Goal: Information Seeking & Learning: Learn about a topic

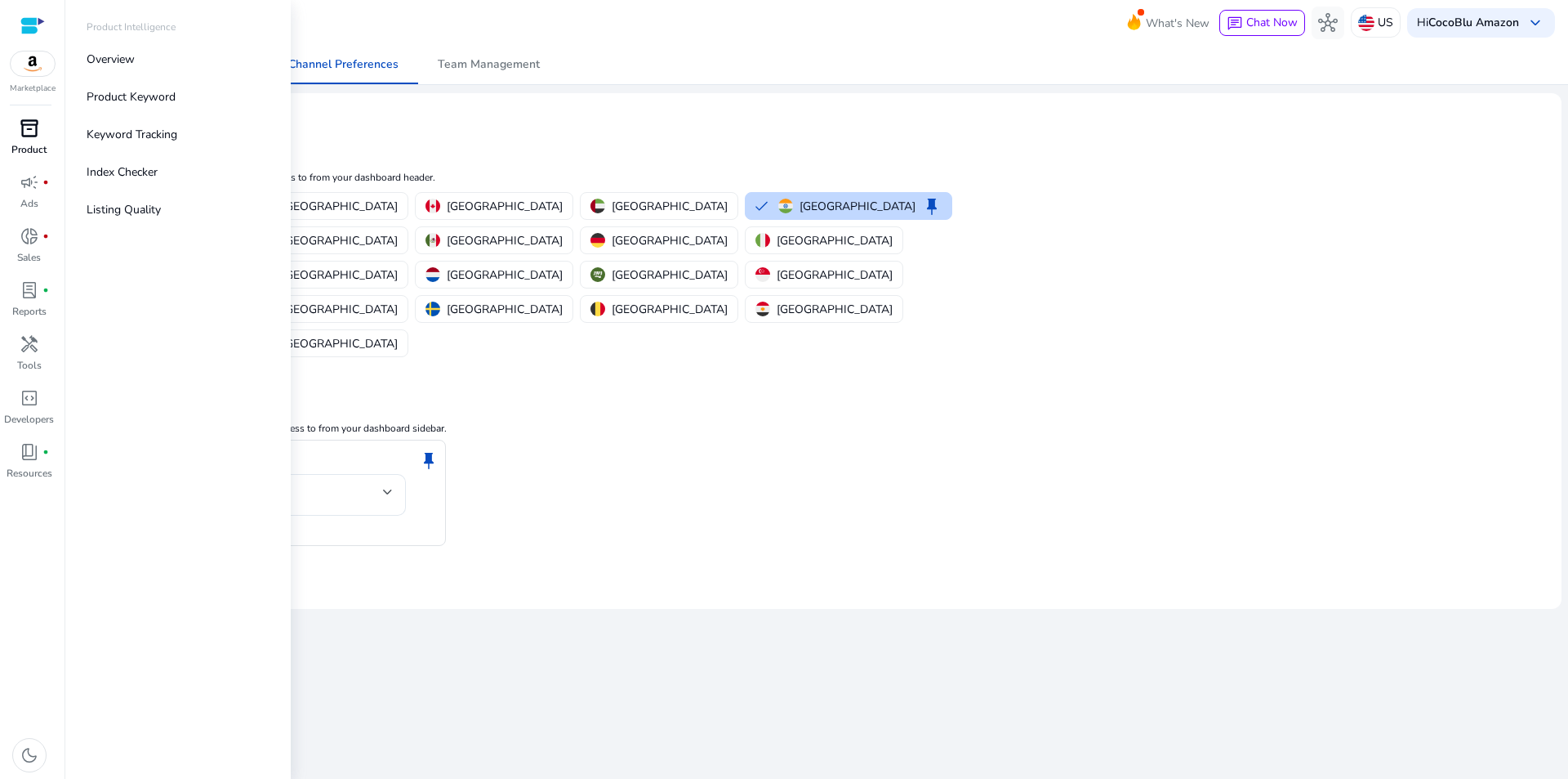
click at [36, 134] on span "inventory_2" at bounding box center [30, 129] width 20 height 20
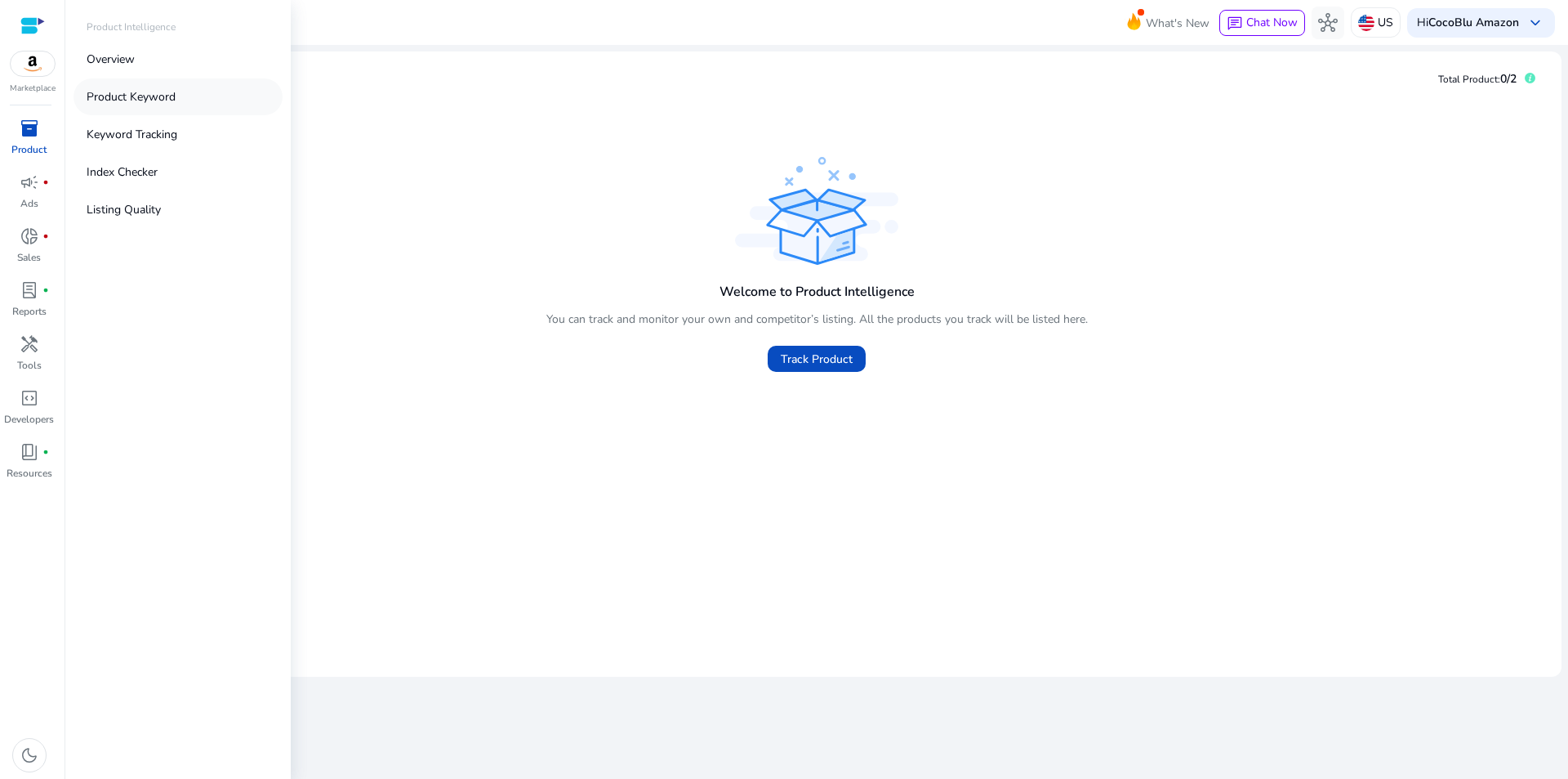
click at [173, 87] on link "Product Keyword" at bounding box center [178, 96] width 209 height 37
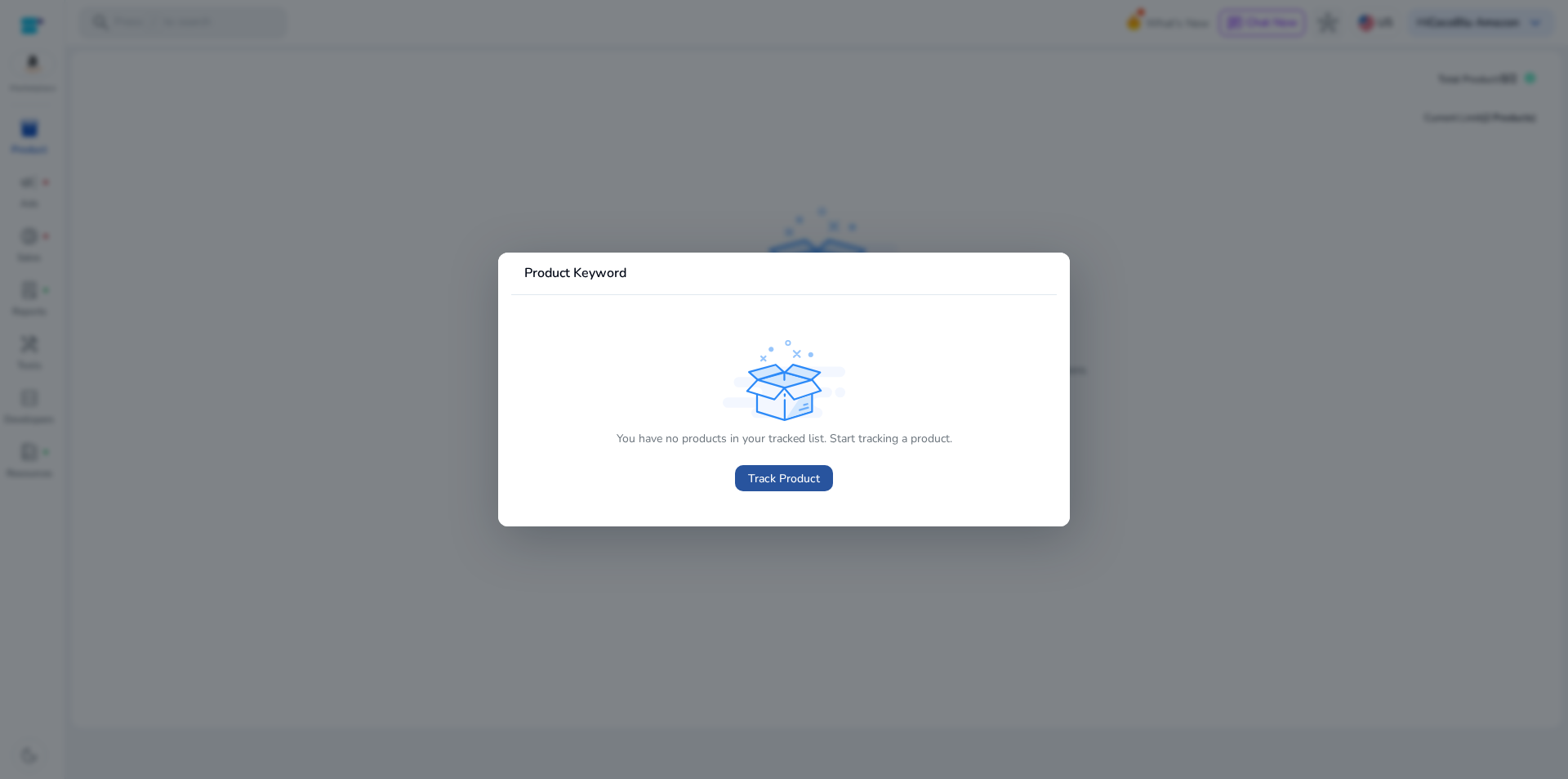
click at [784, 476] on span "Track Product" at bounding box center [784, 478] width 71 height 17
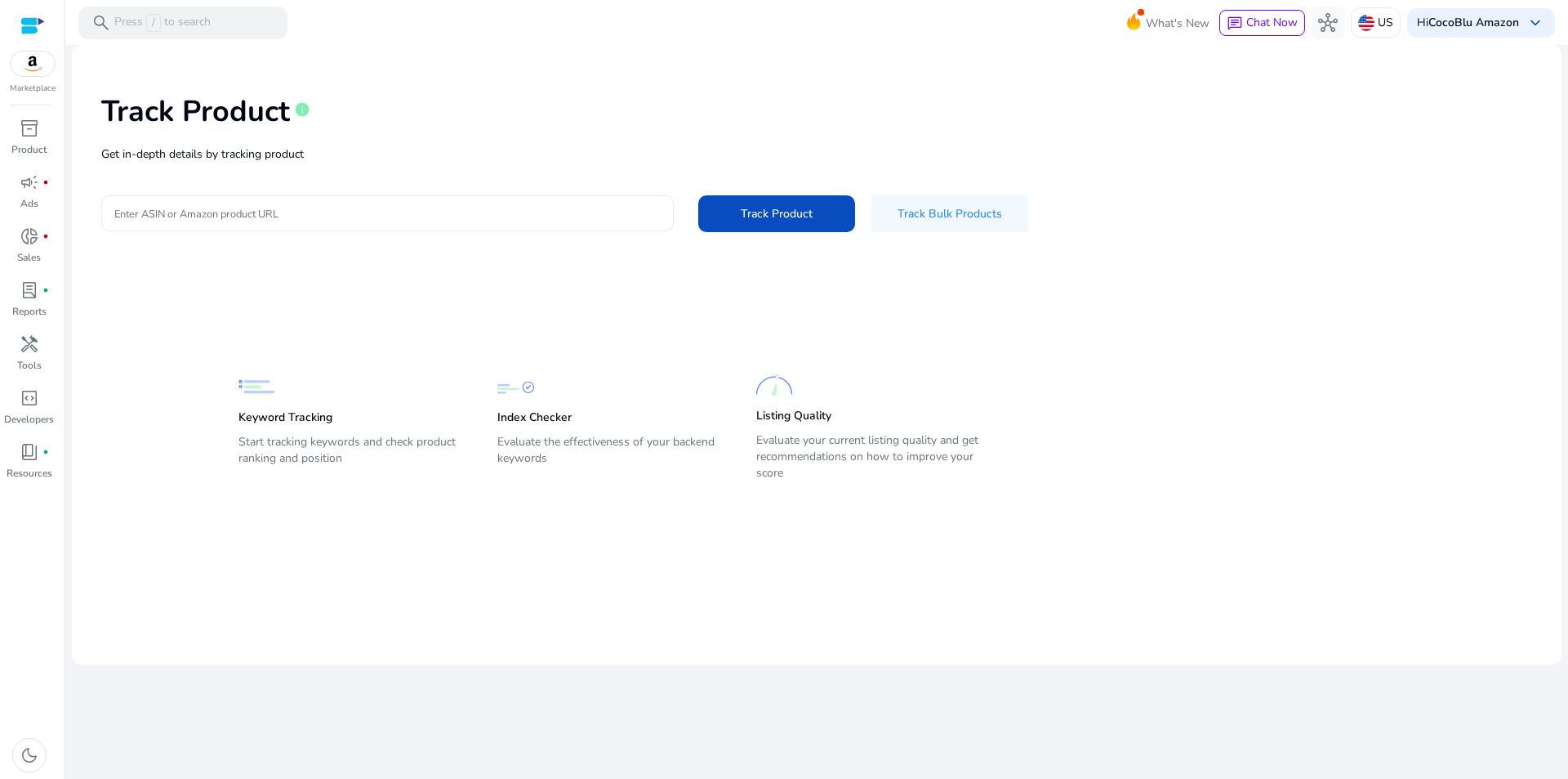
click at [277, 217] on div "Track Product info Get in-depth details by tracking product Enter ASIN or Amazo…" at bounding box center [816, 161] width 1463 height 207
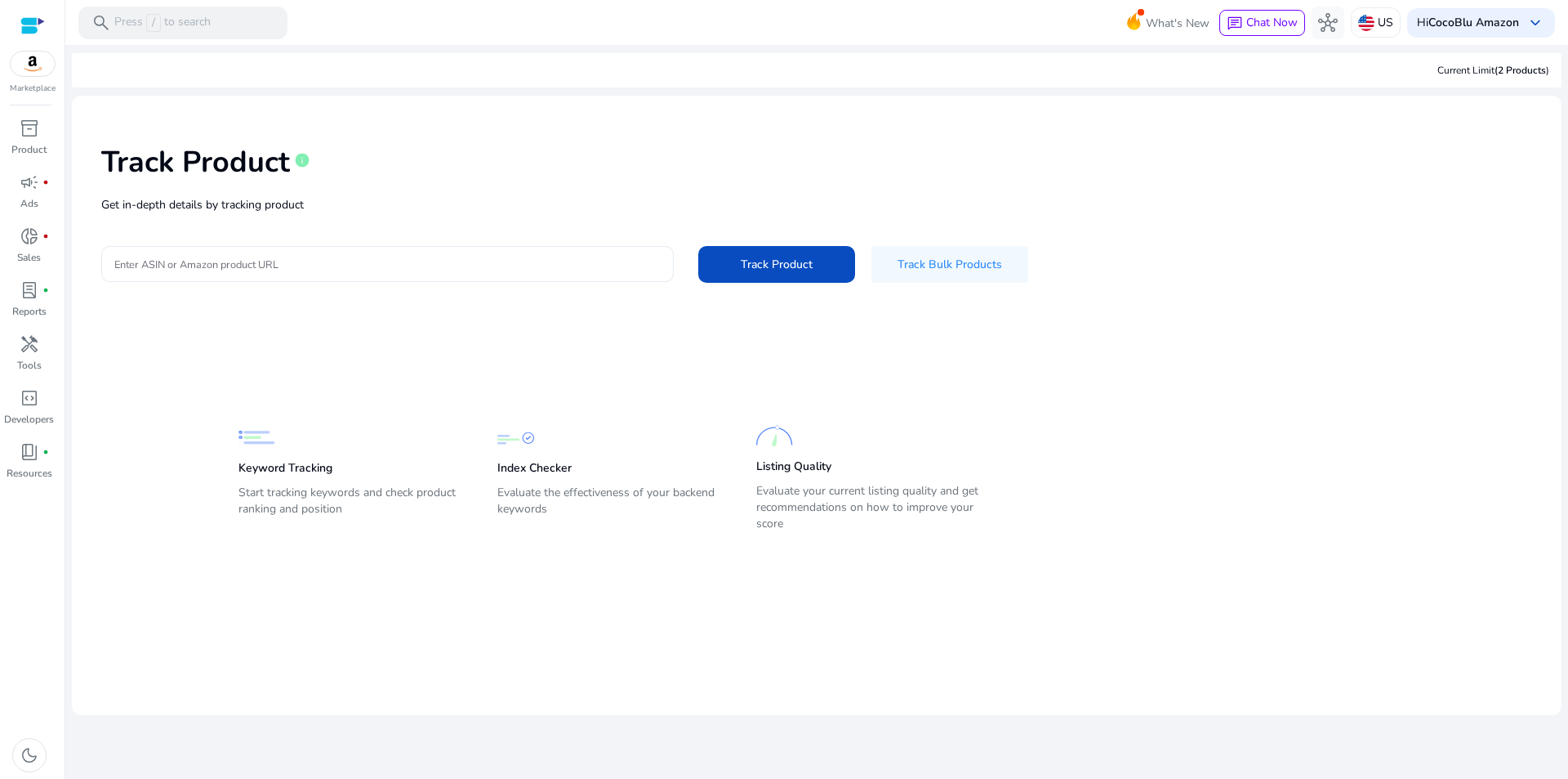
click at [604, 262] on input "Enter ASIN or Amazon product URL" at bounding box center [388, 264] width 547 height 18
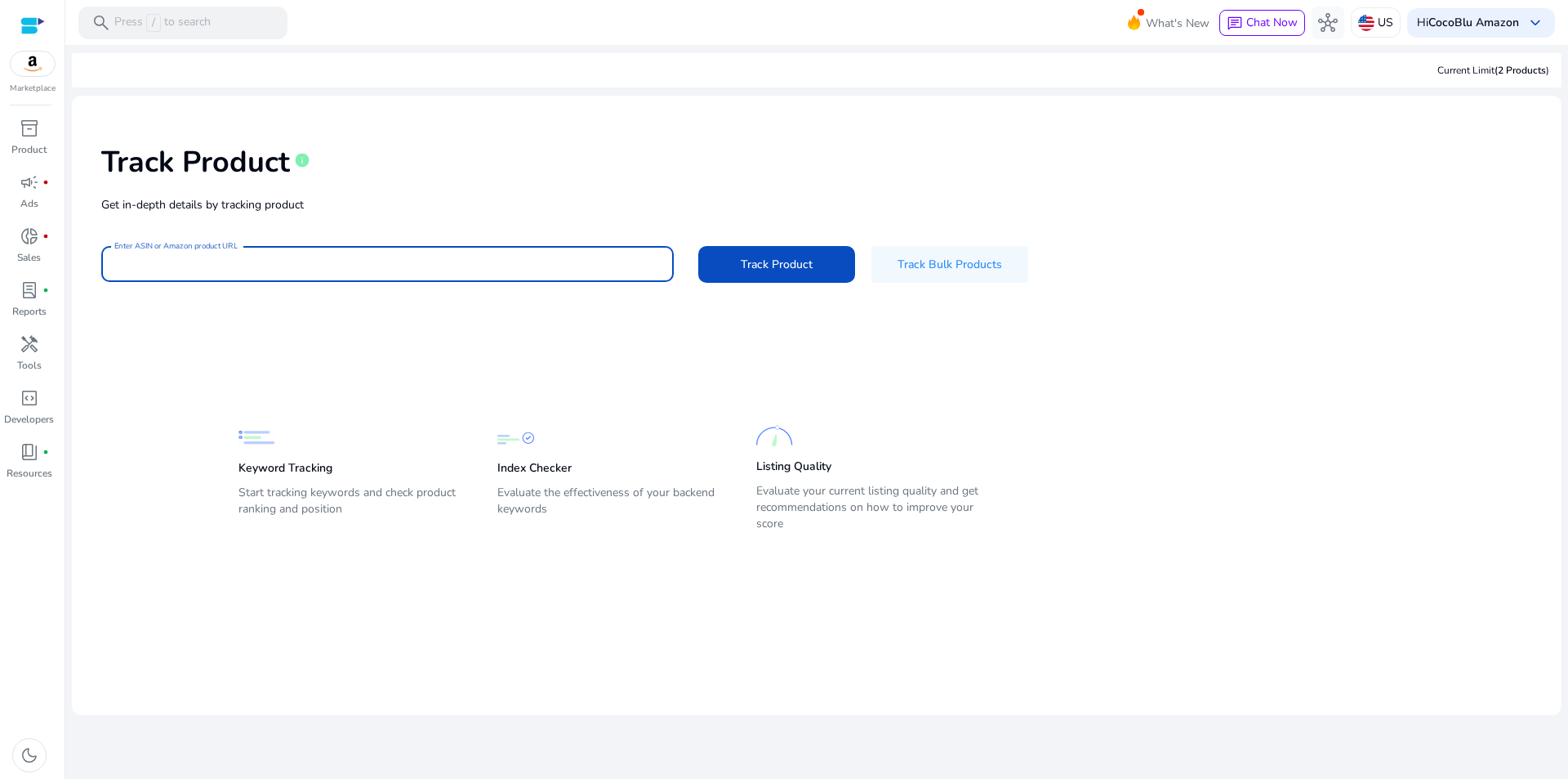
paste input "**********"
click at [698, 246] on button "Track Product" at bounding box center [776, 264] width 157 height 37
type input "**********"
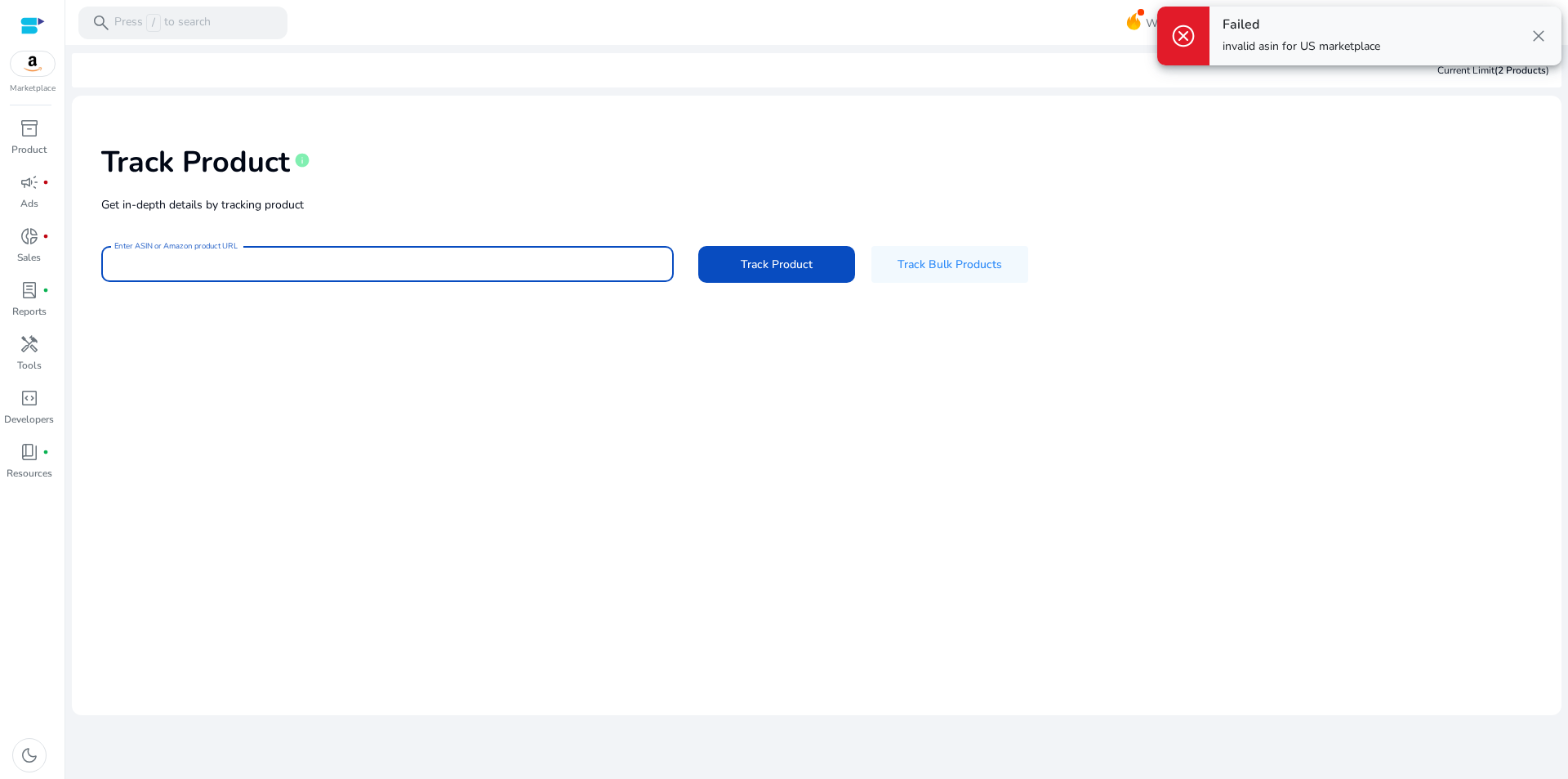
paste input "**********"
type input "**********"
click at [1546, 37] on span "close" at bounding box center [1539, 36] width 20 height 20
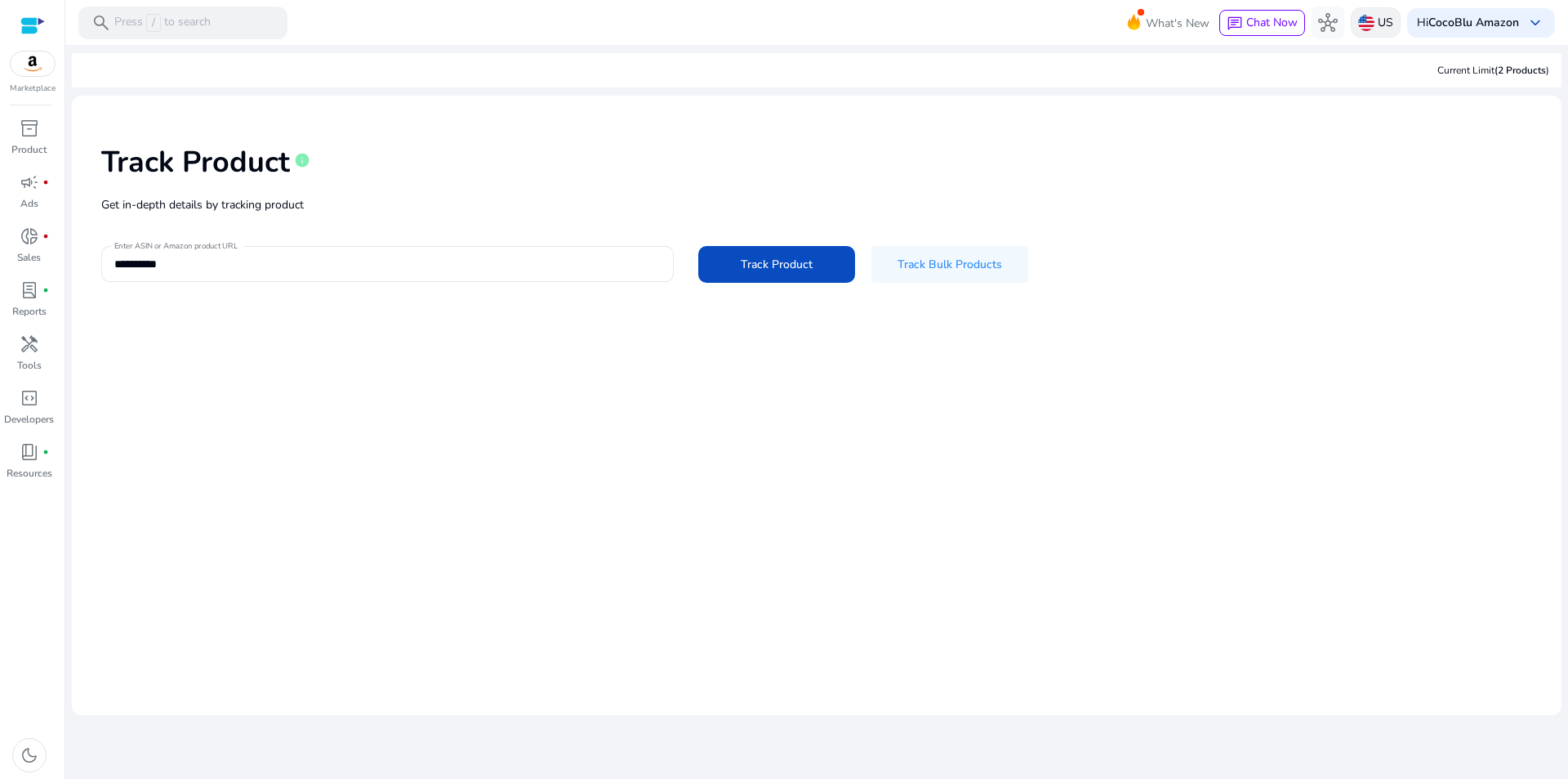
click at [1382, 25] on p "US" at bounding box center [1385, 22] width 16 height 28
drag, startPoint x: 1118, startPoint y: 221, endPoint x: 532, endPoint y: 95, distance: 599.4
click at [1118, 222] on div at bounding box center [784, 389] width 1568 height 779
click at [1457, 27] on b "CocoBlu Amazon" at bounding box center [1473, 22] width 91 height 16
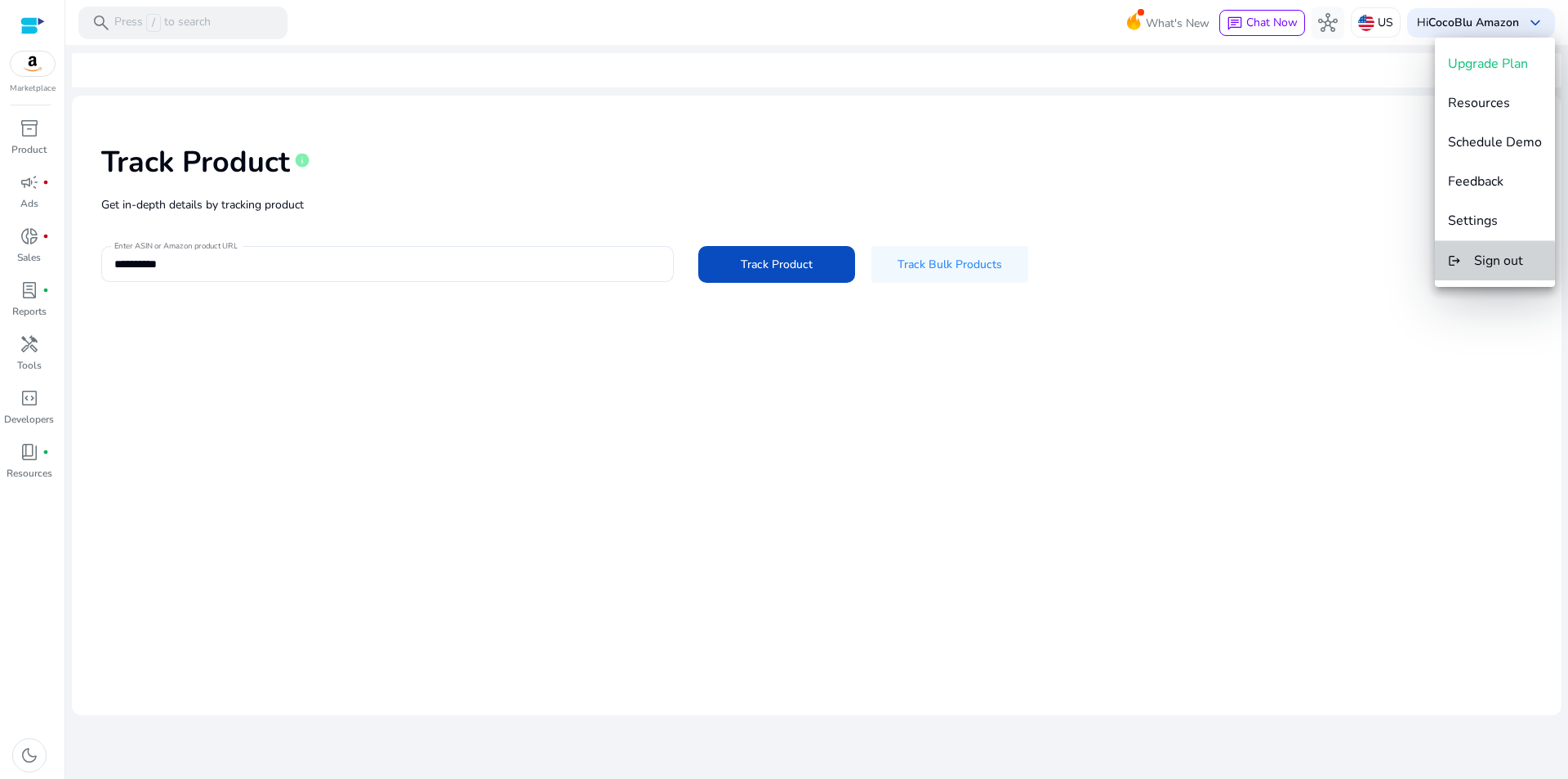
click at [1480, 266] on span "Sign out" at bounding box center [1498, 261] width 49 height 18
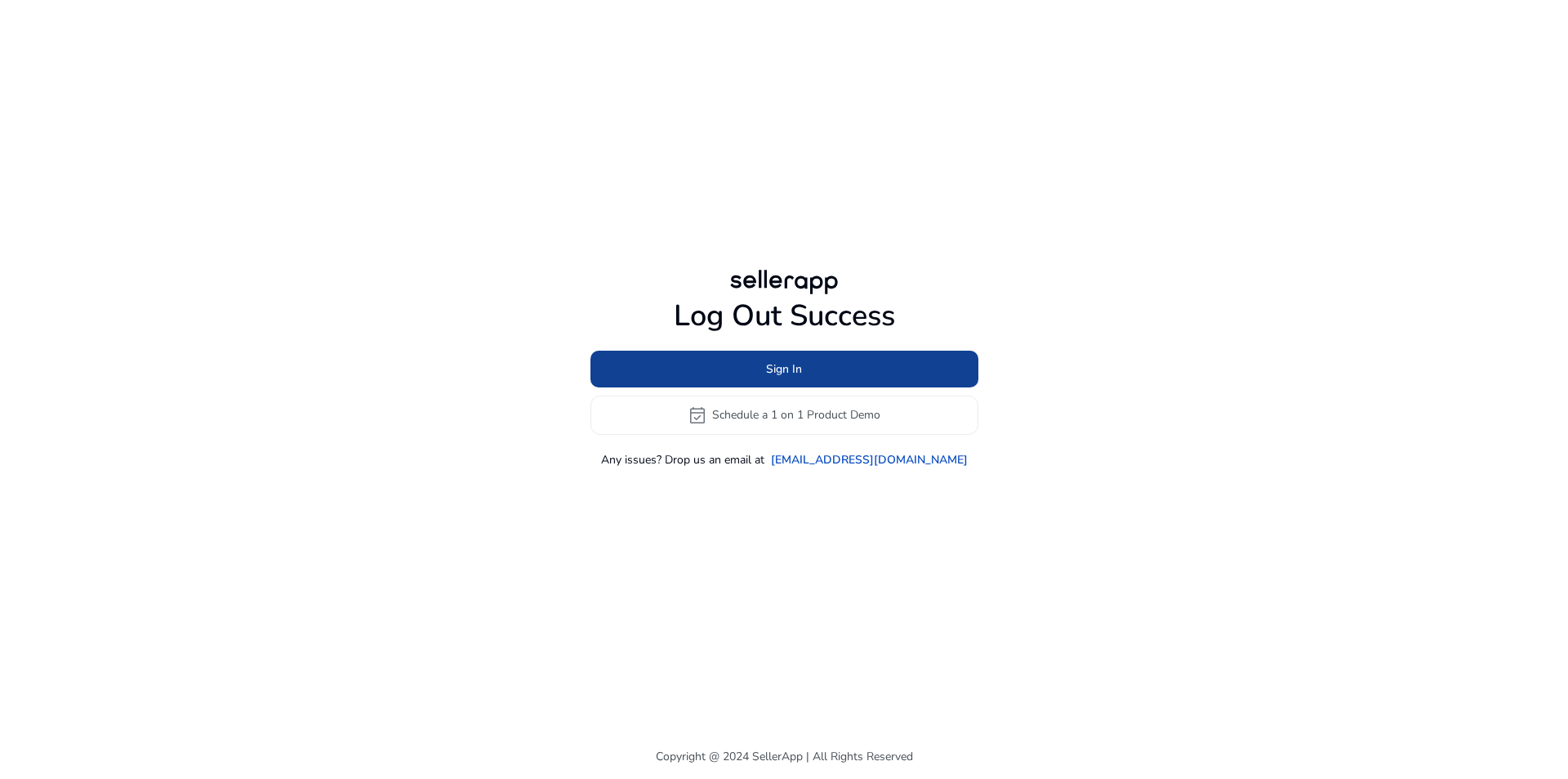
click at [758, 362] on span at bounding box center [784, 368] width 388 height 39
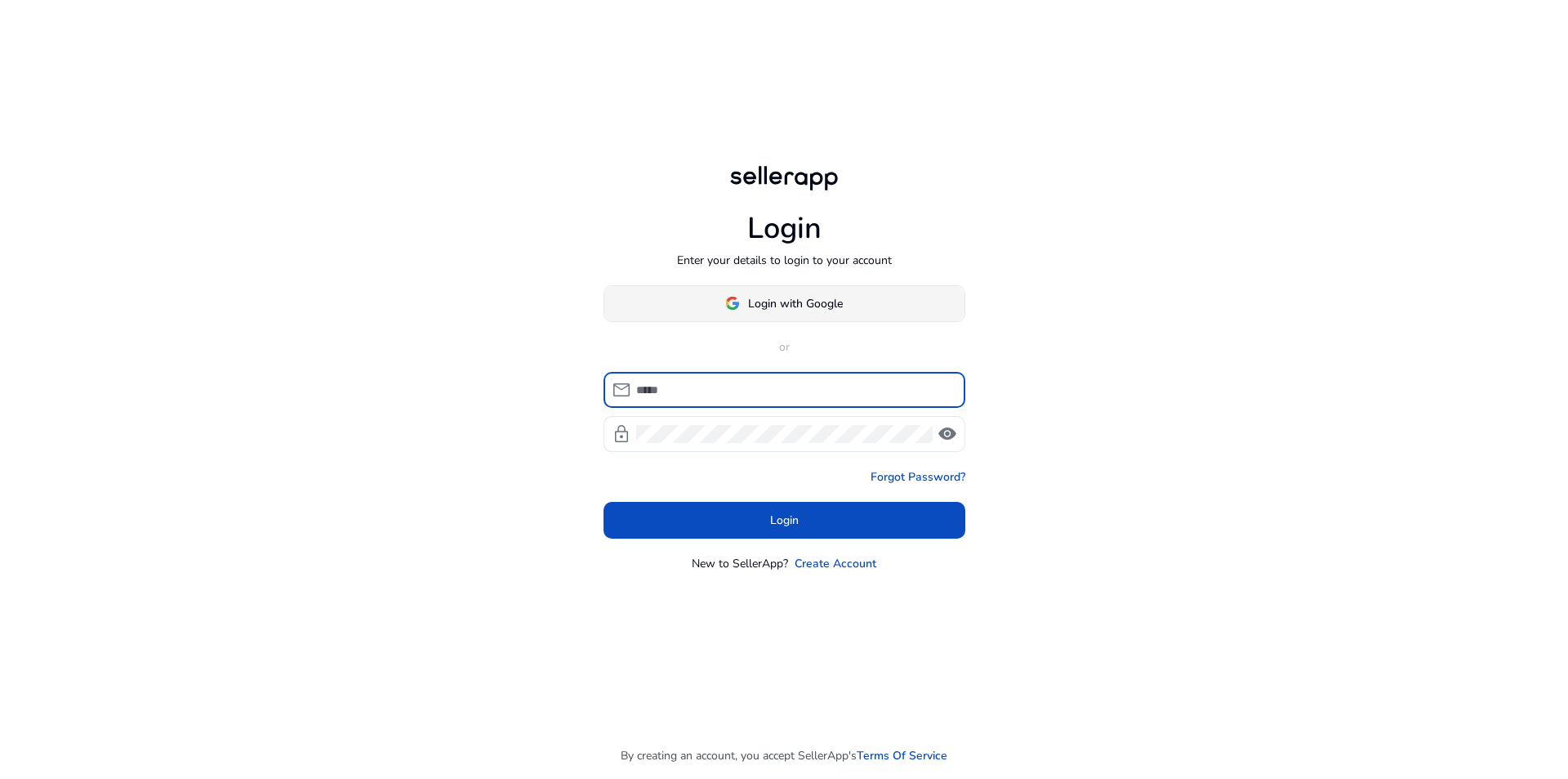
click at [791, 308] on span "Login with Google" at bounding box center [795, 303] width 95 height 17
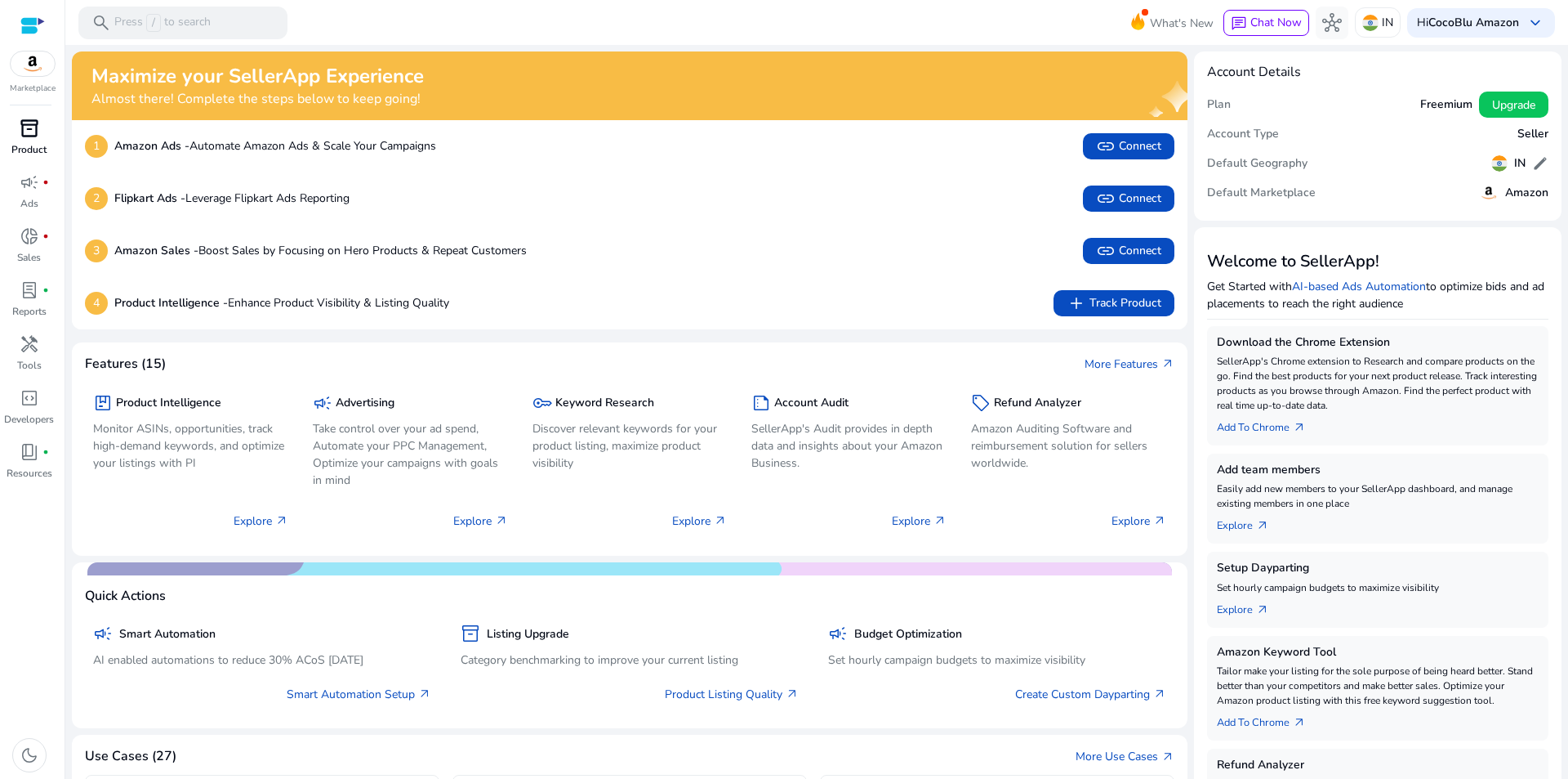
click at [28, 128] on span "inventory_2" at bounding box center [30, 129] width 20 height 20
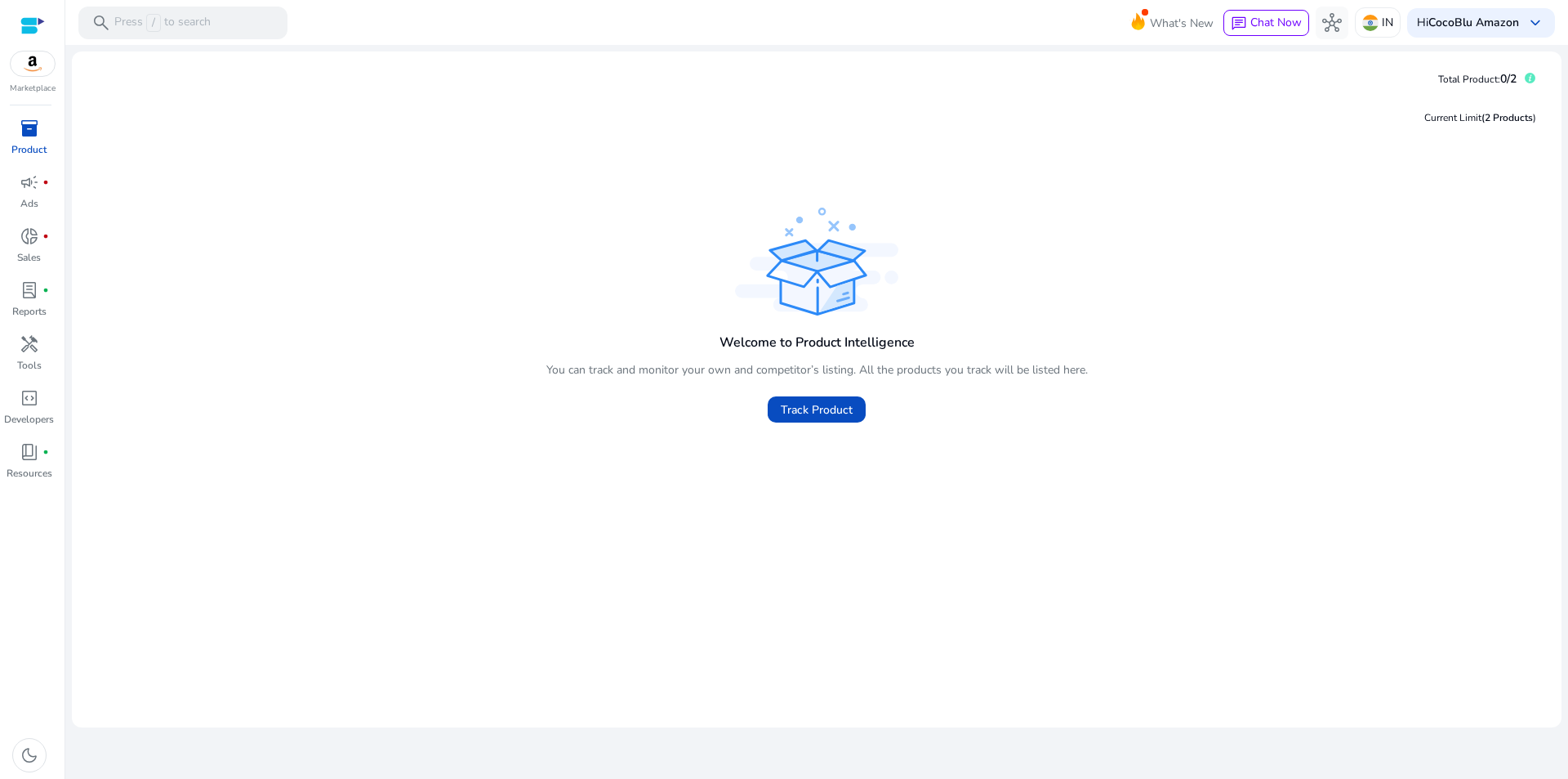
click at [628, 234] on div "Welcome to Product Intelligence You can track and monitor your own and competit…" at bounding box center [816, 318] width 1463 height 228
click at [835, 409] on span "Track Product" at bounding box center [817, 410] width 71 height 17
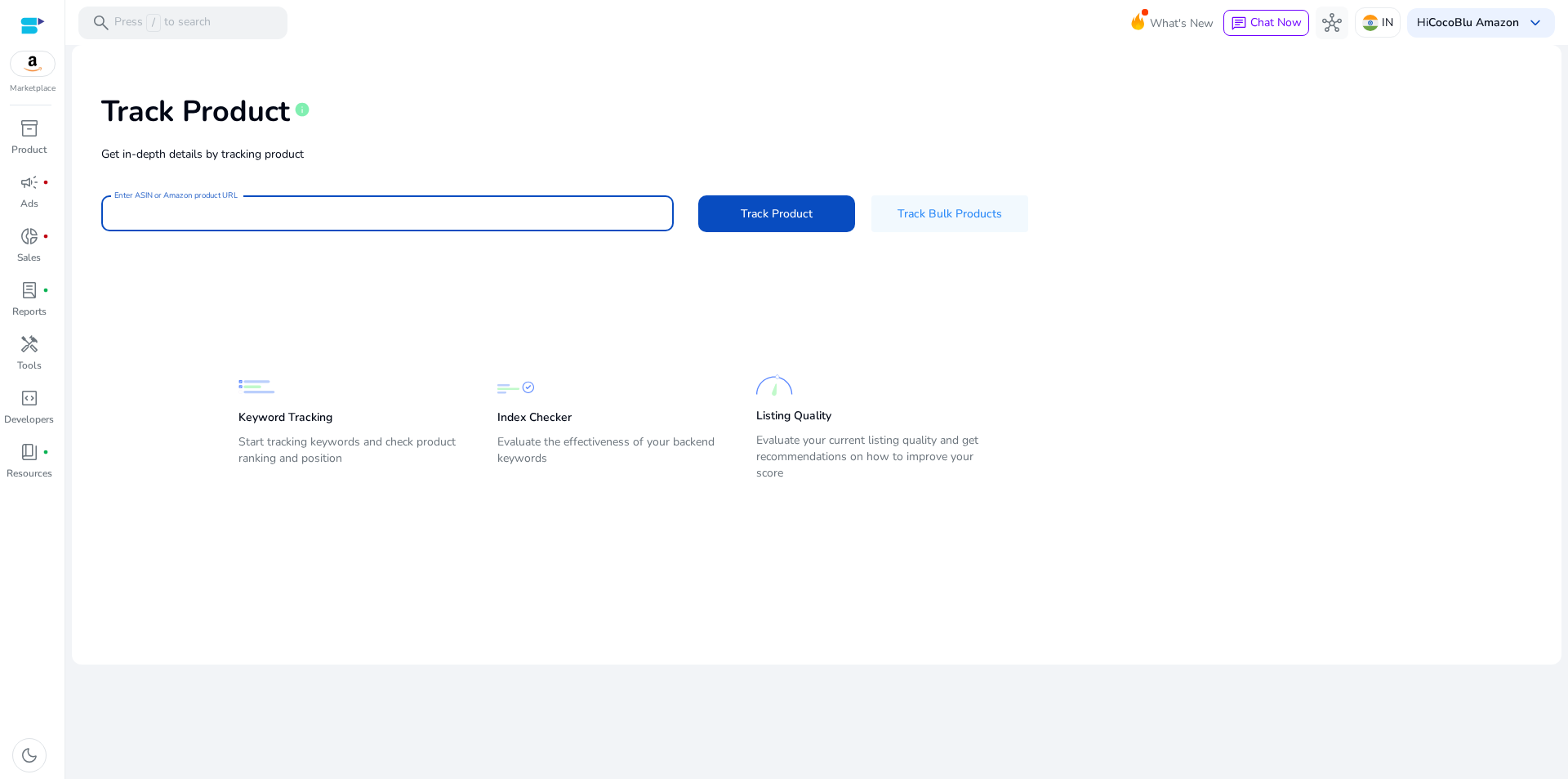
click at [528, 220] on div "Track Product info Get in-depth details by tracking product Enter ASIN or Amazo…" at bounding box center [816, 161] width 1463 height 207
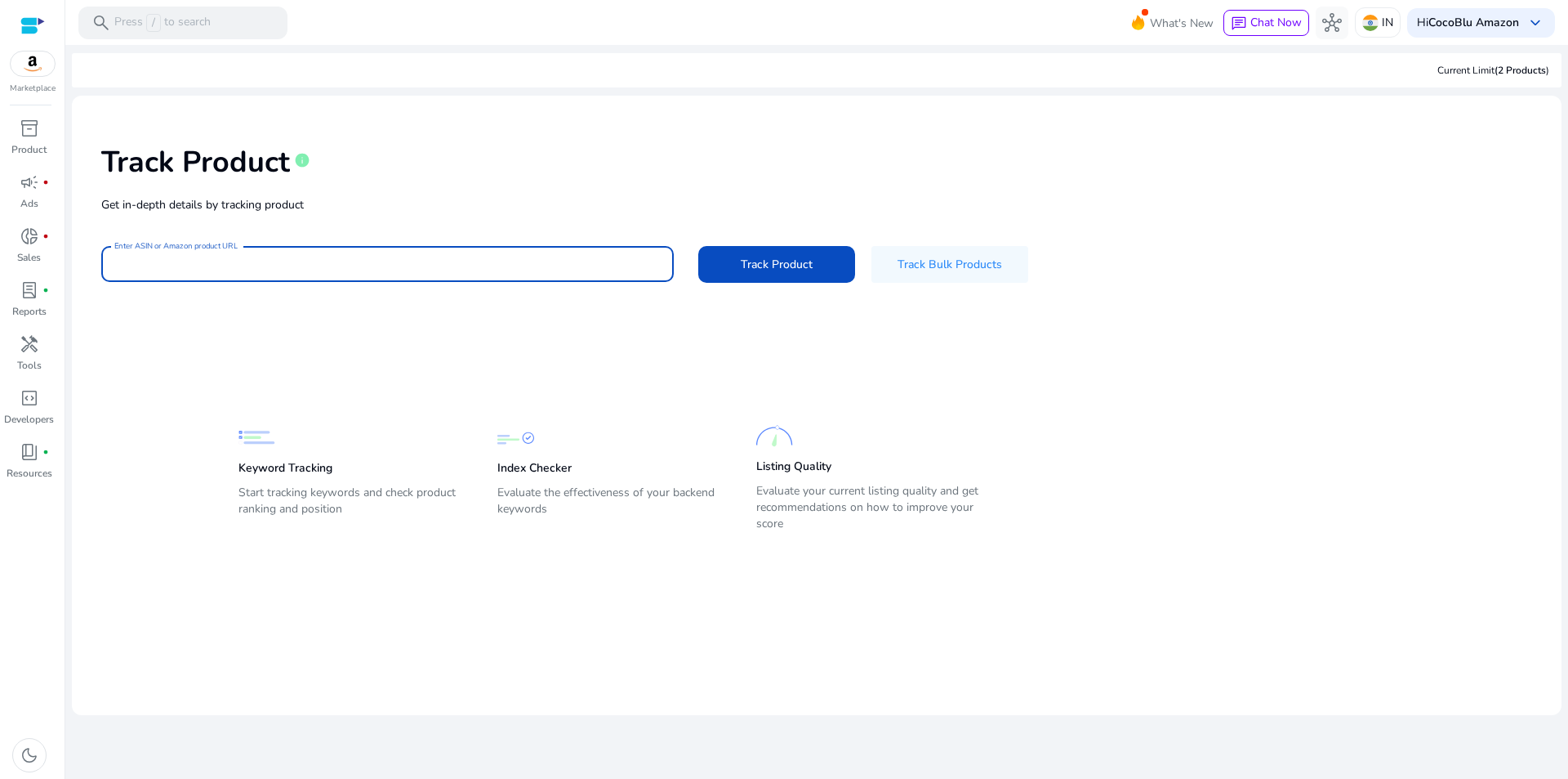
paste input "**********"
type input "**********"
click at [698, 246] on button "Track Product" at bounding box center [776, 264] width 157 height 37
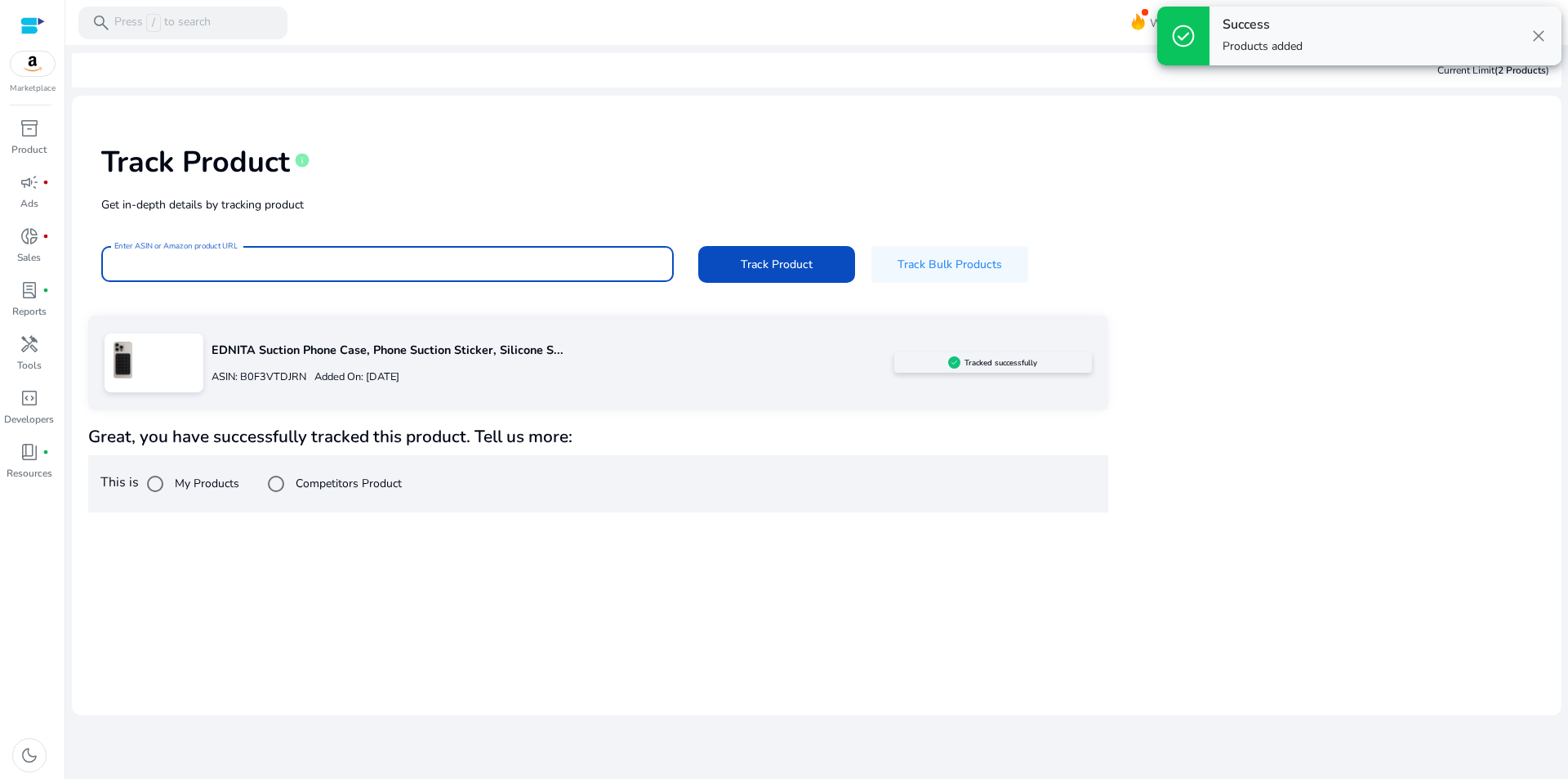
click at [676, 359] on div "EDNITA Suction Phone Case, Phone Suction Sticker, Silicone S... ASIN: B0F3VTDJR…" at bounding box center [548, 362] width 691 height 62
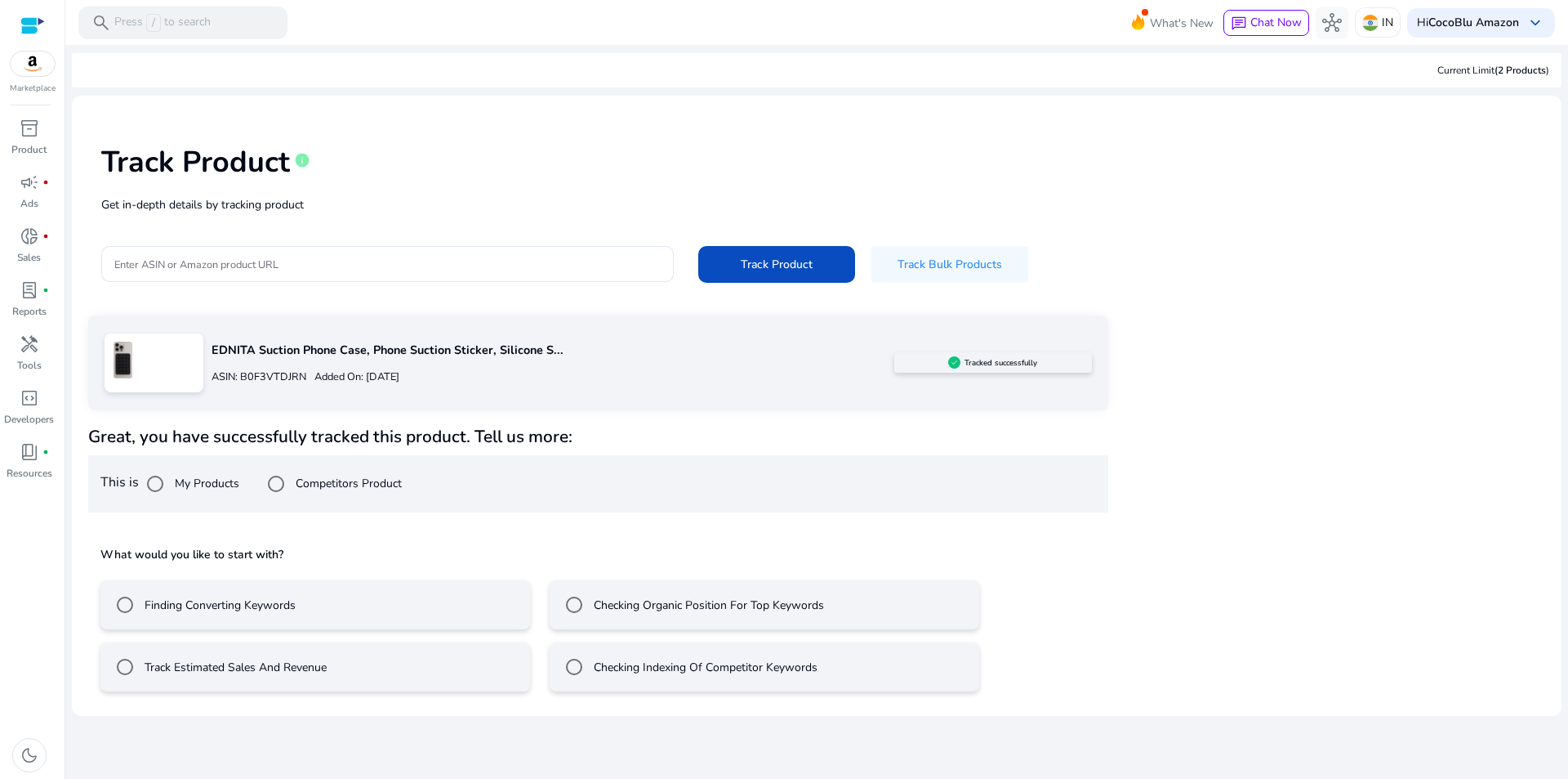
click at [309, 625] on mat-radio-button "Finding Converting Keywords" at bounding box center [315, 604] width 430 height 49
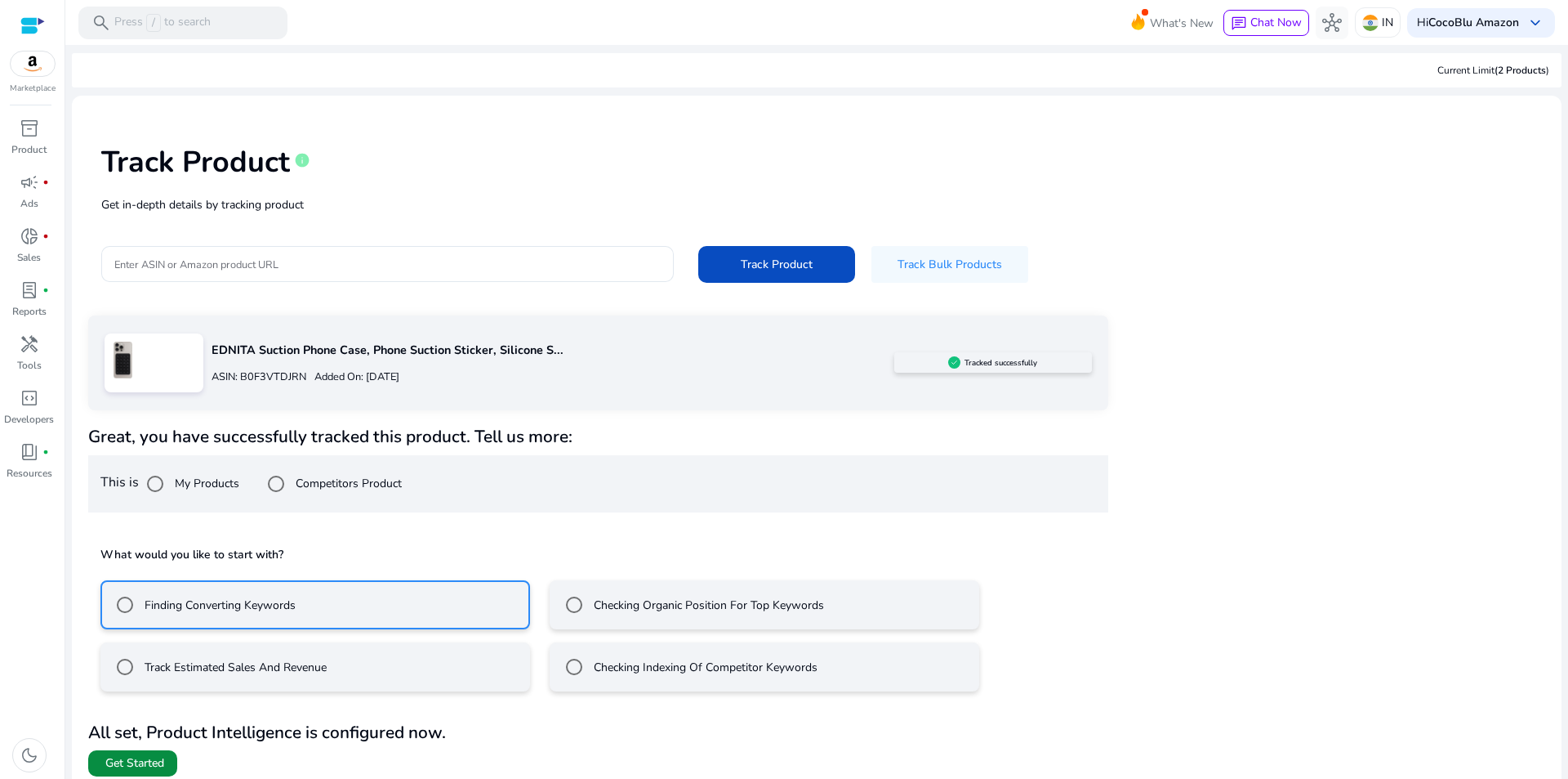
click at [160, 764] on span "Get Started" at bounding box center [135, 763] width 59 height 17
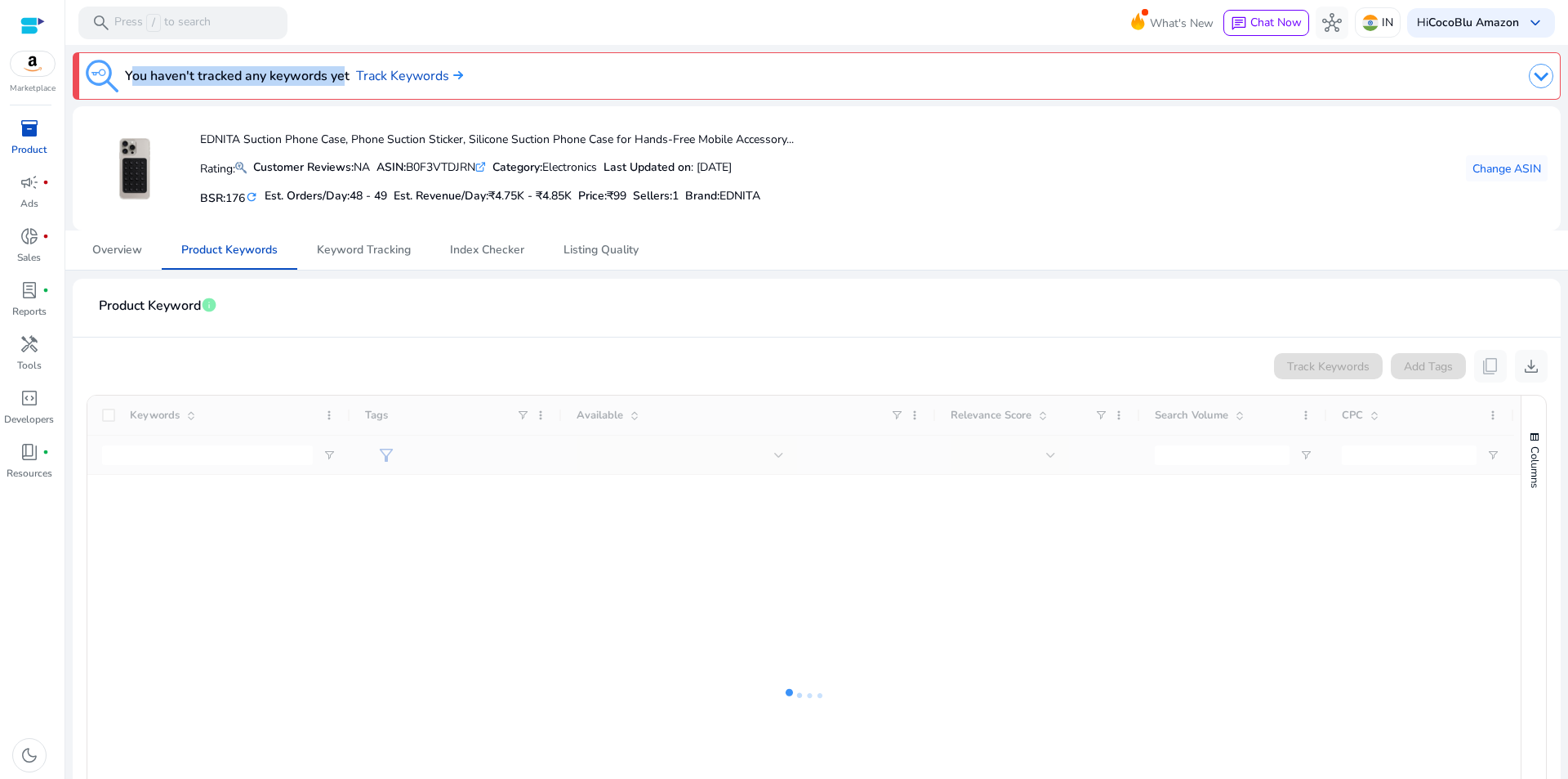
drag, startPoint x: 125, startPoint y: 68, endPoint x: 335, endPoint y: 70, distance: 210.0
click at [335, 70] on h3 "You haven't tracked any keywords yet" at bounding box center [237, 76] width 224 height 20
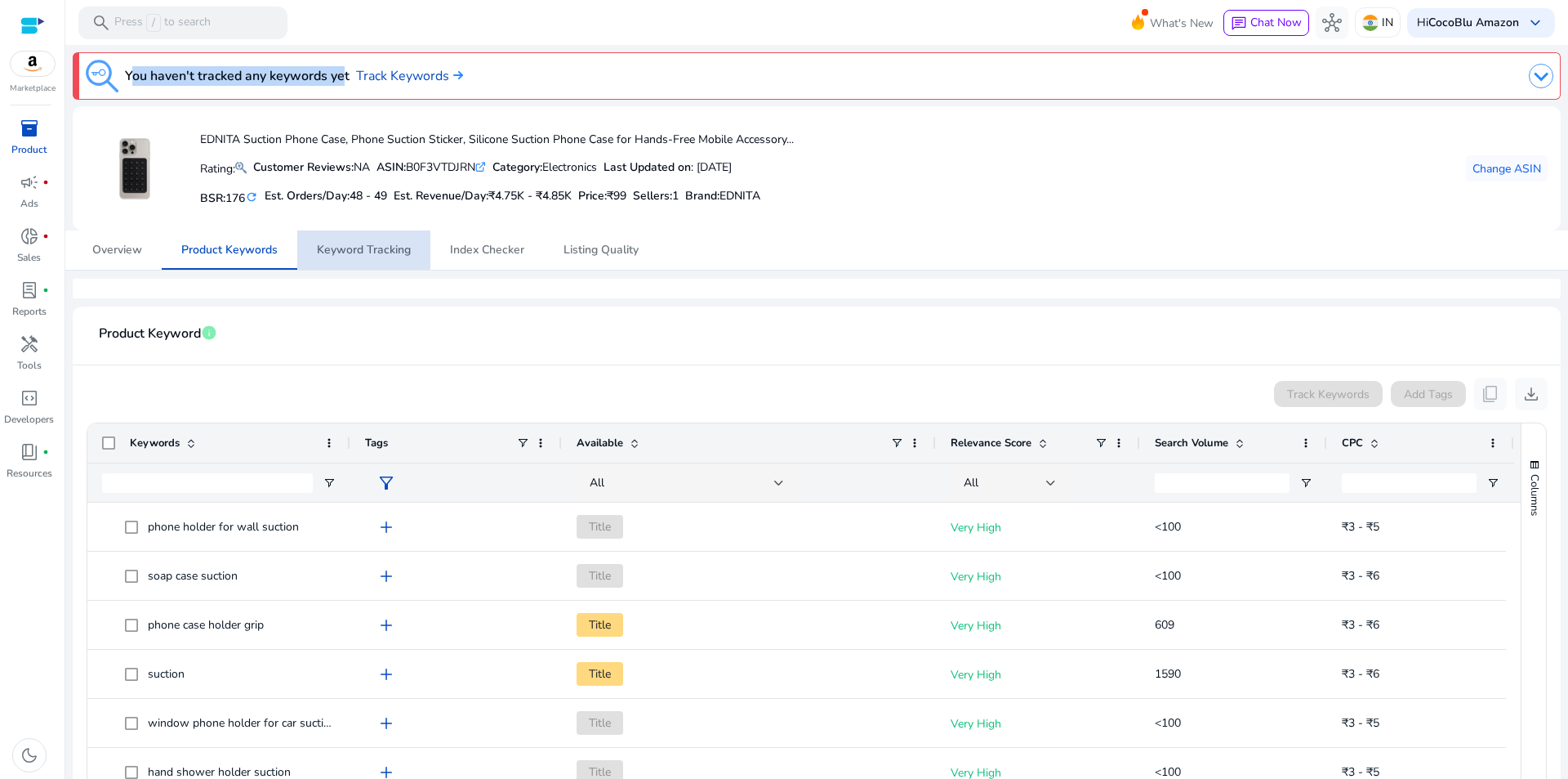
click at [356, 249] on span "Keyword Tracking" at bounding box center [363, 250] width 94 height 12
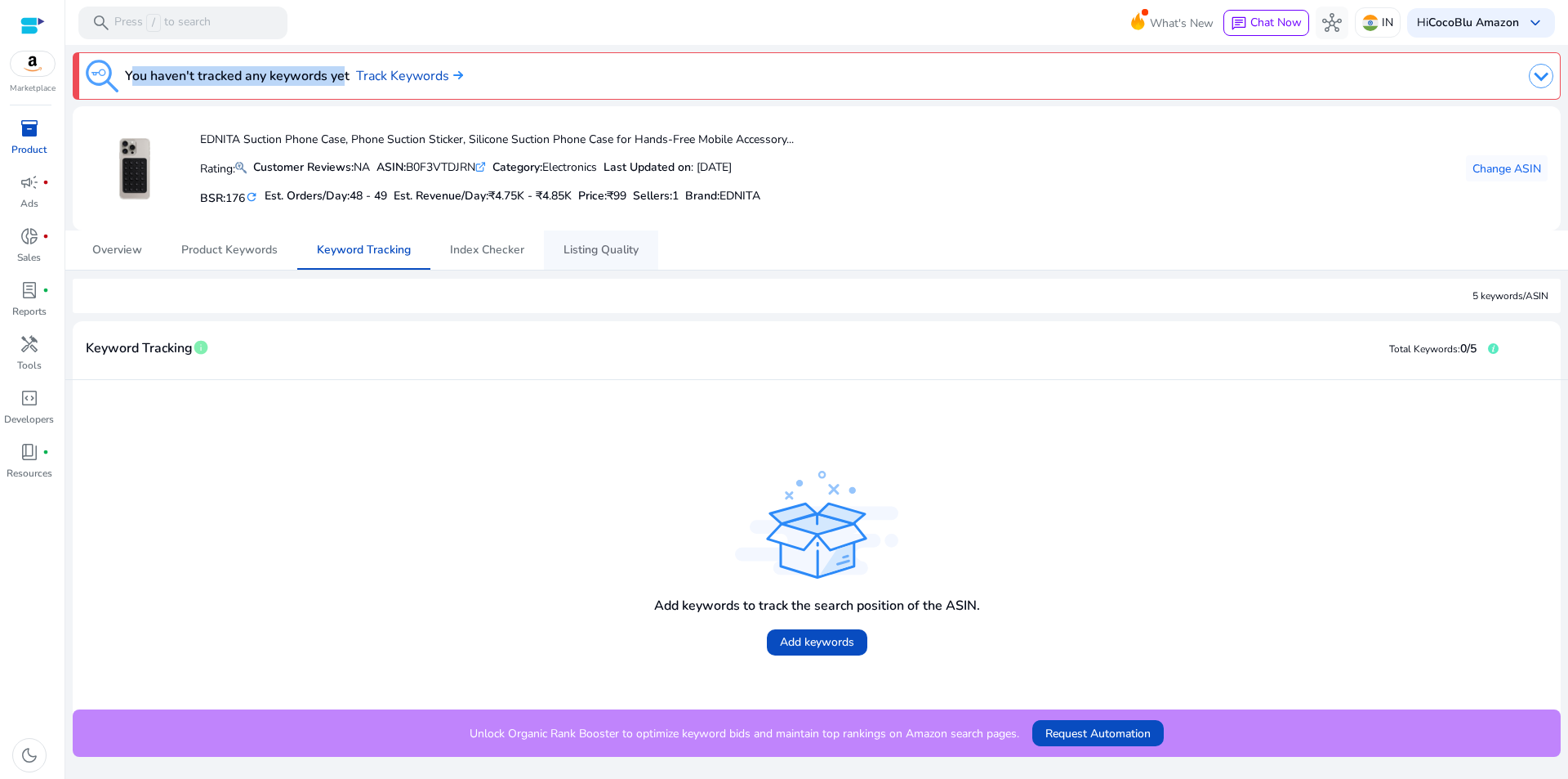
click at [571, 248] on span "Listing Quality" at bounding box center [601, 250] width 75 height 12
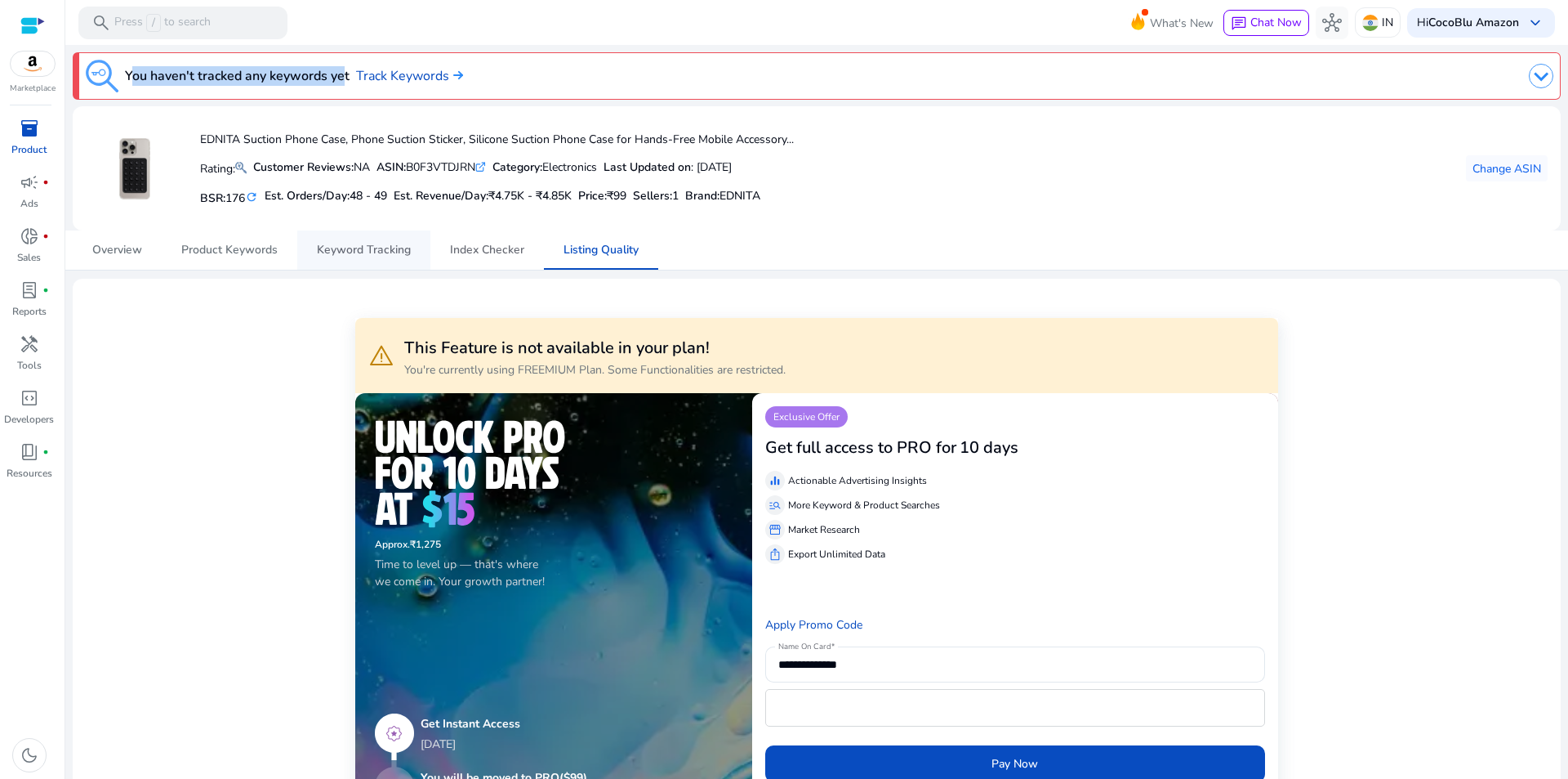
click at [471, 244] on span "Index Checker" at bounding box center [487, 250] width 74 height 12
drag, startPoint x: 392, startPoint y: 249, endPoint x: 239, endPoint y: 234, distance: 153.7
click at [391, 249] on span "Keyword Tracking" at bounding box center [363, 250] width 94 height 12
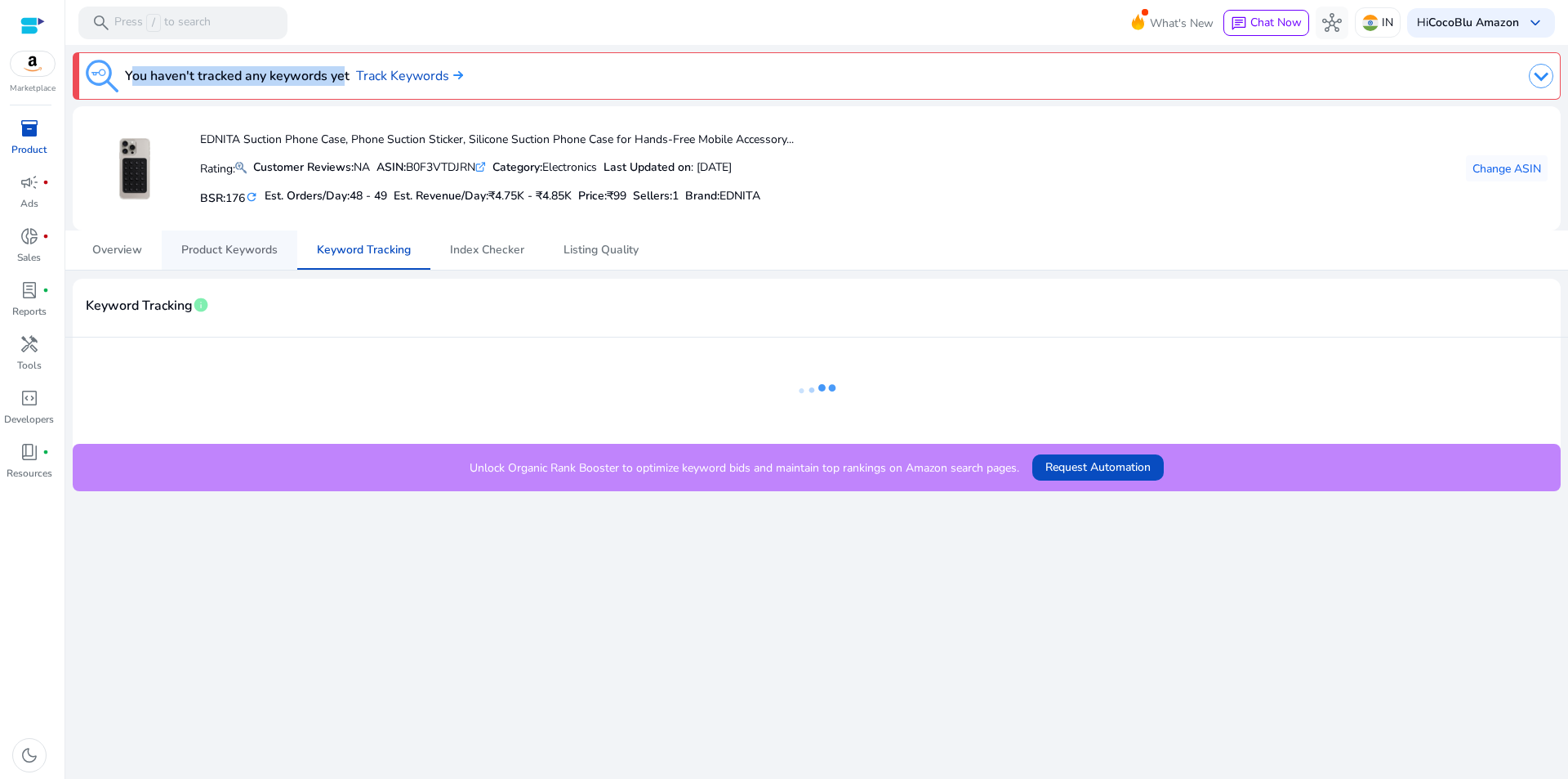
click at [229, 252] on span "Product Keywords" at bounding box center [229, 250] width 96 height 12
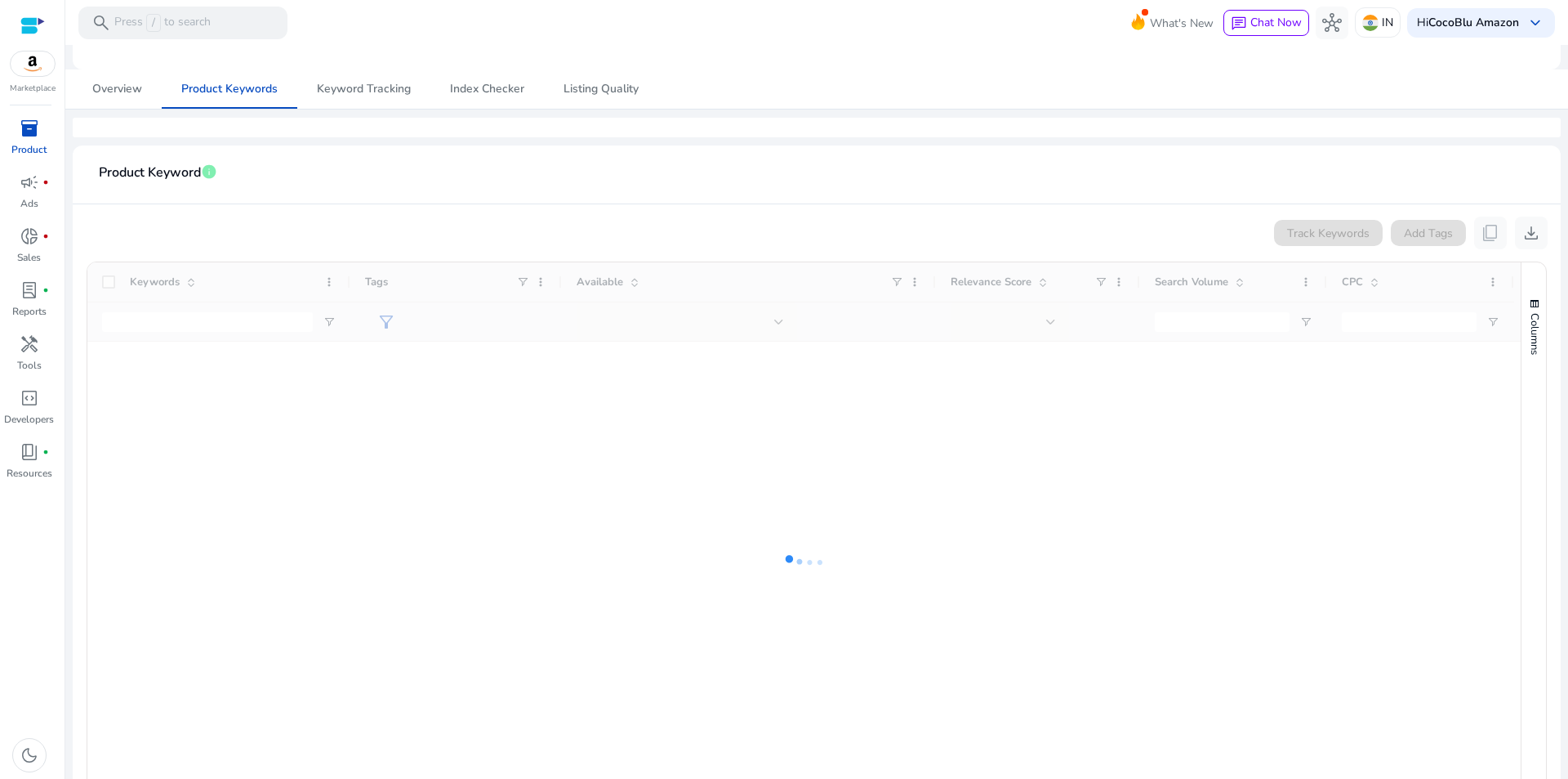
scroll to position [164, 0]
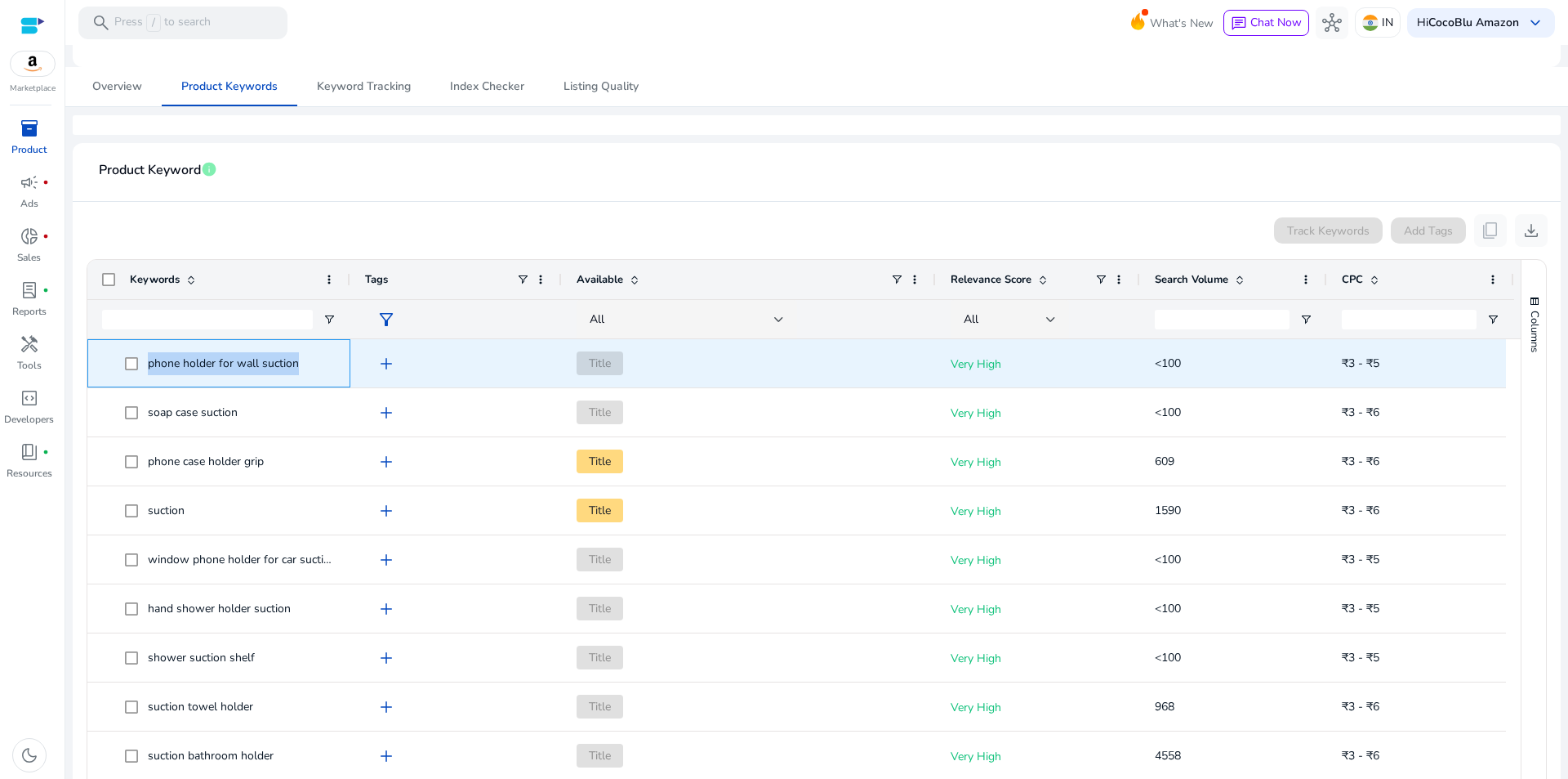
drag, startPoint x: 330, startPoint y: 357, endPoint x: 136, endPoint y: 371, distance: 194.5
click at [136, 371] on span "phone holder for wall suction" at bounding box center [230, 363] width 211 height 33
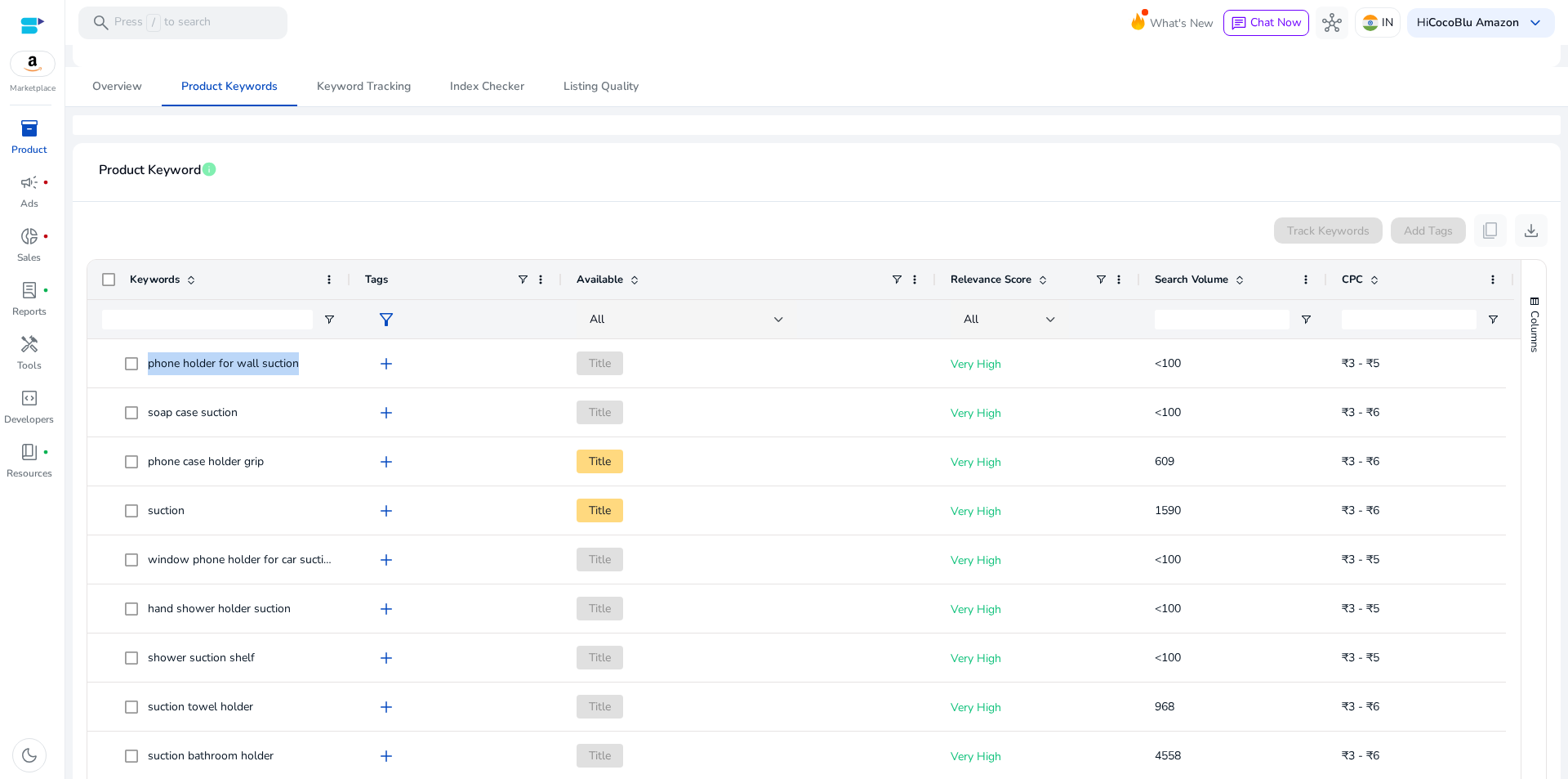
click at [1195, 274] on span "Search Volume" at bounding box center [1192, 279] width 73 height 15
click at [1195, 274] on span "Search Volume" at bounding box center [1192, 279] width 73 height 15
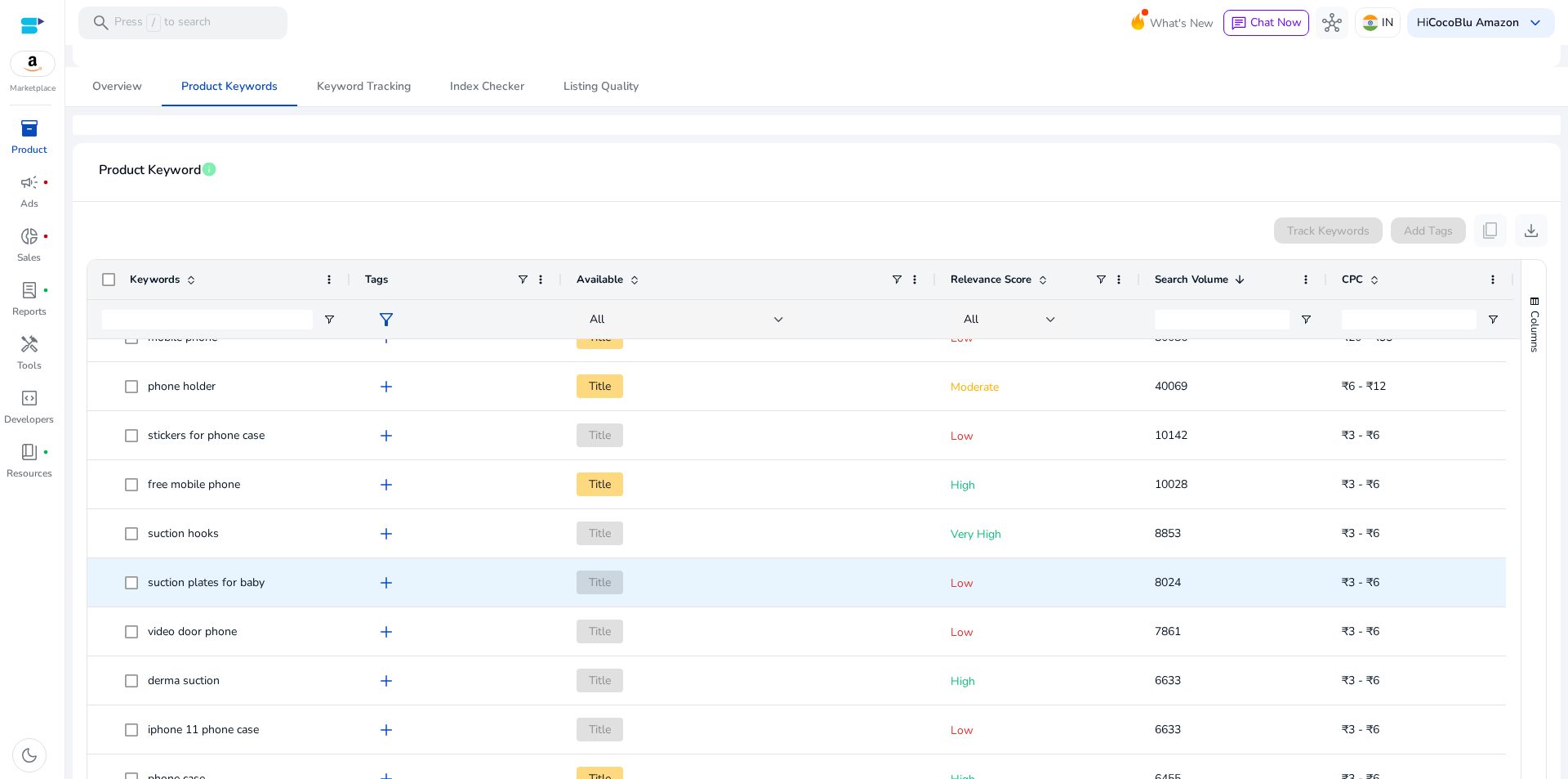
scroll to position [0, 0]
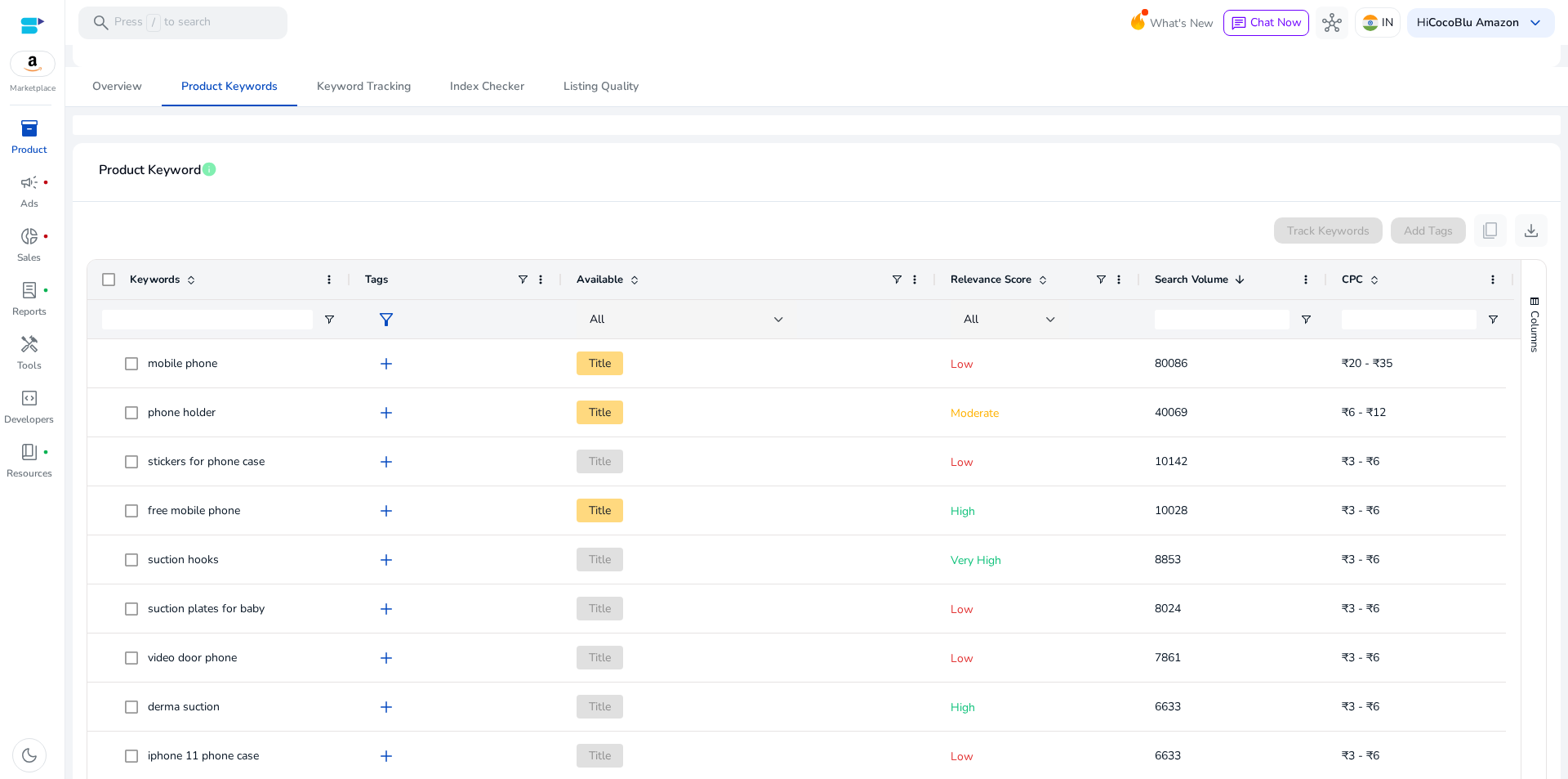
click at [1192, 282] on span "Search Volume" at bounding box center [1192, 279] width 73 height 15
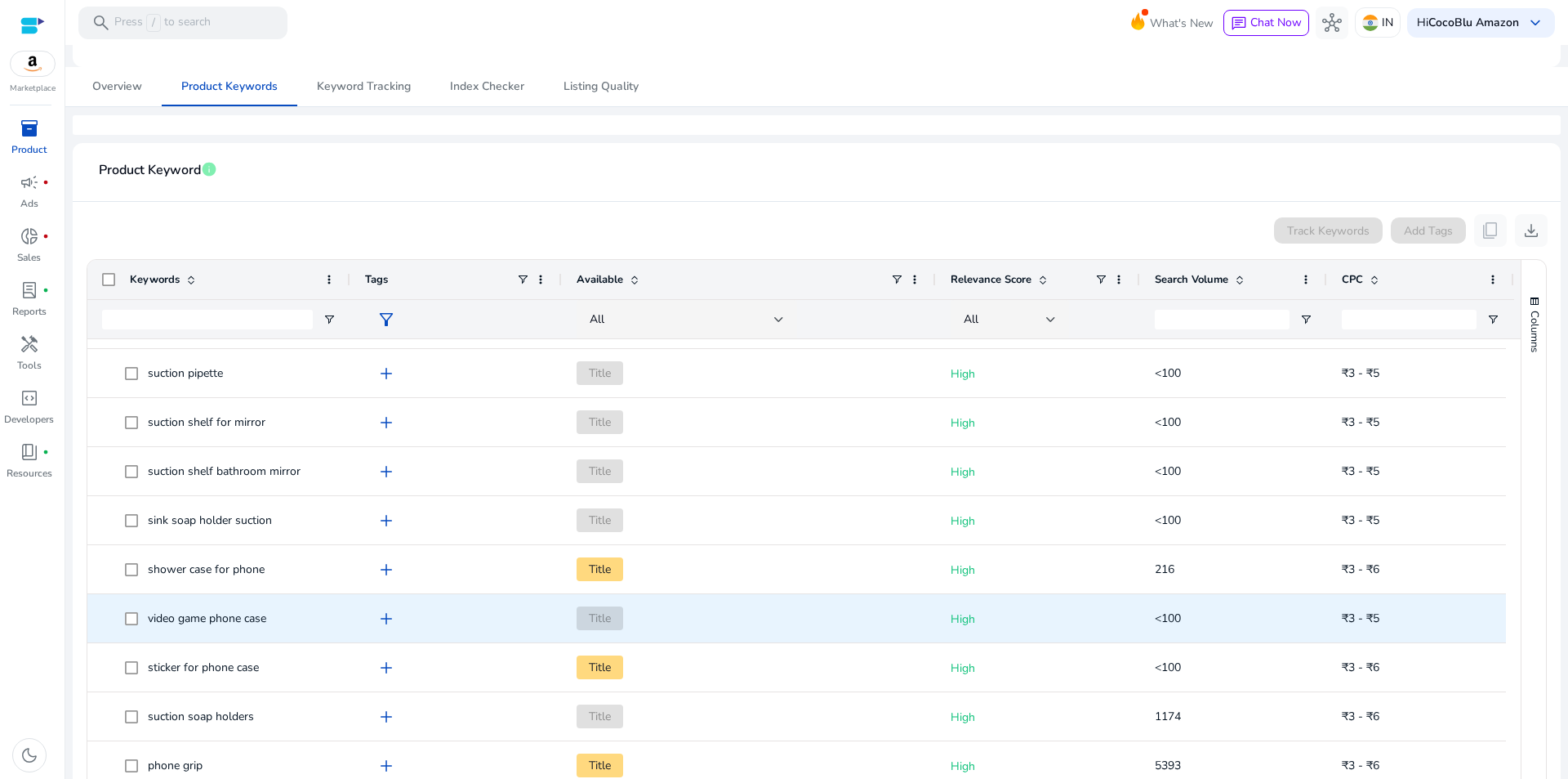
scroll to position [1931, 0]
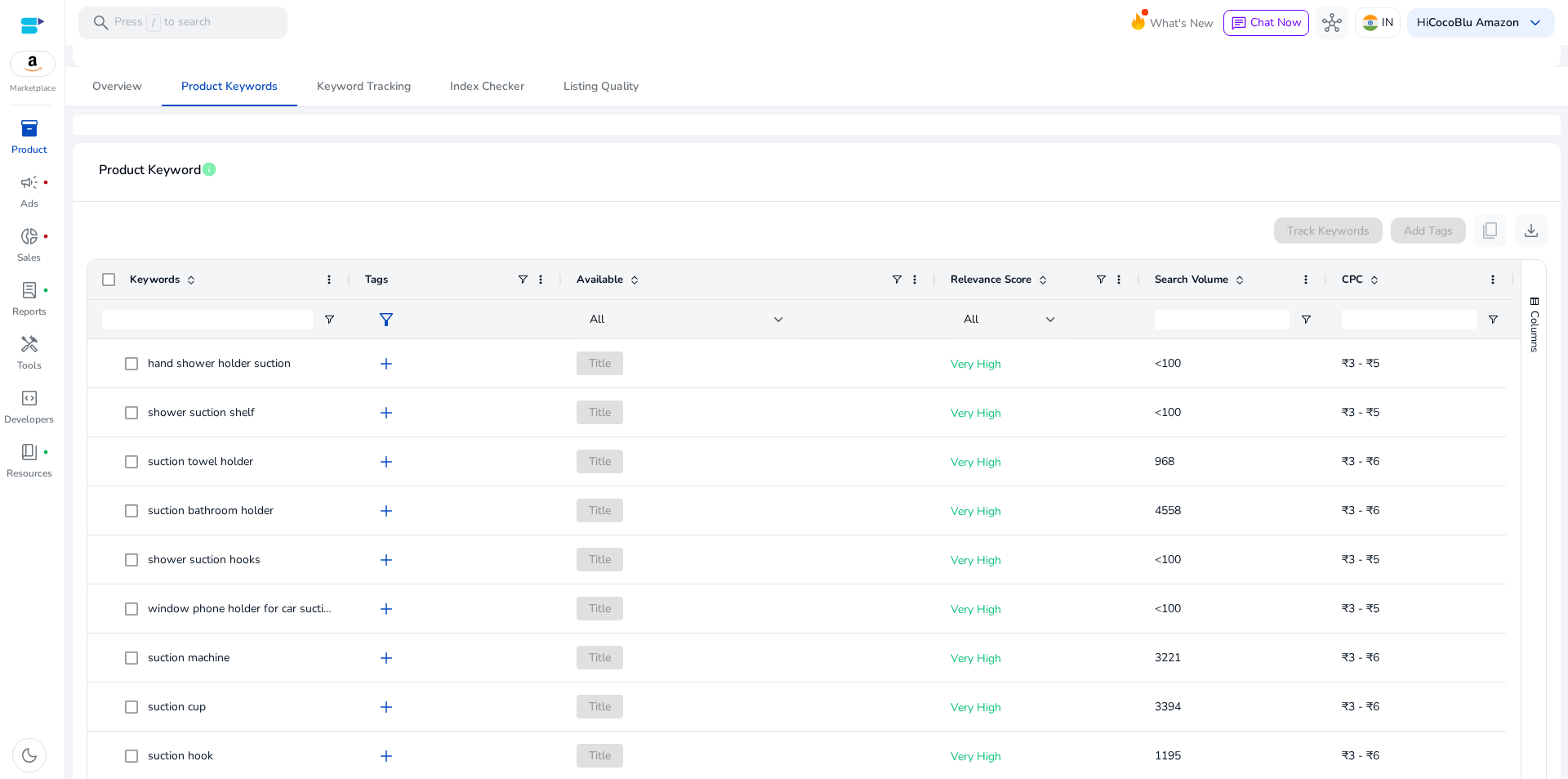
click at [1187, 280] on span "Search Volume" at bounding box center [1192, 279] width 73 height 15
click at [1192, 283] on span "Search Volume" at bounding box center [1192, 279] width 73 height 15
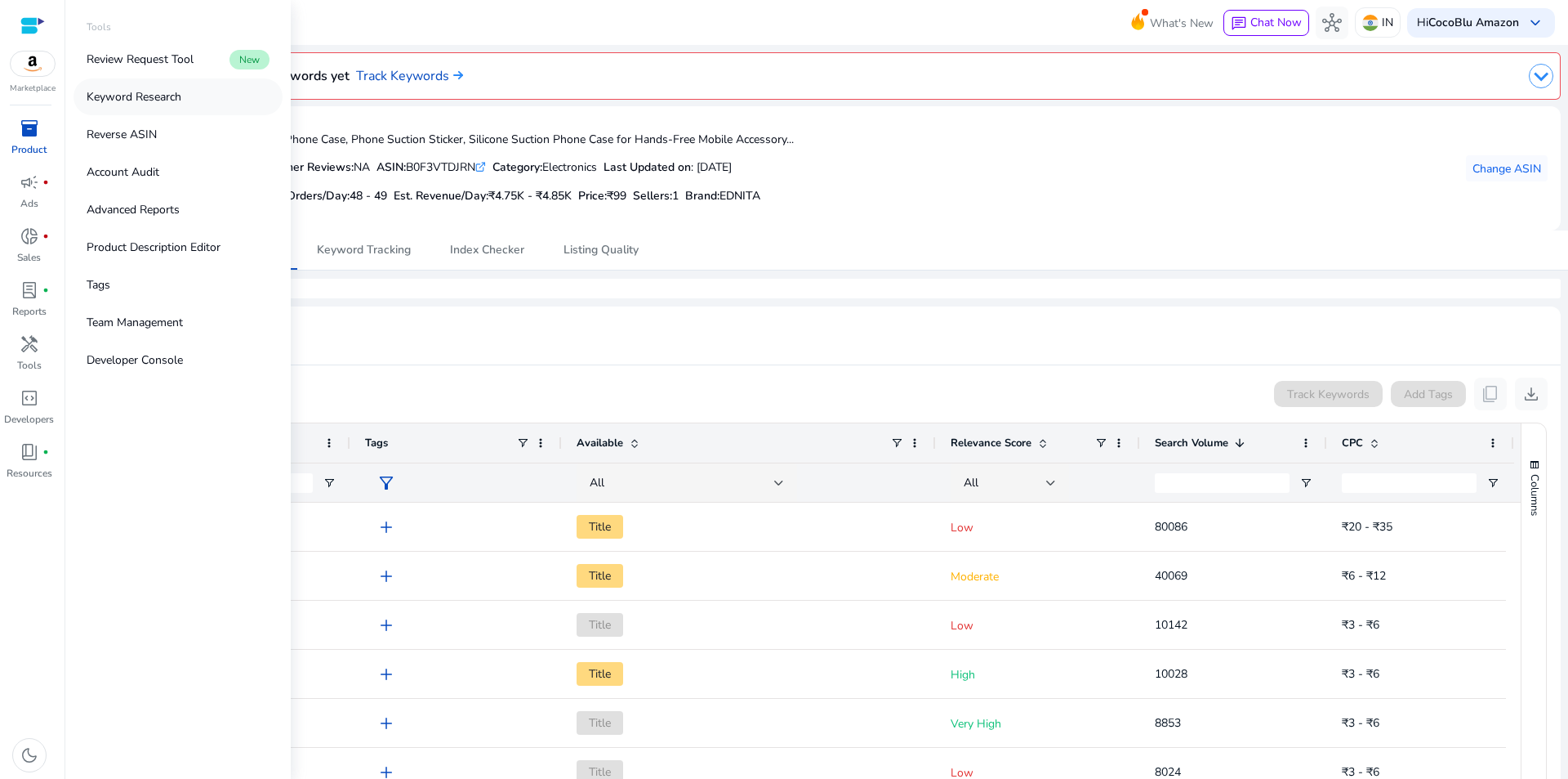
click at [159, 103] on p "Keyword Research" at bounding box center [134, 96] width 95 height 17
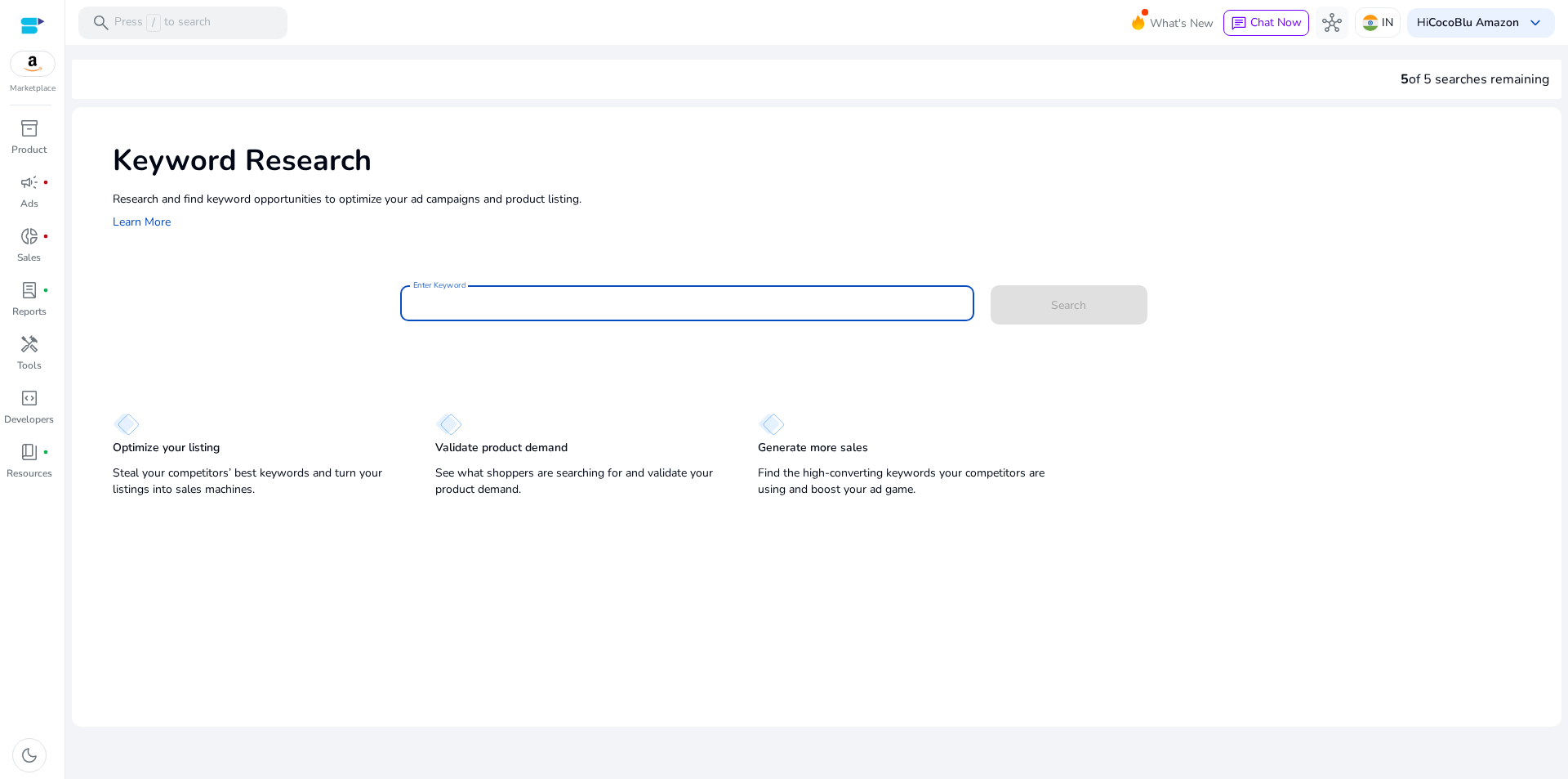
click at [490, 302] on input "Enter Keyword" at bounding box center [686, 303] width 548 height 18
type input "**********"
click at [990, 285] on button "Search" at bounding box center [1069, 304] width 157 height 39
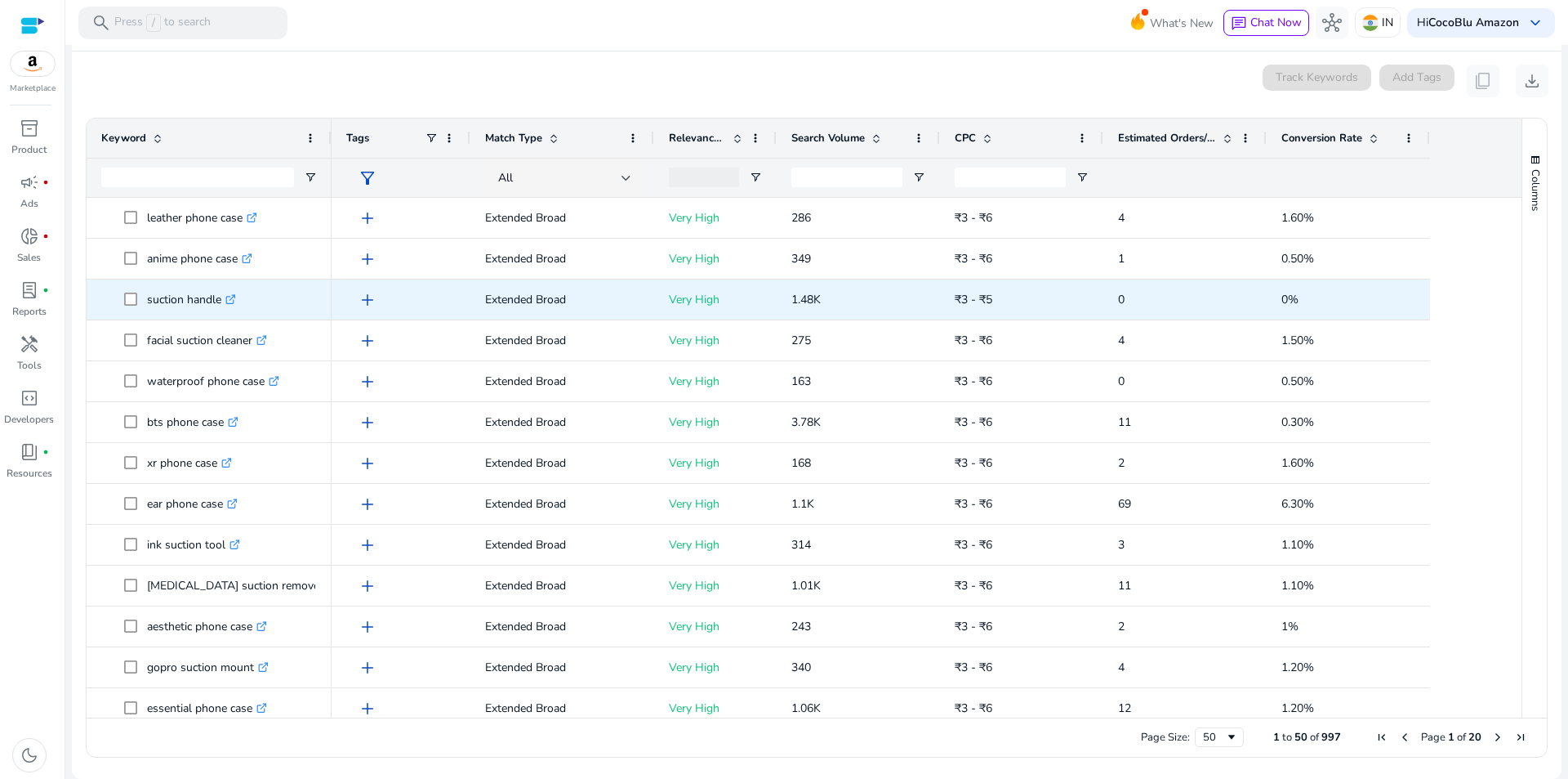
scroll to position [1097, 0]
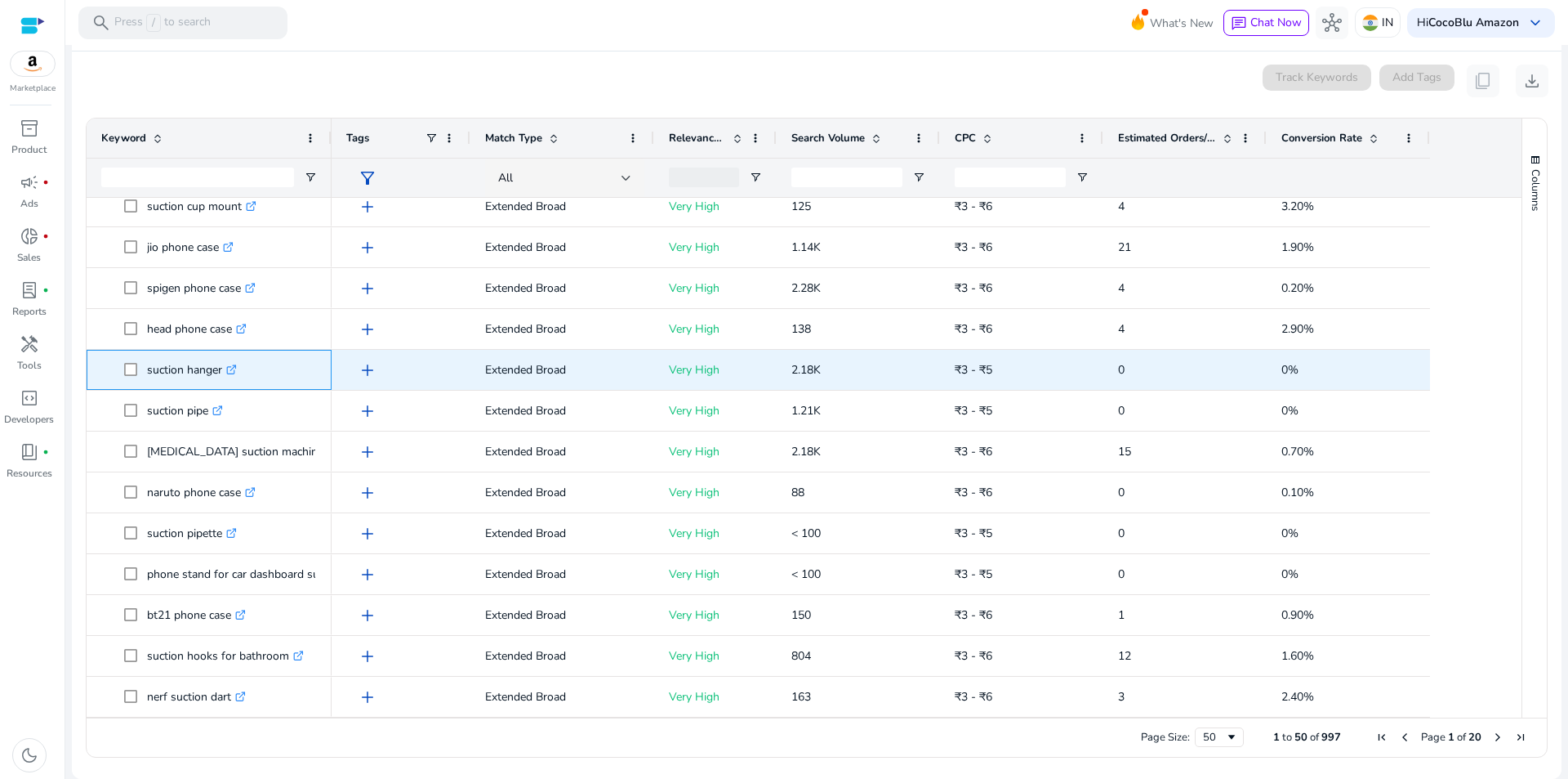
click at [235, 369] on icon at bounding box center [233, 367] width 6 height 6
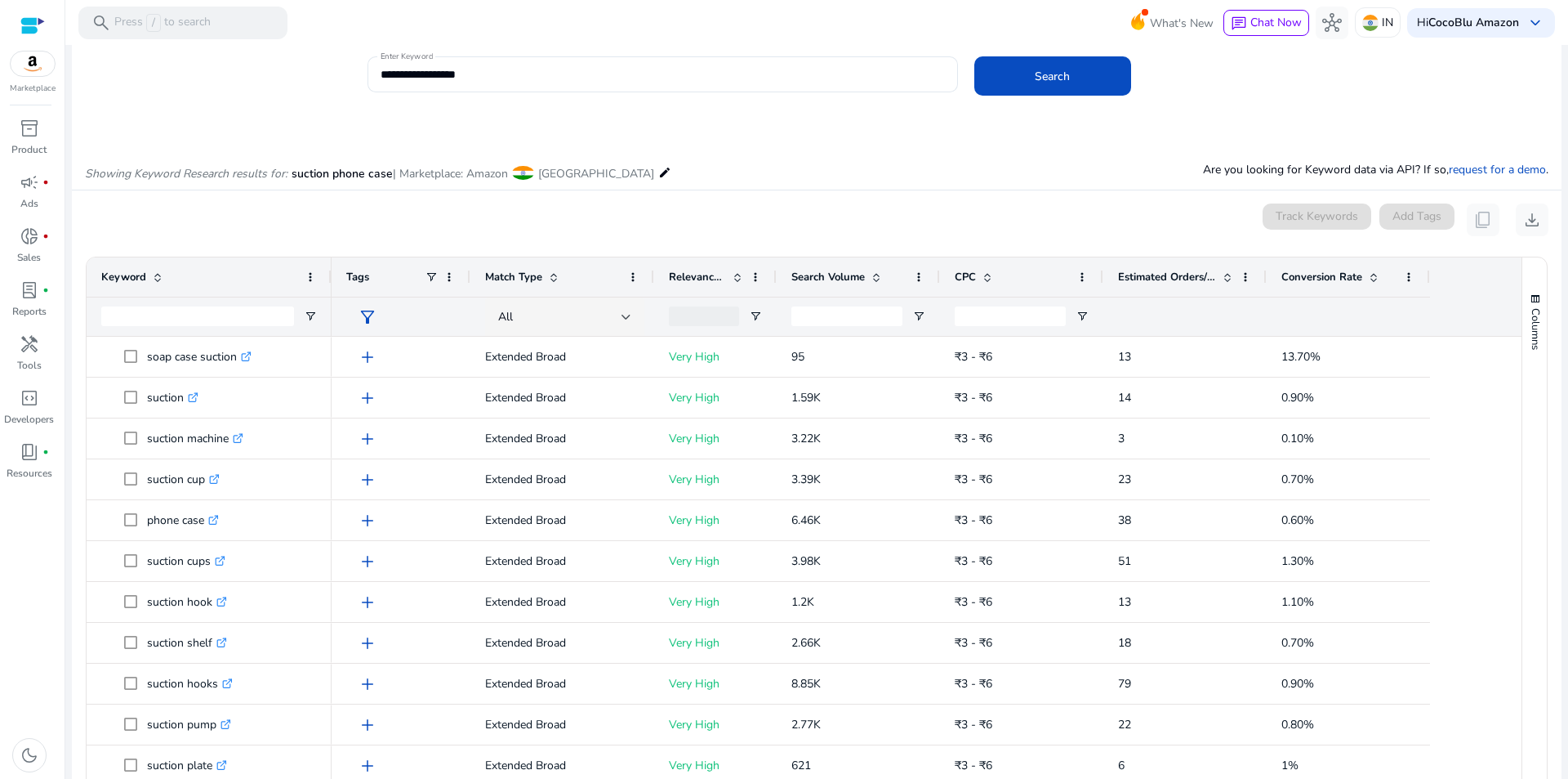
scroll to position [164, 0]
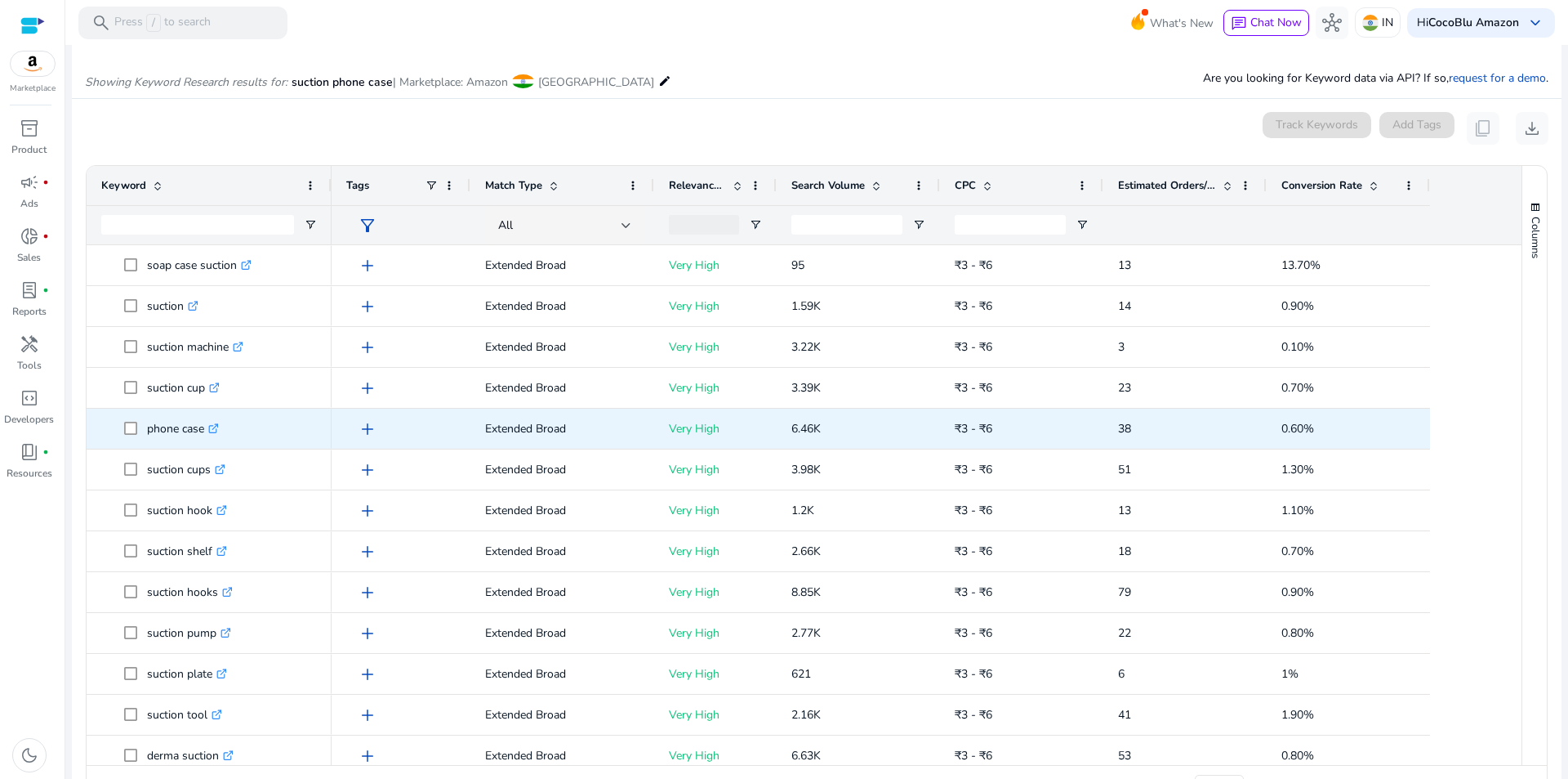
click at [219, 423] on icon ".st0{fill:#2c8af8}" at bounding box center [214, 428] width 11 height 11
click at [226, 425] on icon ".st0{fill:#2c8af8}" at bounding box center [221, 428] width 11 height 11
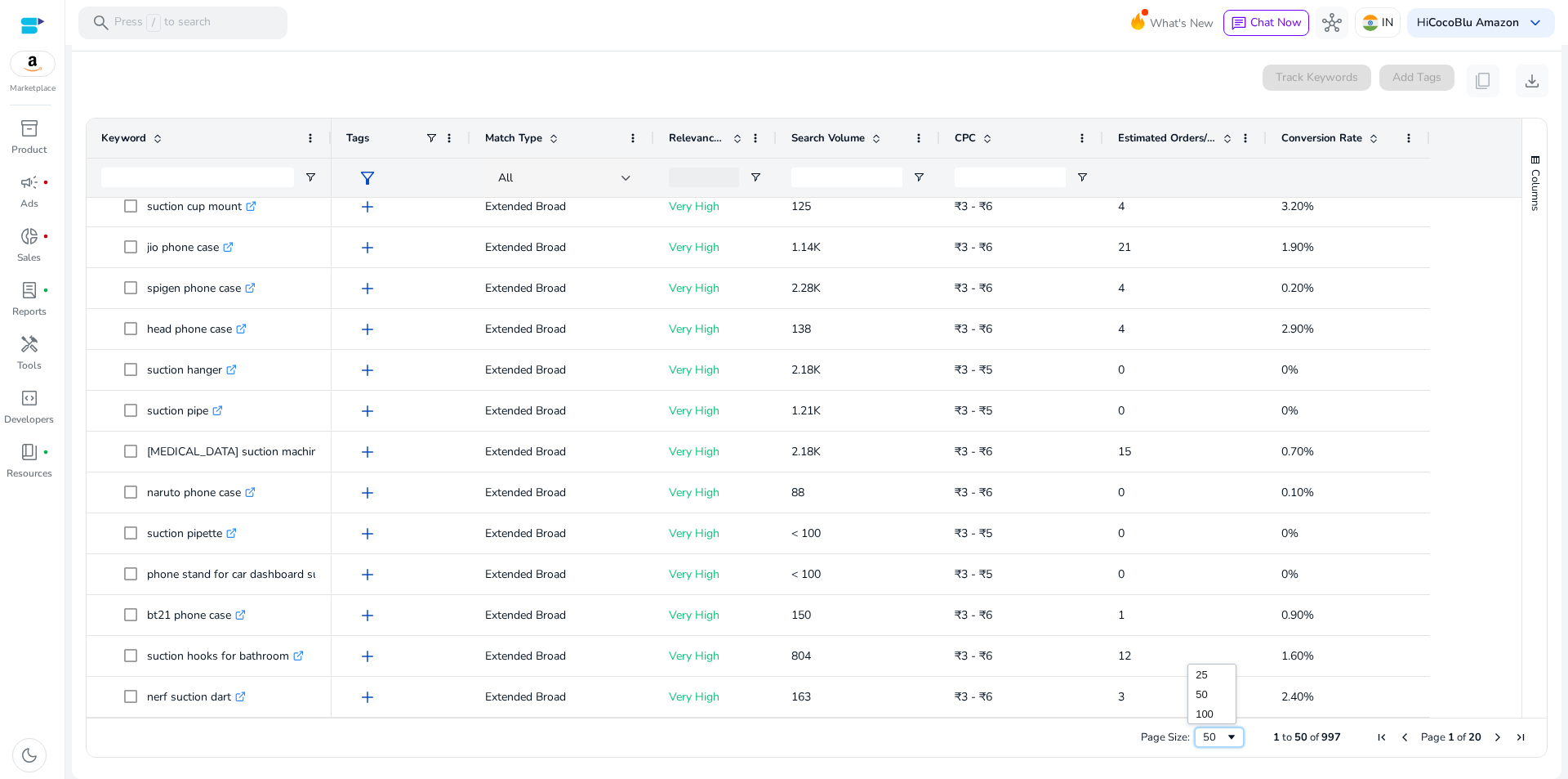
click at [1231, 740] on span "Page Size" at bounding box center [1231, 737] width 13 height 13
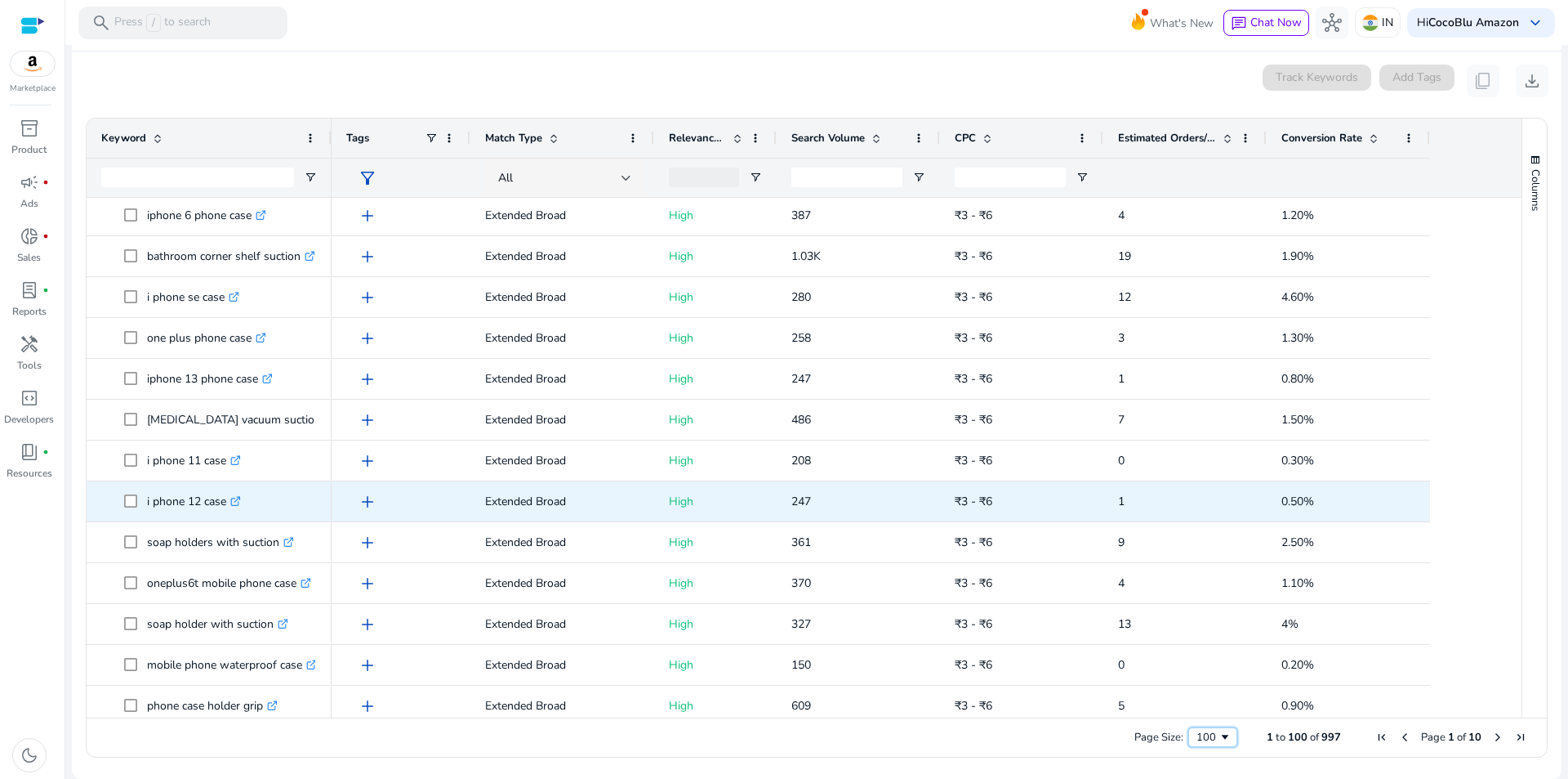
scroll to position [2987, 0]
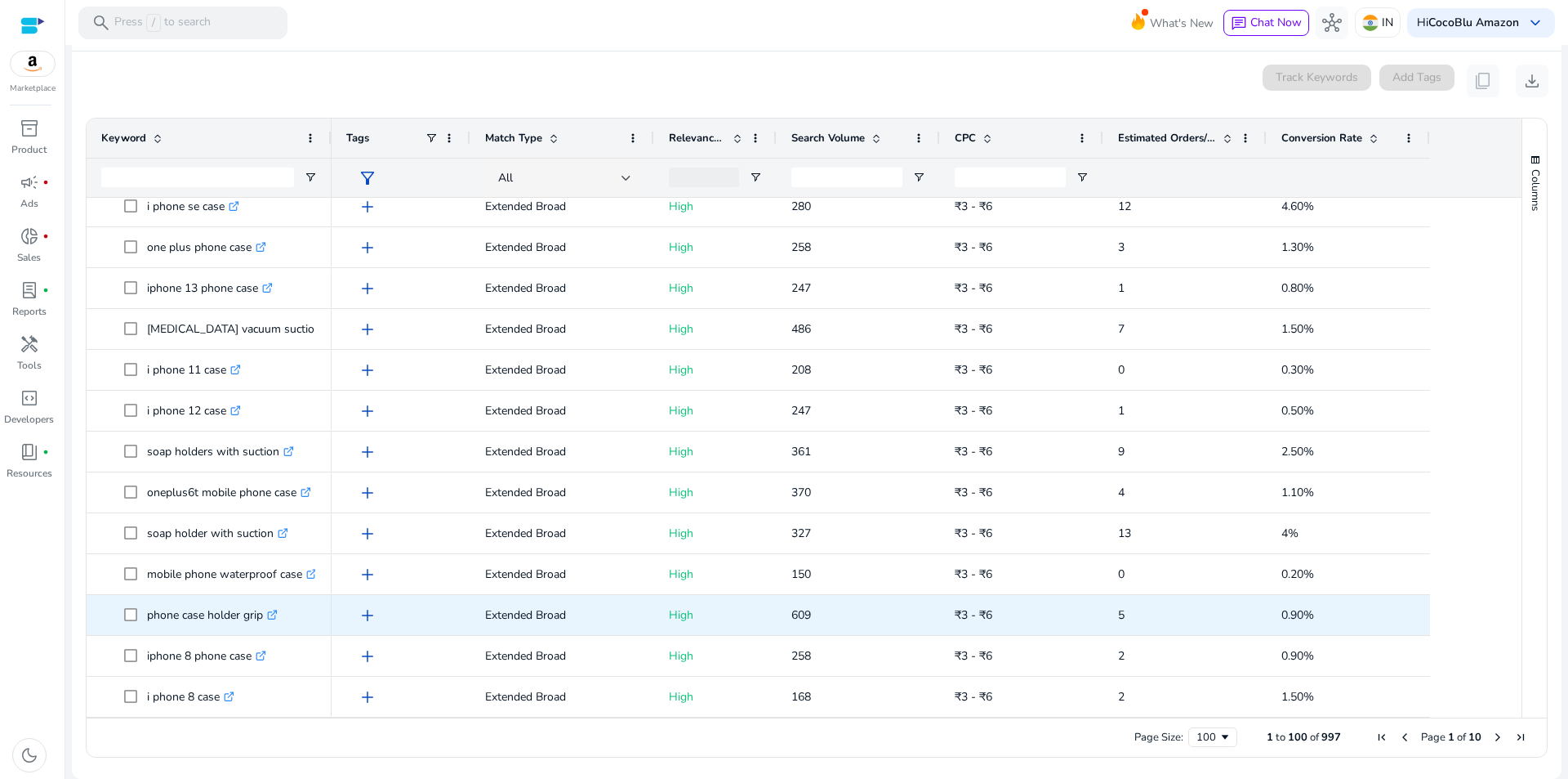
click at [273, 618] on icon ".st0{fill:#2c8af8}" at bounding box center [272, 614] width 11 height 11
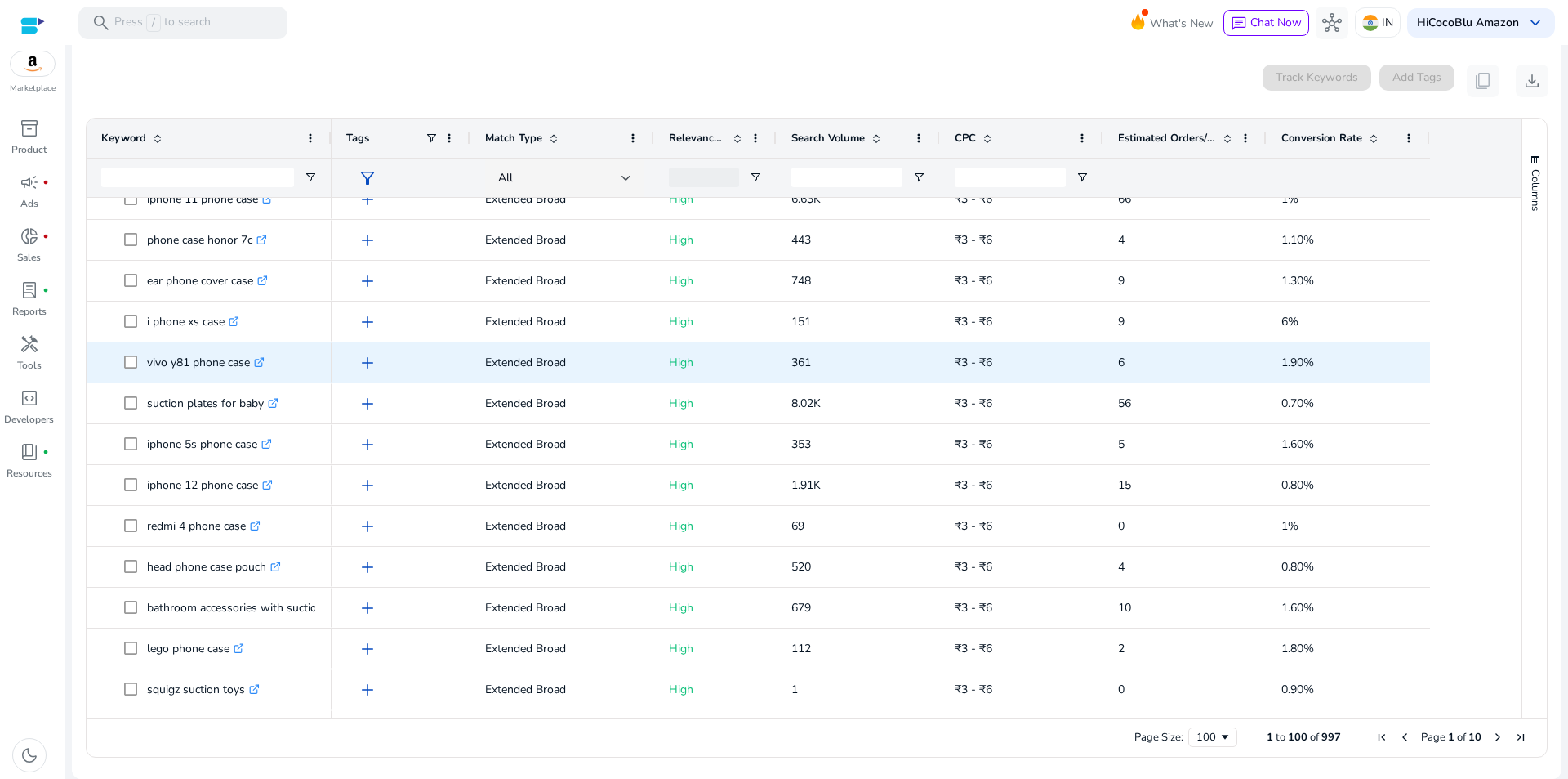
scroll to position [3566, 0]
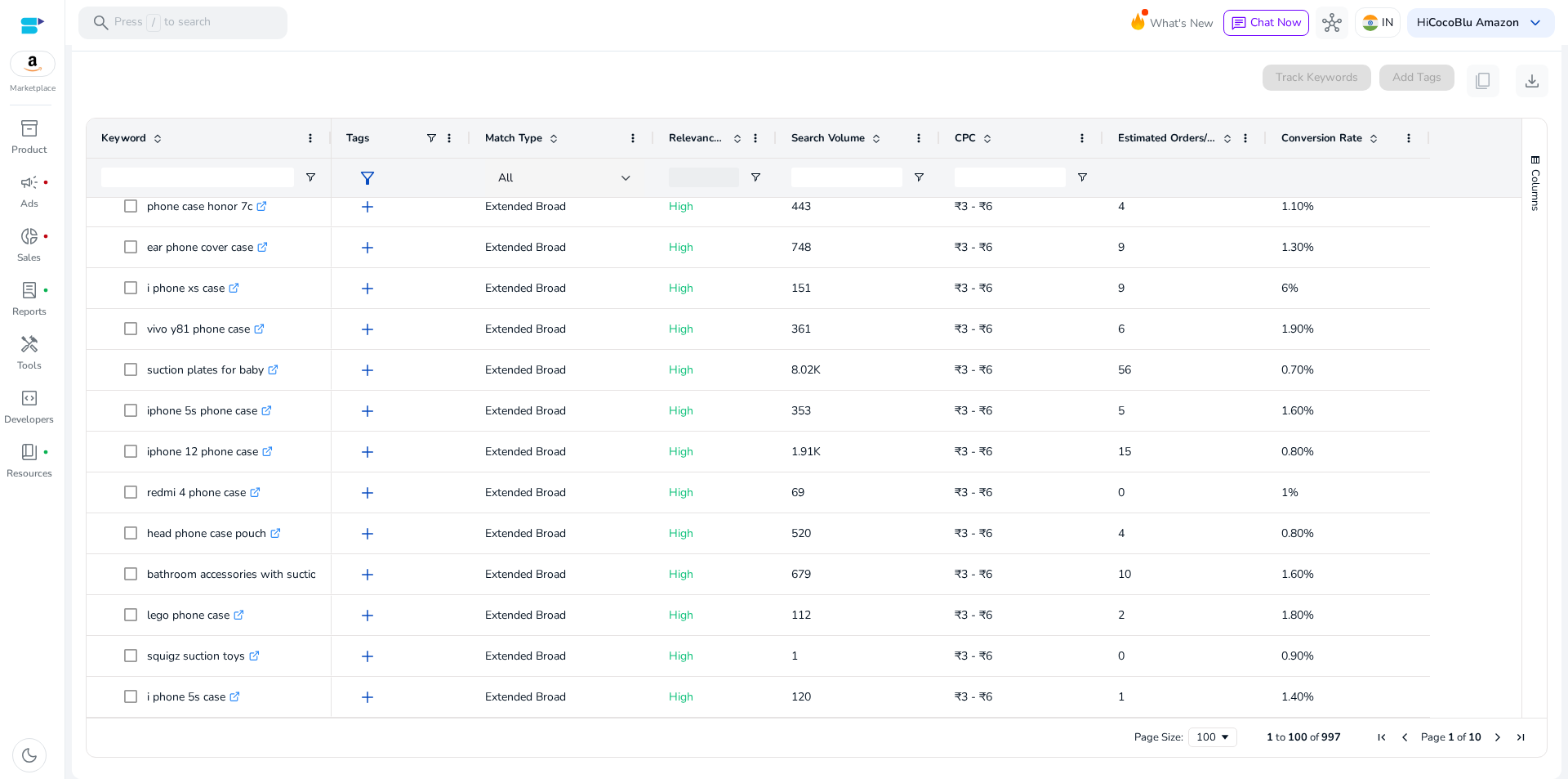
click at [1493, 737] on span "Next Page" at bounding box center [1498, 737] width 13 height 13
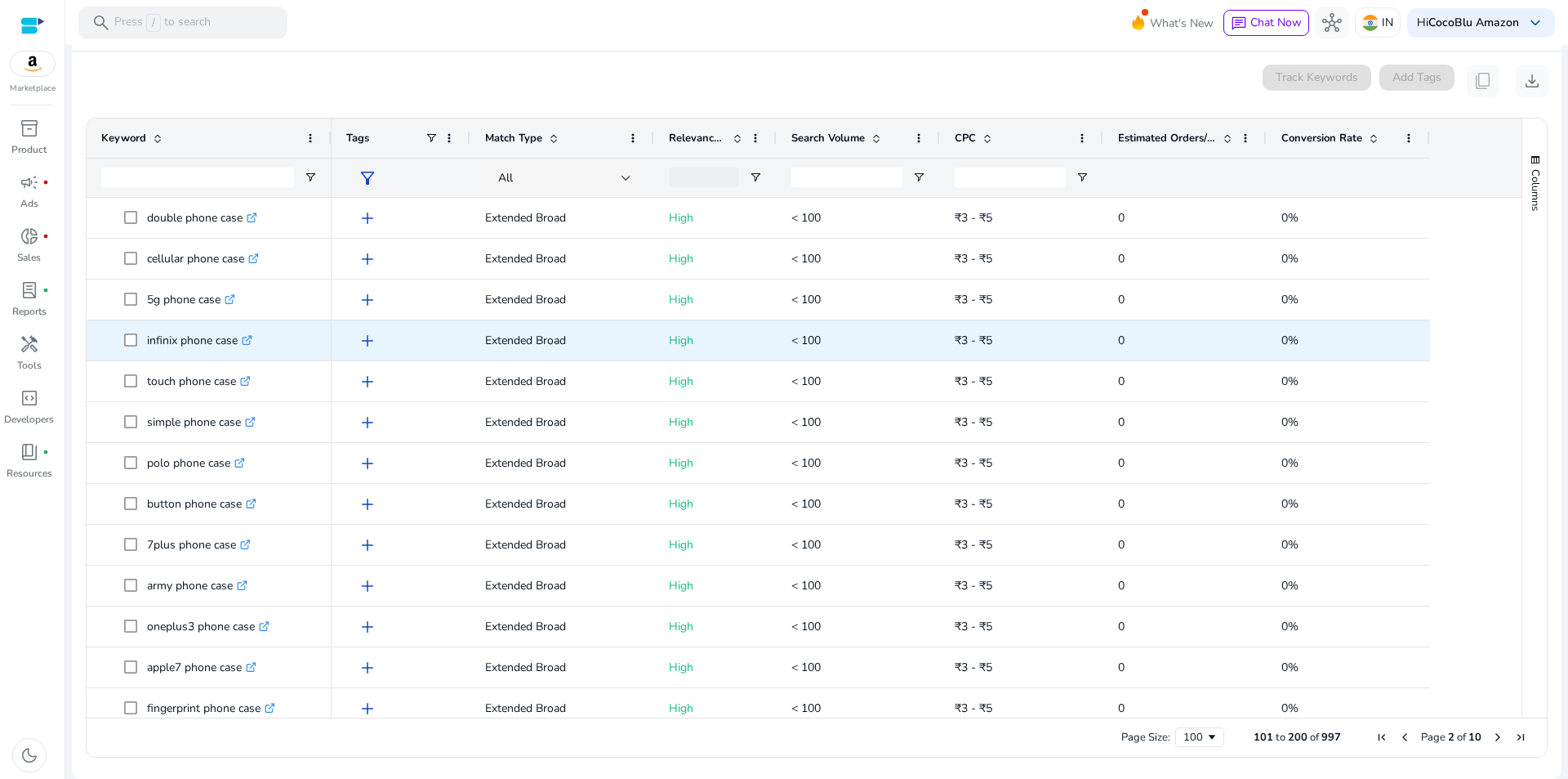
scroll to position [1880, 0]
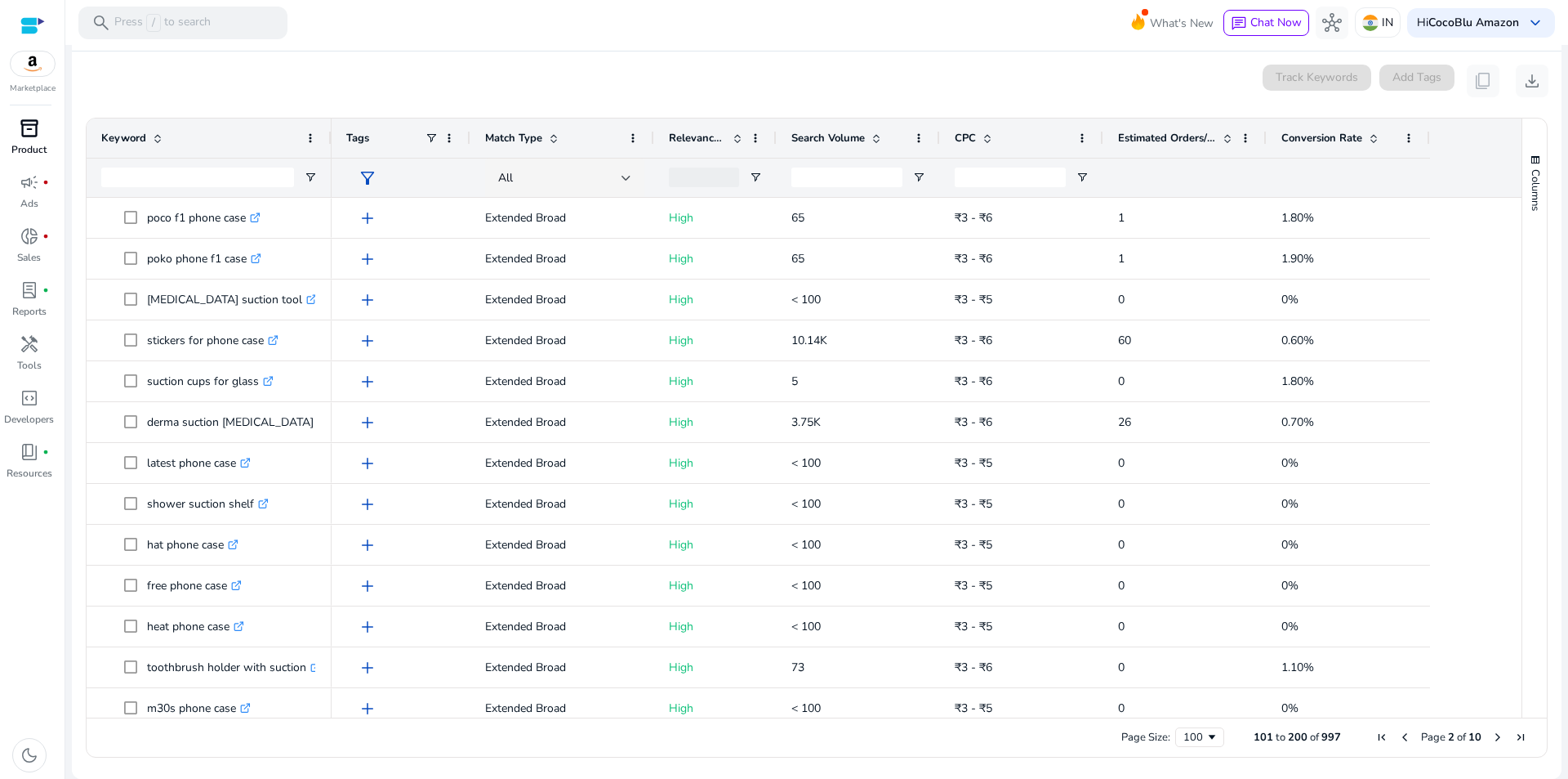
click at [25, 136] on span "inventory_2" at bounding box center [30, 129] width 20 height 20
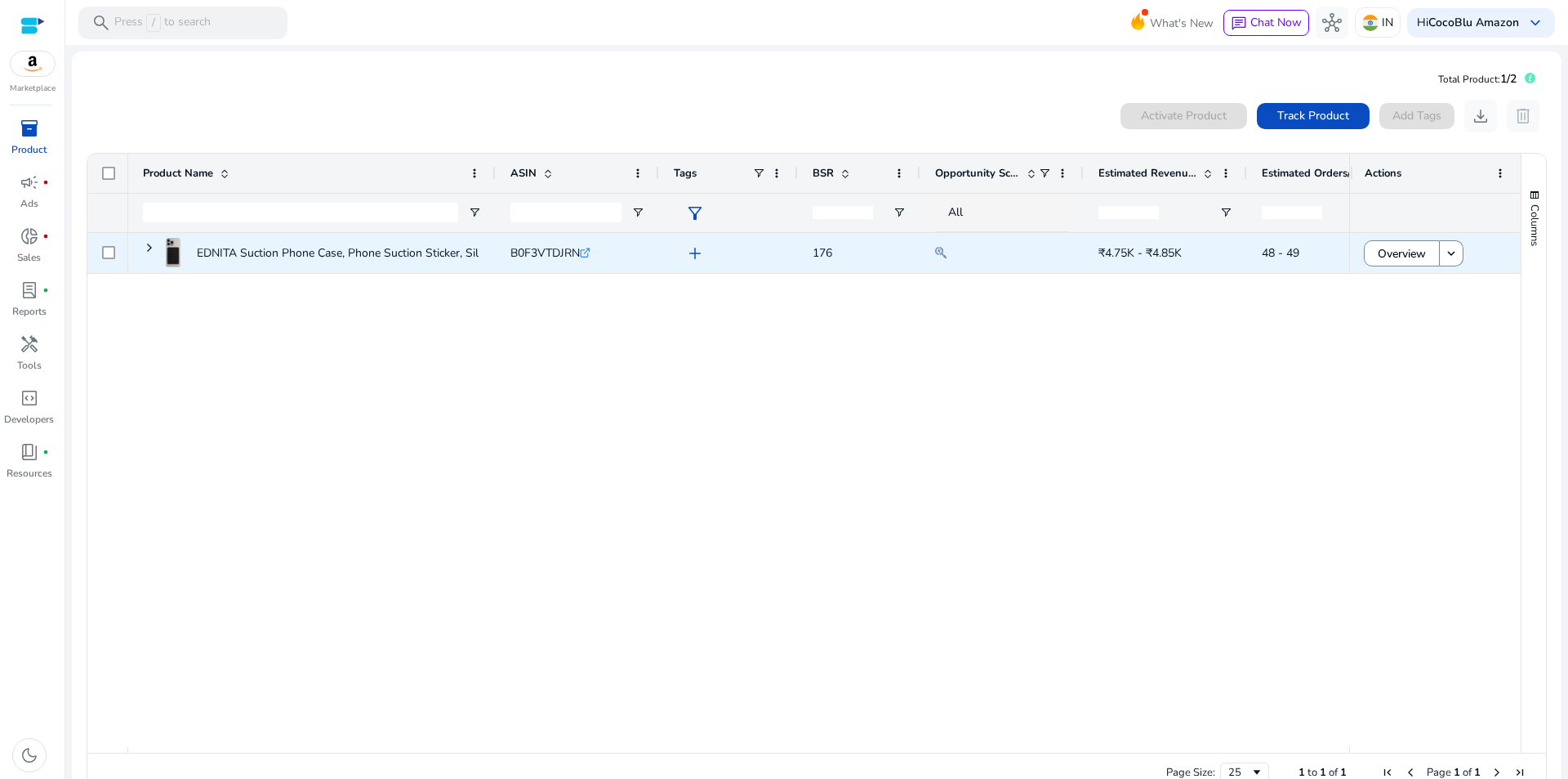
click at [591, 256] on icon ".st0{fill:#2c8af8}" at bounding box center [585, 253] width 11 height 11
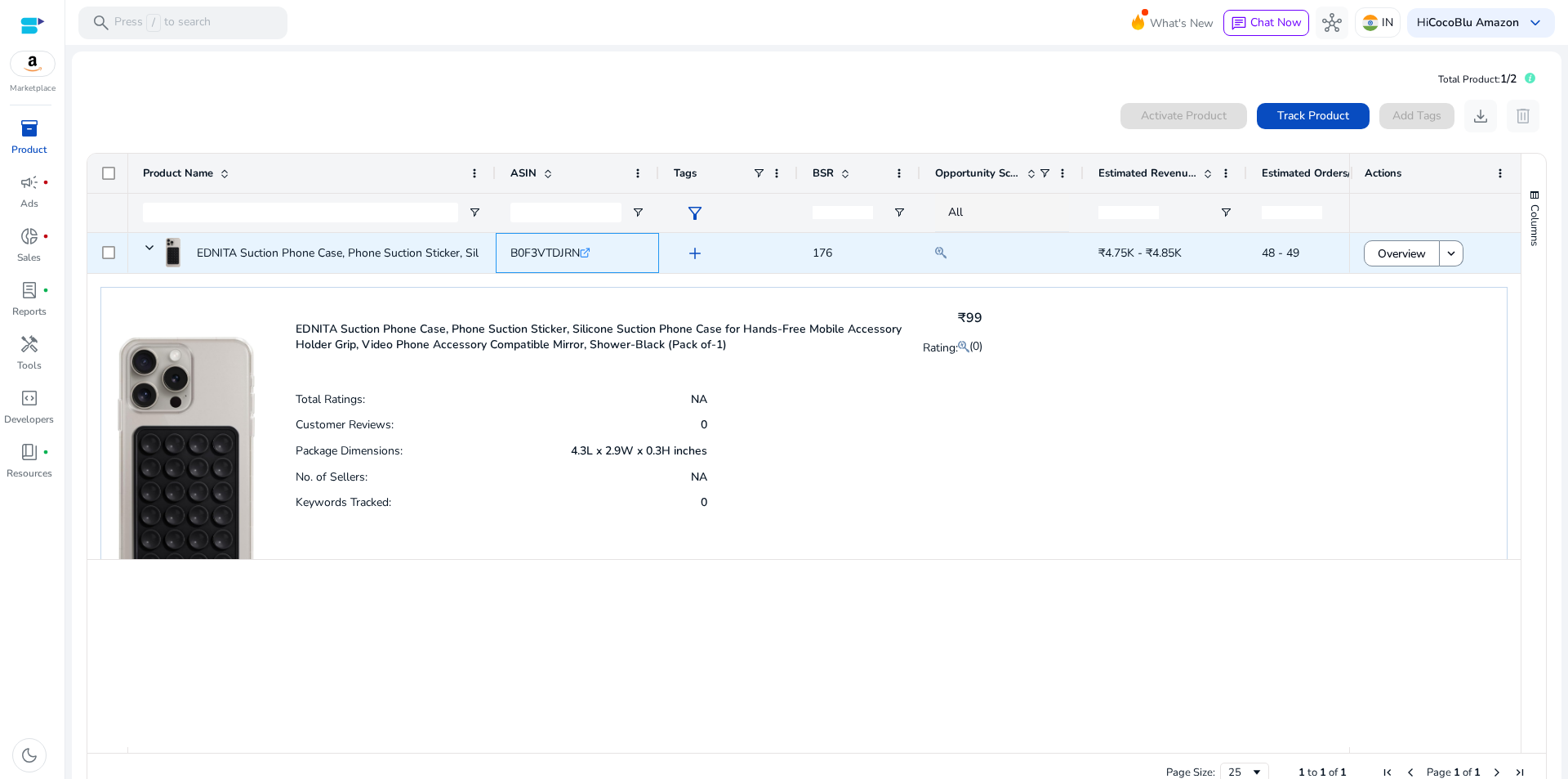
click at [584, 254] on icon ".st0{fill:#2c8af8}" at bounding box center [585, 253] width 11 height 11
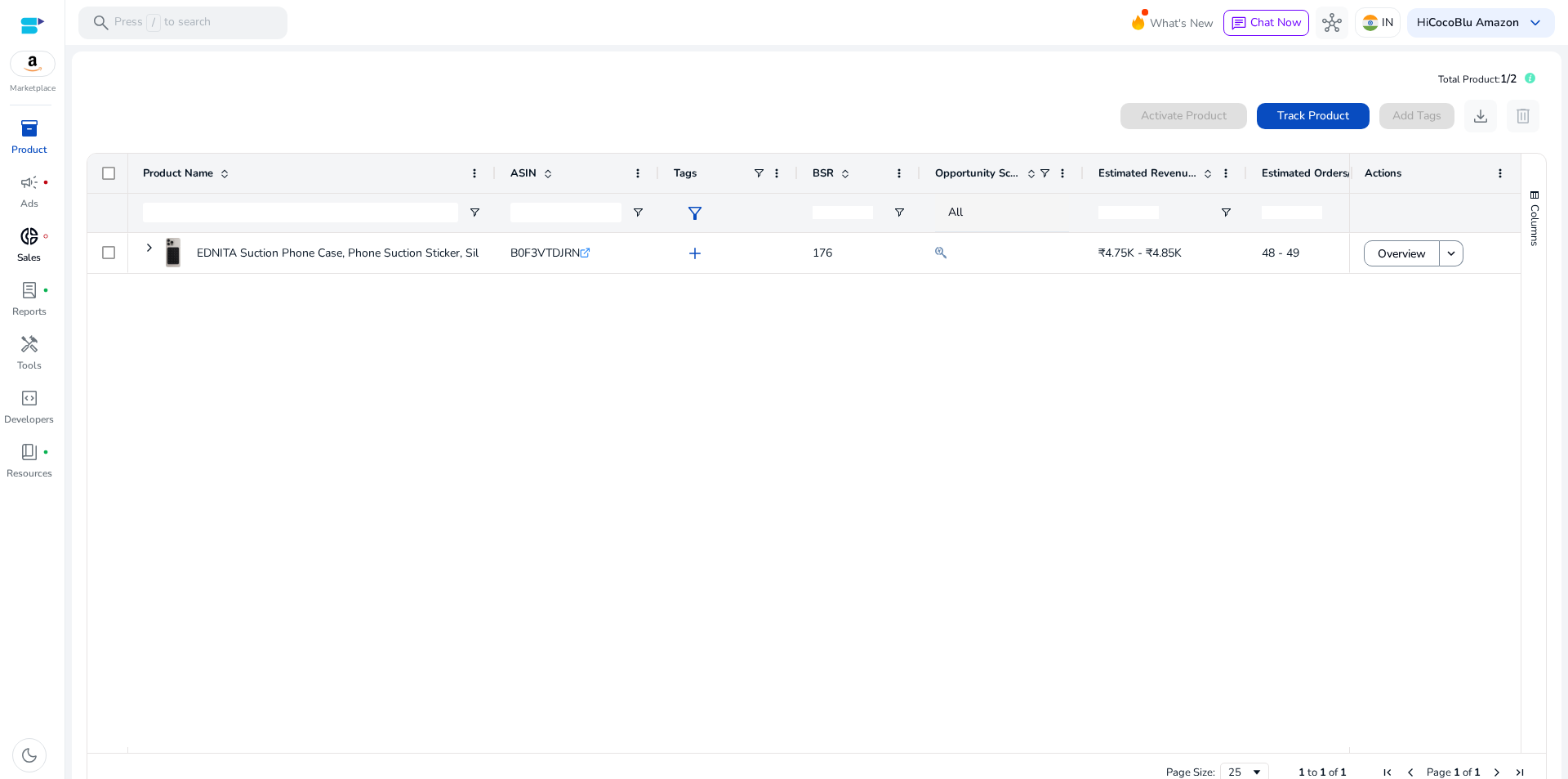
click at [30, 233] on span "donut_small" at bounding box center [30, 236] width 20 height 20
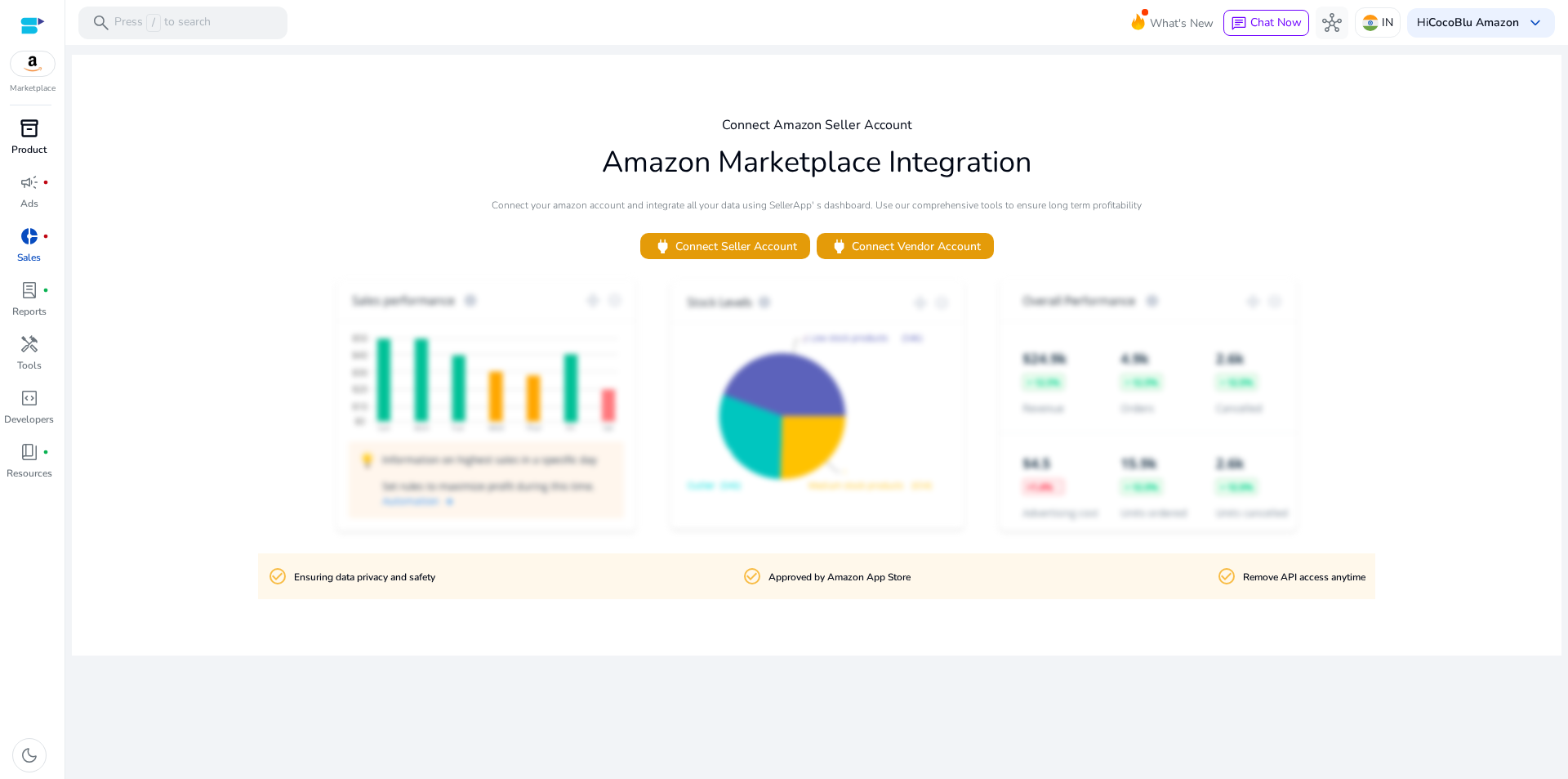
click at [31, 140] on div "inventory_2" at bounding box center [29, 128] width 46 height 26
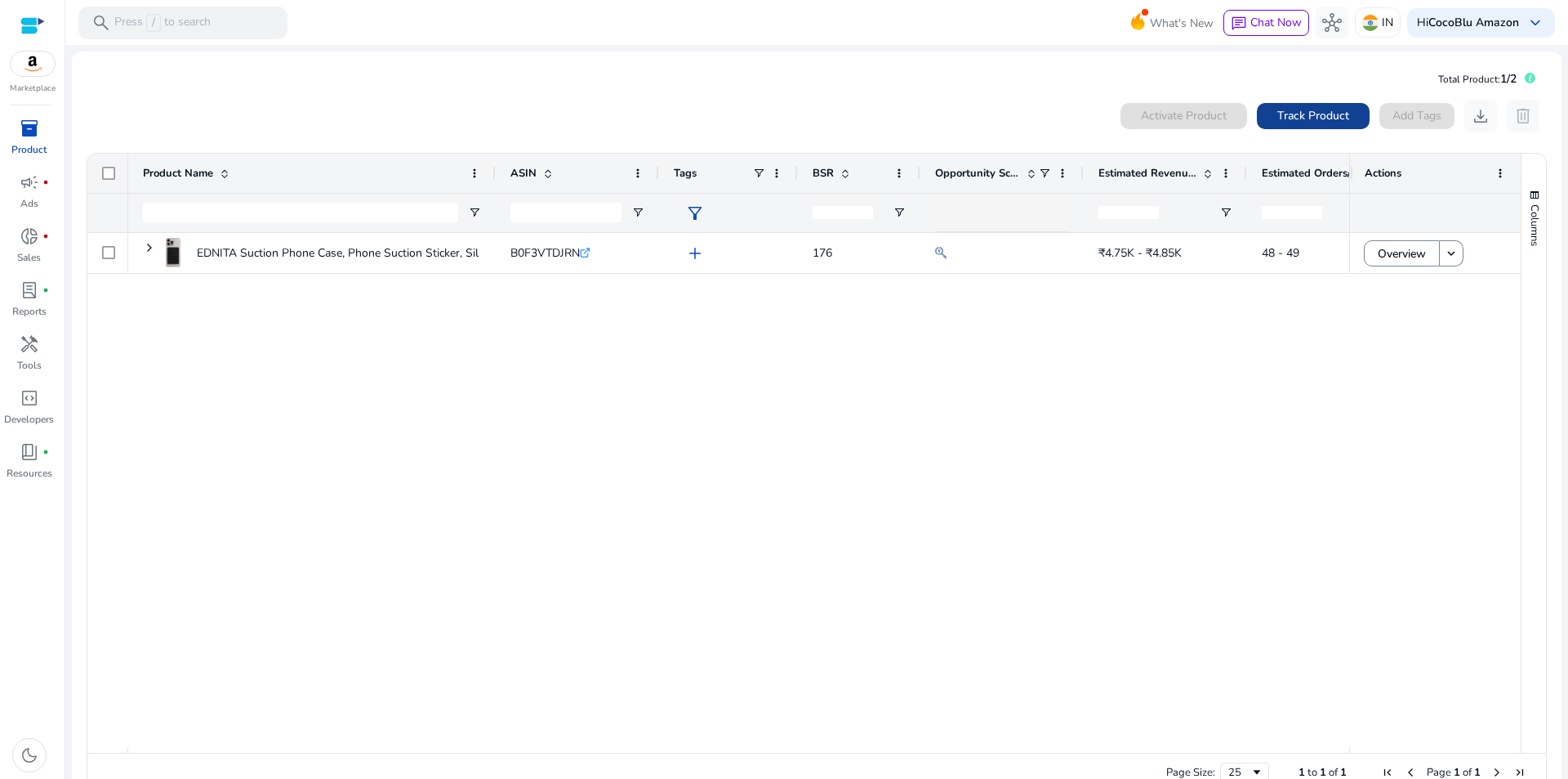
click at [1288, 116] on span "Track Product" at bounding box center [1313, 116] width 71 height 17
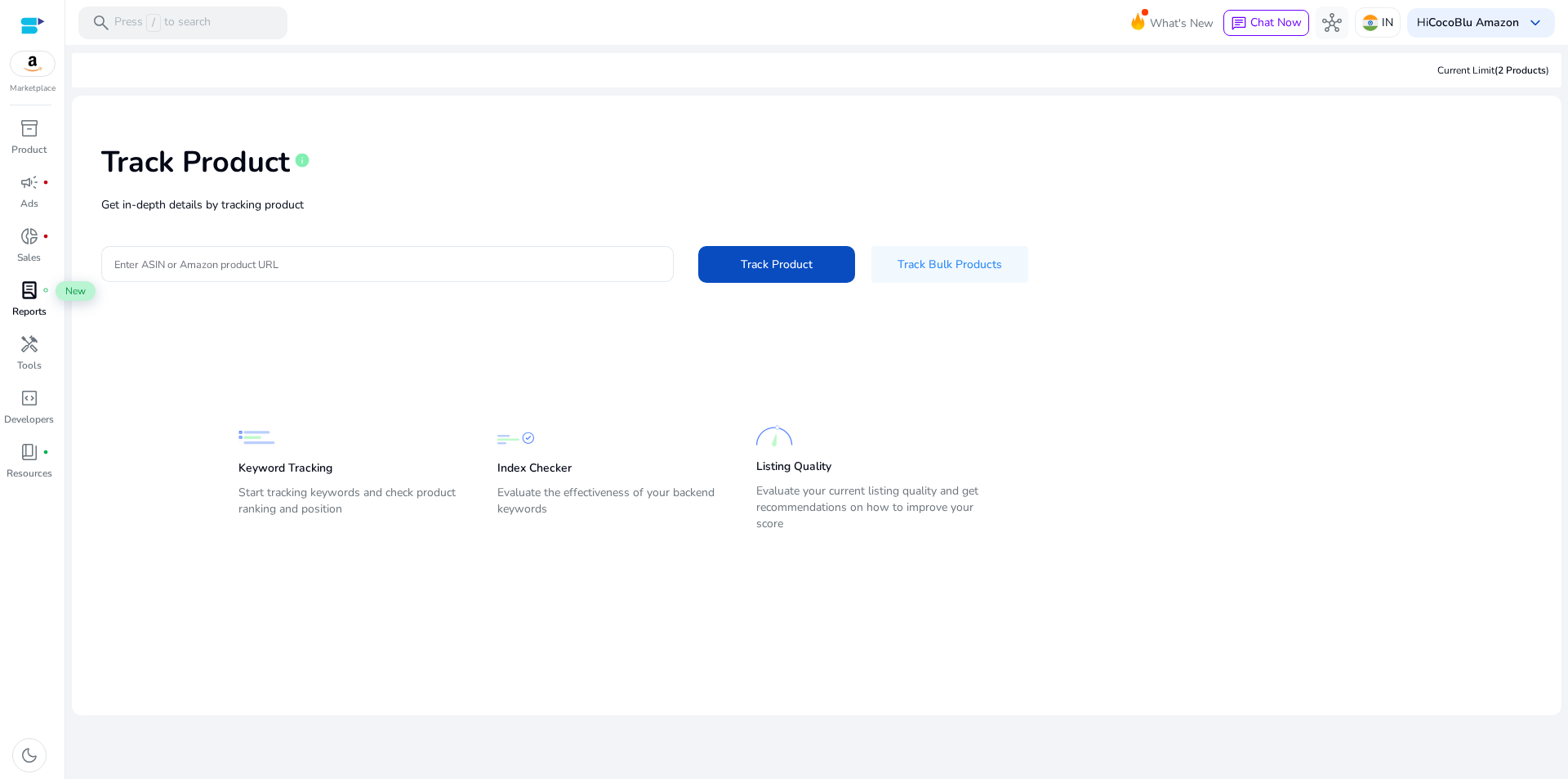
click at [23, 296] on span "lab_profile" at bounding box center [30, 290] width 20 height 20
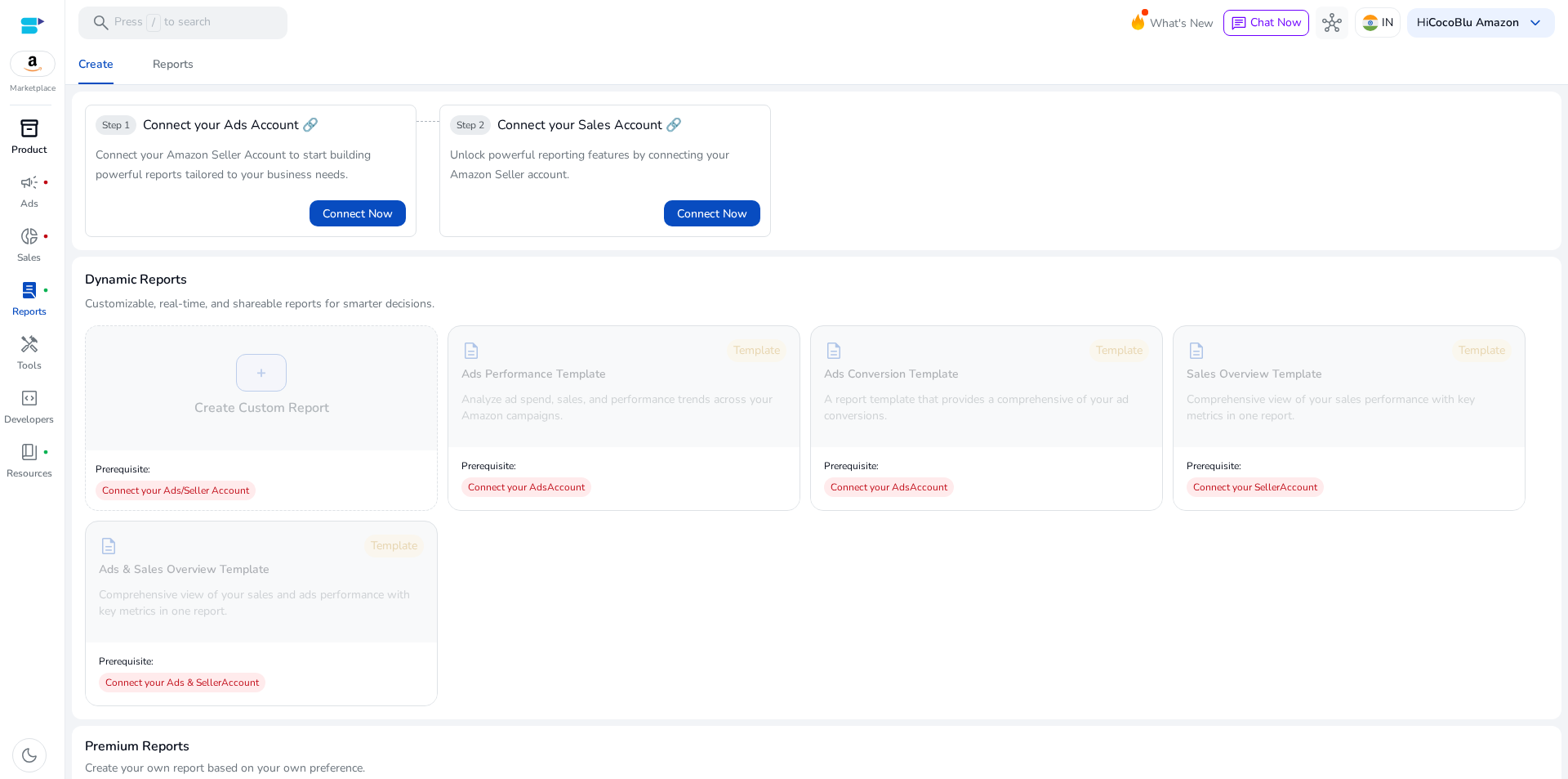
click at [37, 143] on p "Product" at bounding box center [29, 150] width 35 height 15
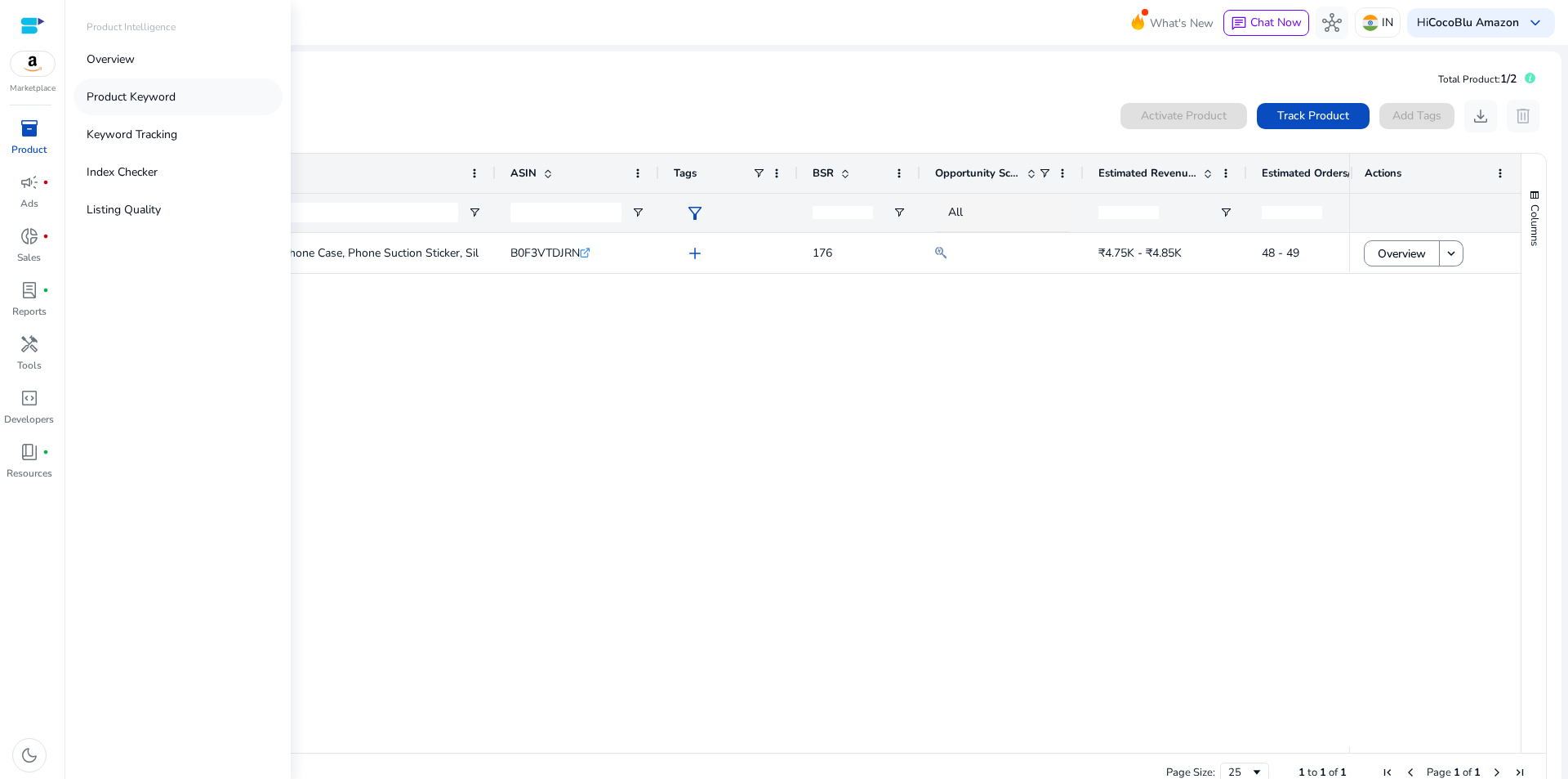
click at [192, 89] on link "Product Keyword" at bounding box center [178, 96] width 209 height 37
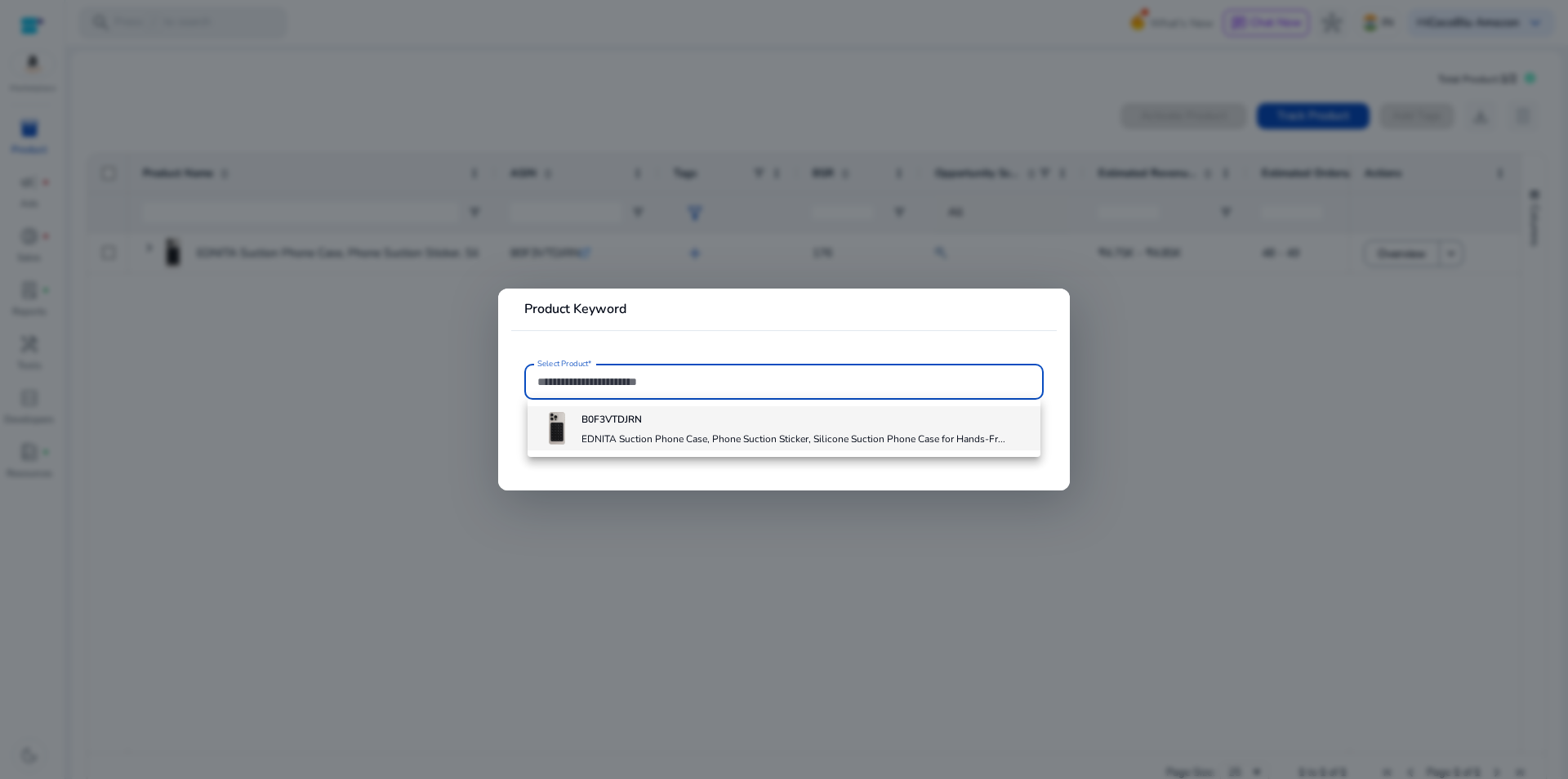
click at [626, 441] on h4 "EDNITA Suction Phone Case, Phone Suction Sticker, Silicone Suction Phone Case f…" at bounding box center [794, 439] width 424 height 13
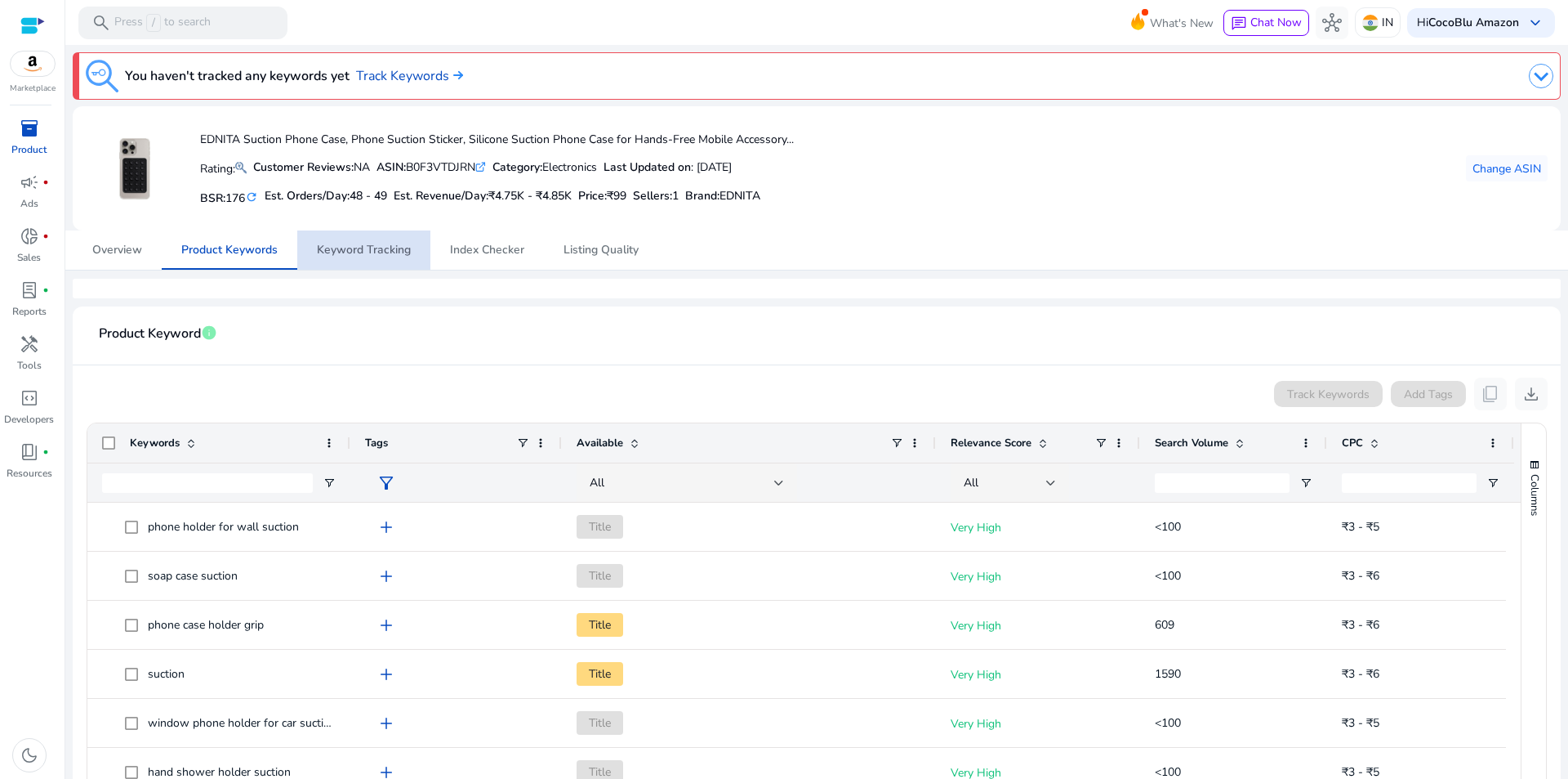
click at [387, 255] on span "Keyword Tracking" at bounding box center [363, 250] width 94 height 12
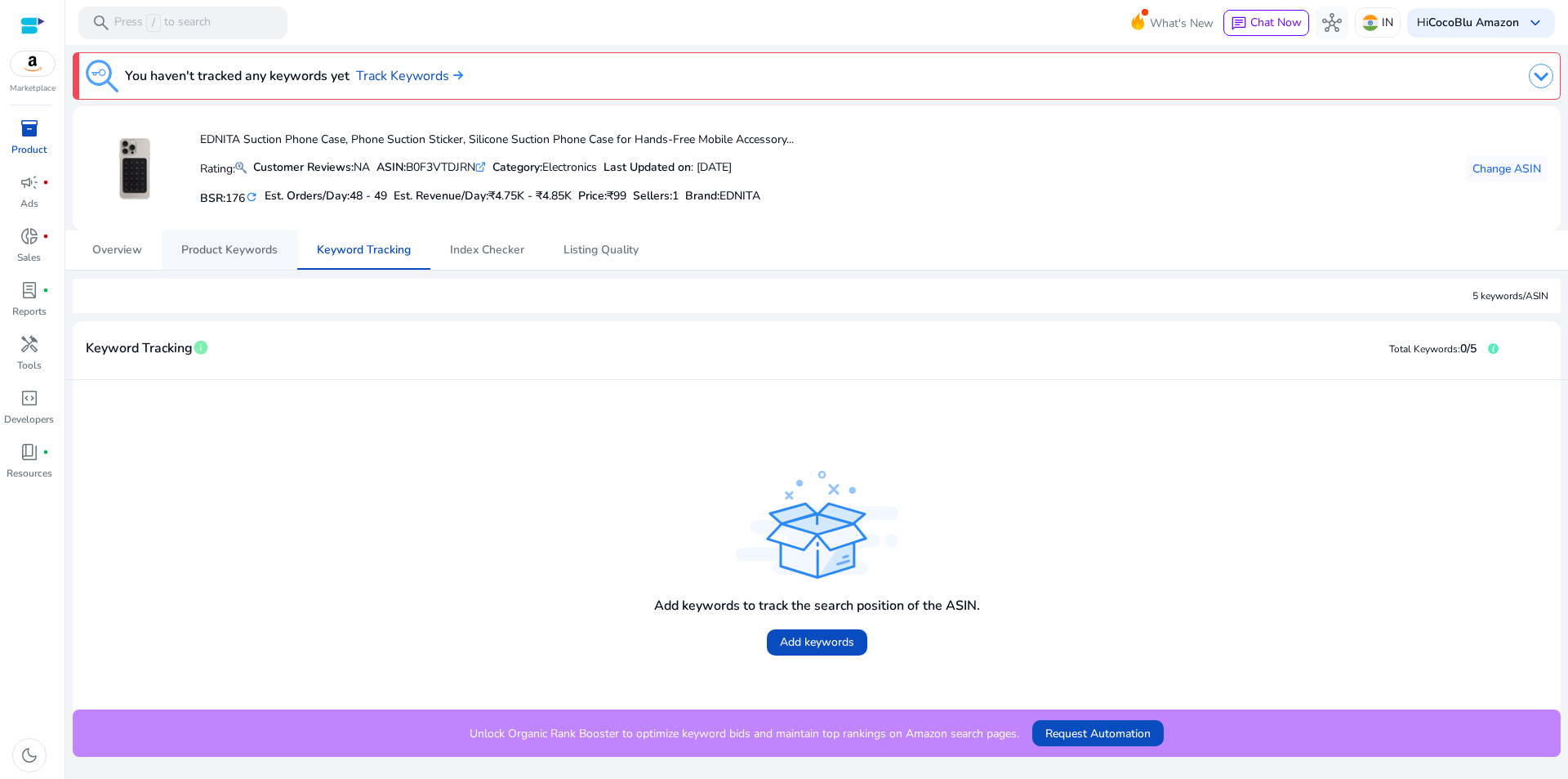
click at [258, 254] on span "Product Keywords" at bounding box center [229, 250] width 96 height 12
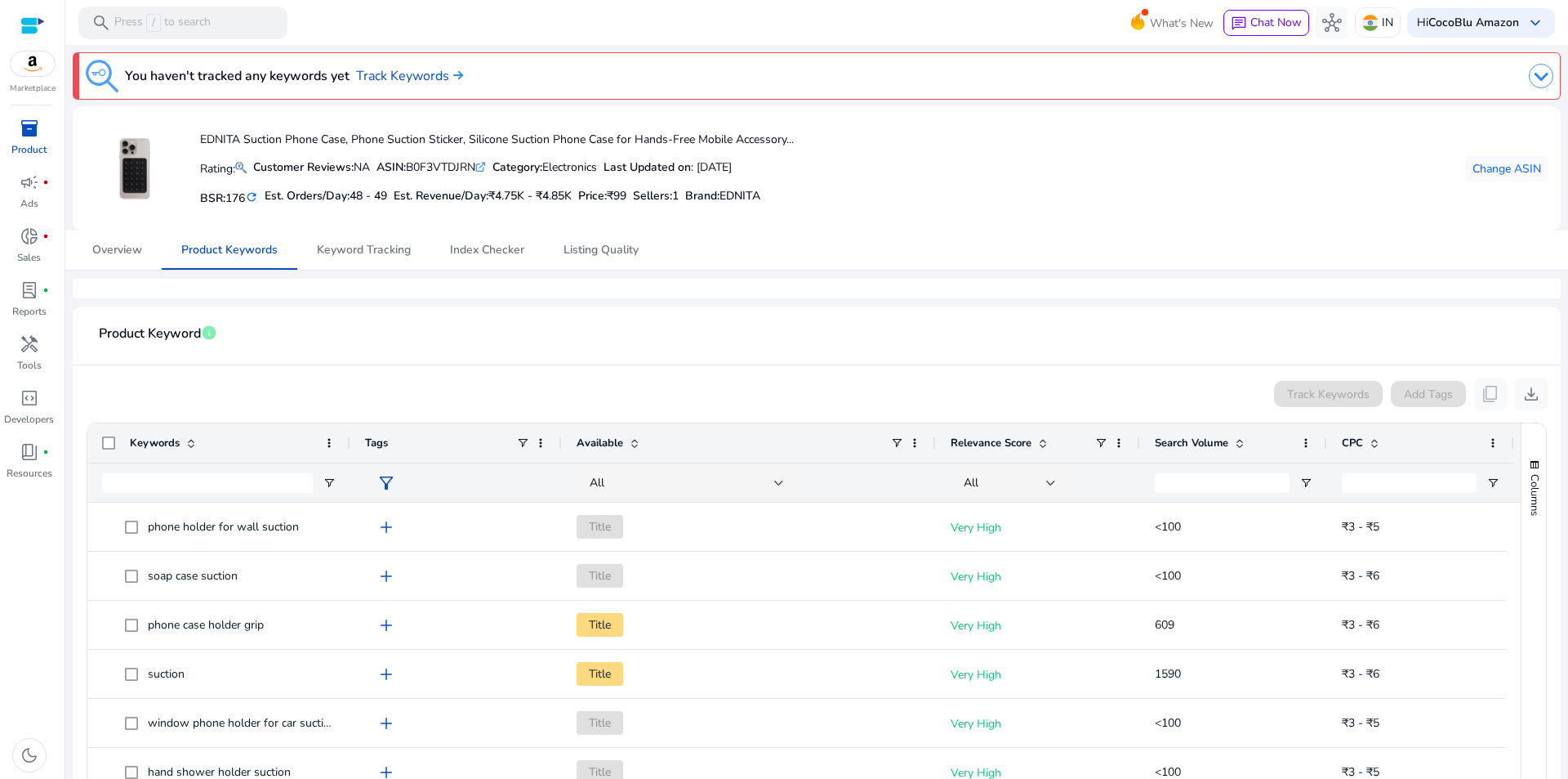
click at [256, 198] on mat-icon "refresh" at bounding box center [252, 197] width 13 height 16
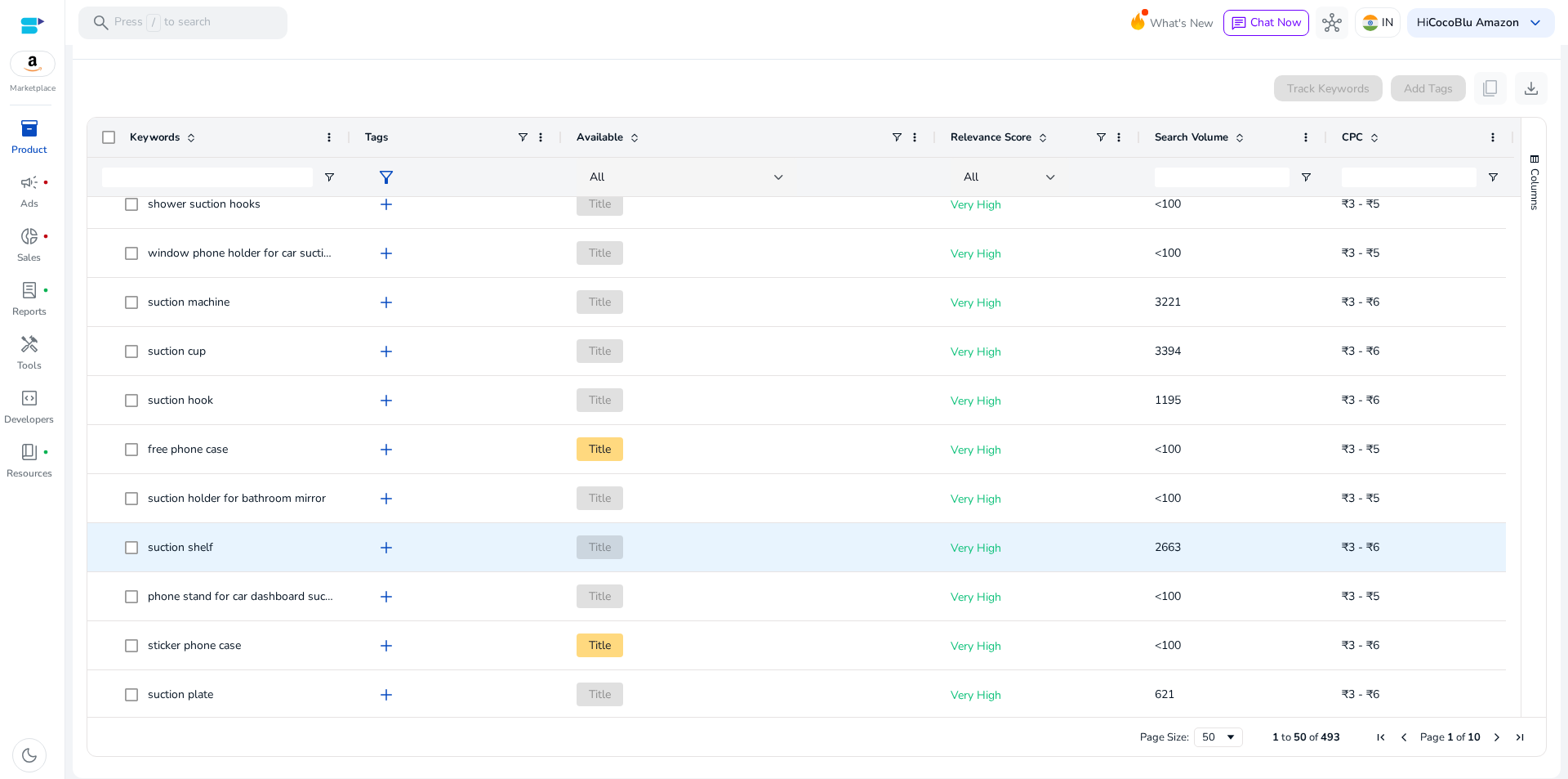
scroll to position [491, 0]
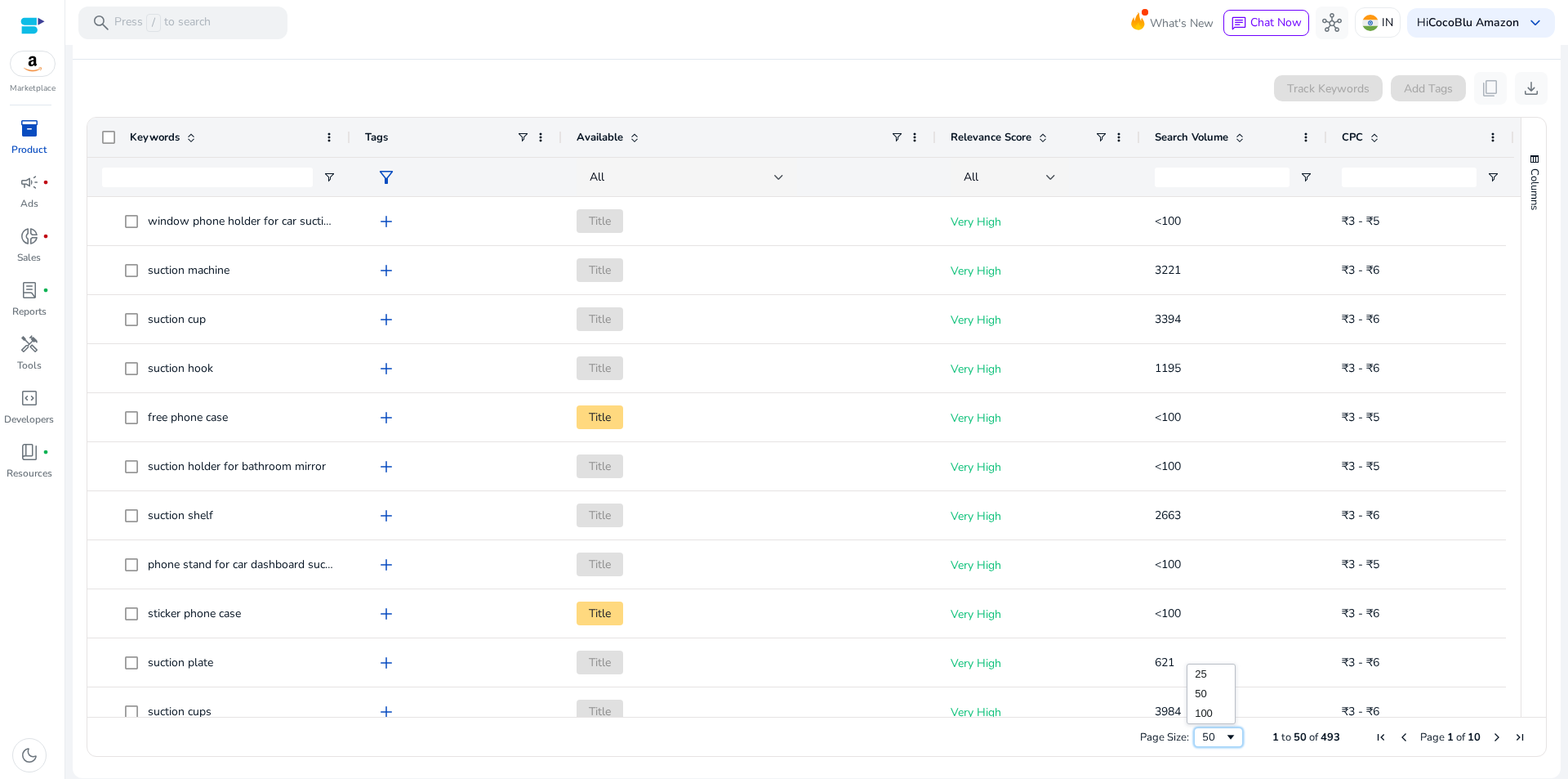
click at [1224, 742] on span "Page Size" at bounding box center [1231, 737] width 13 height 13
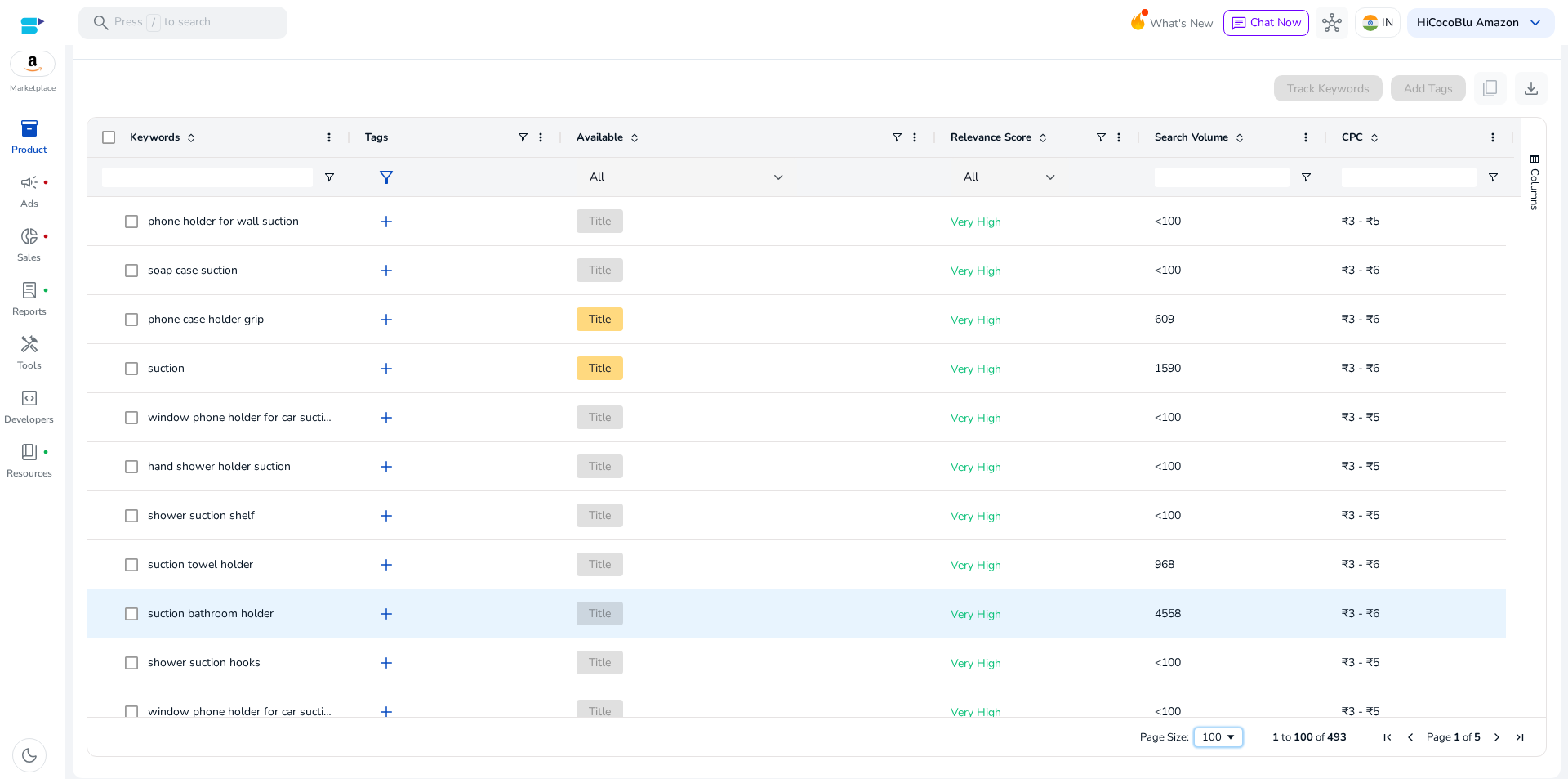
scroll to position [0, 0]
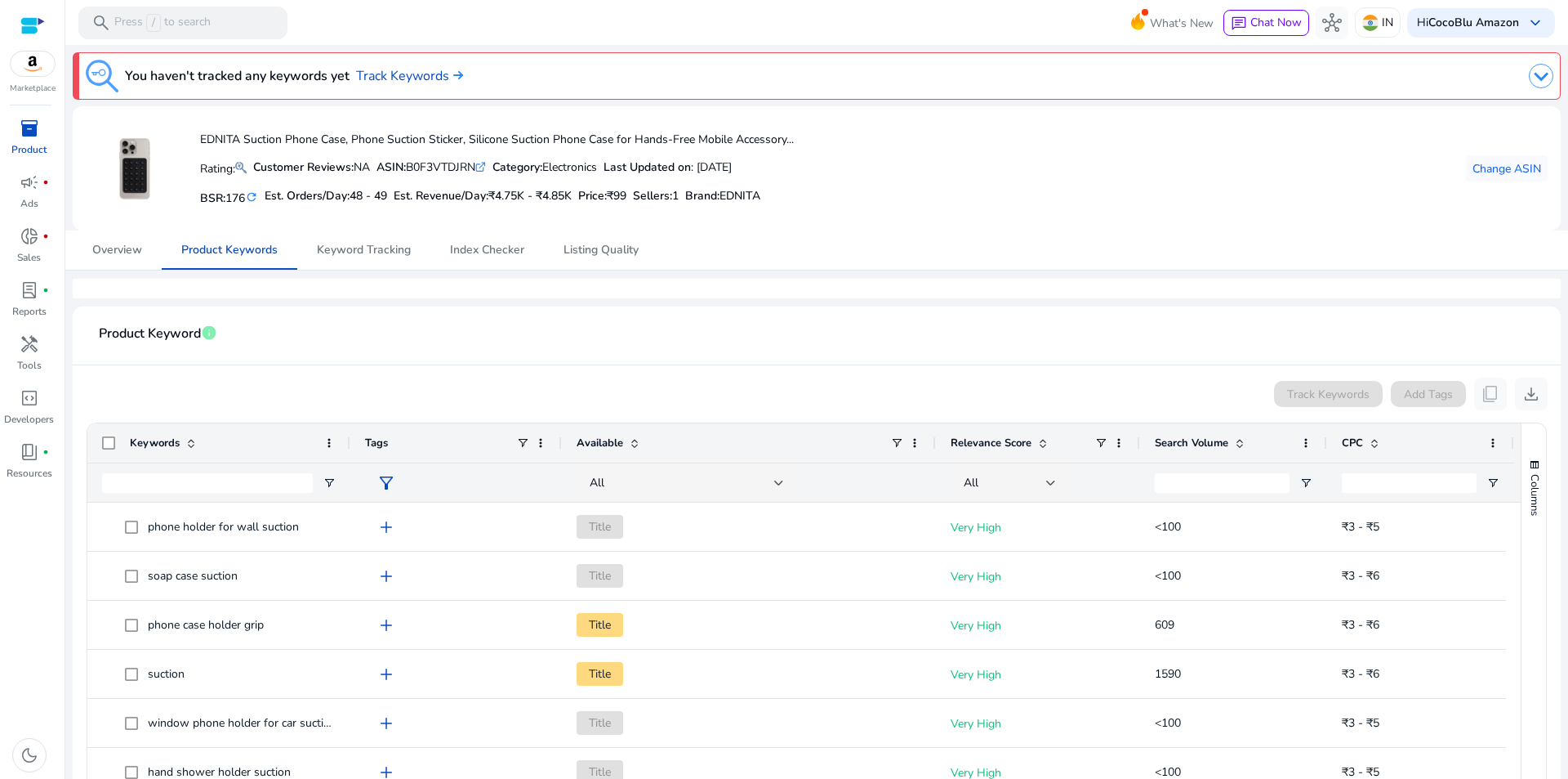
click at [641, 450] on div "Available" at bounding box center [733, 442] width 313 height 31
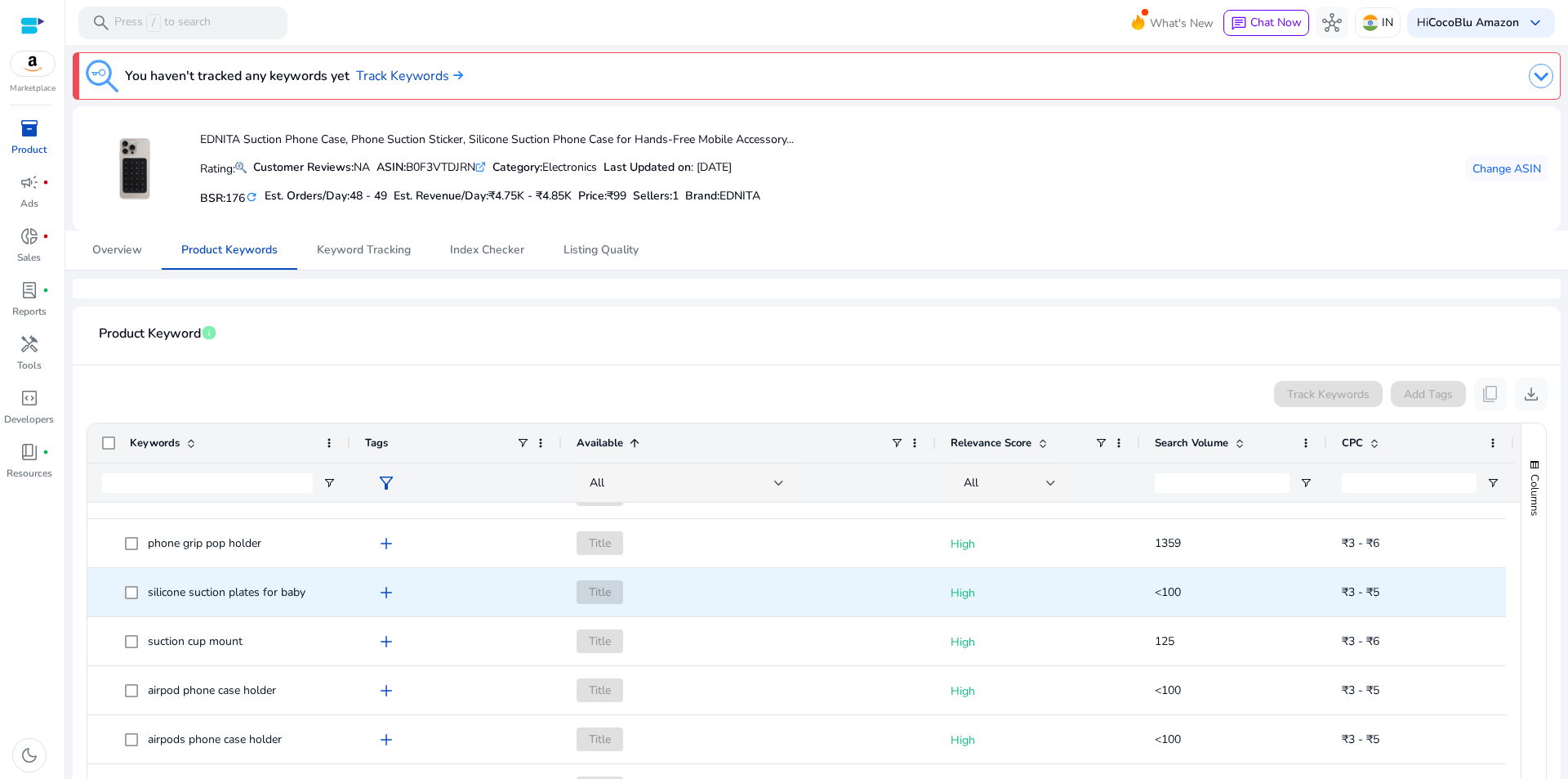
scroll to position [2696, 0]
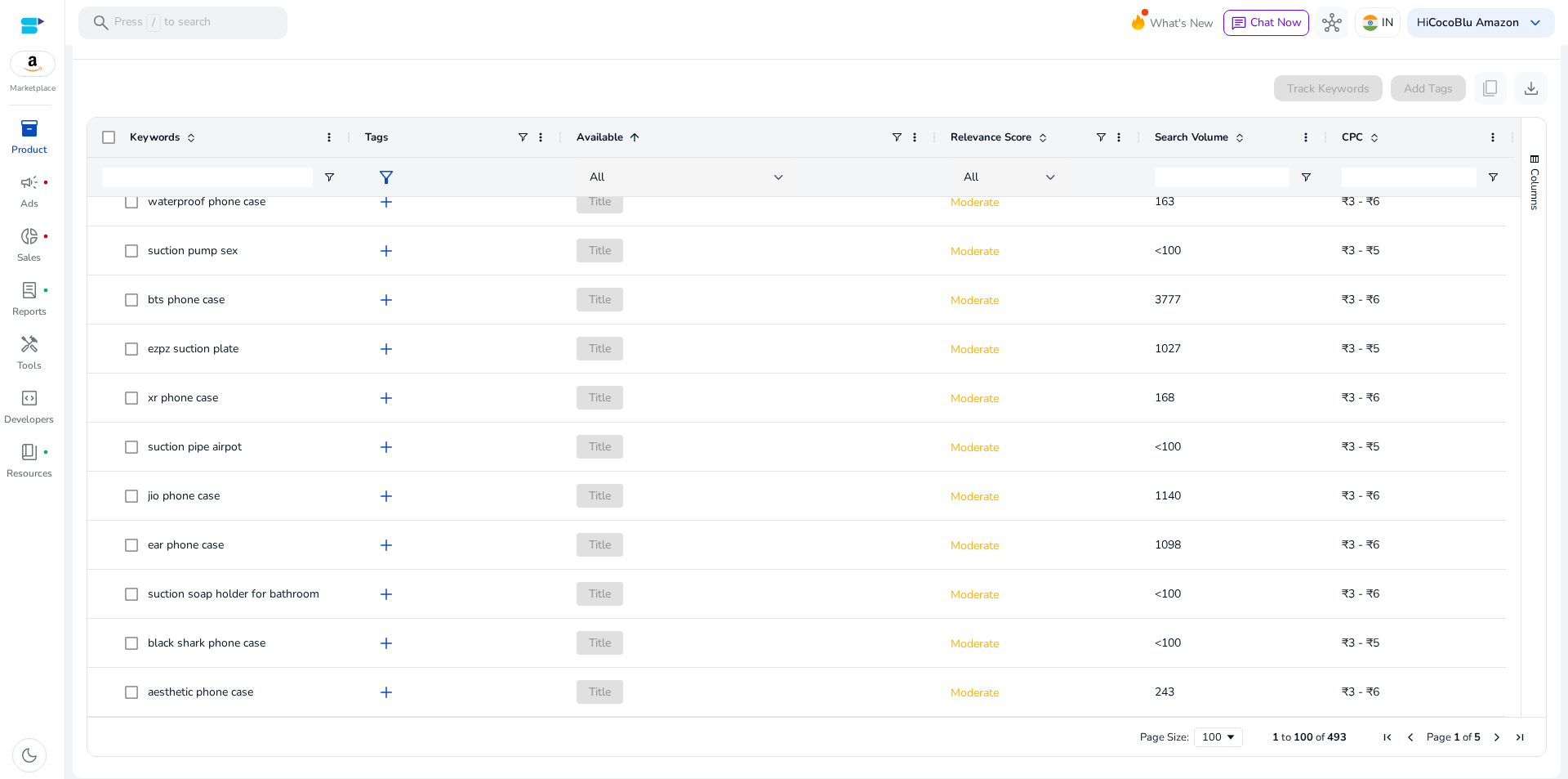
click at [1491, 735] on span "Next Page" at bounding box center [1497, 737] width 13 height 13
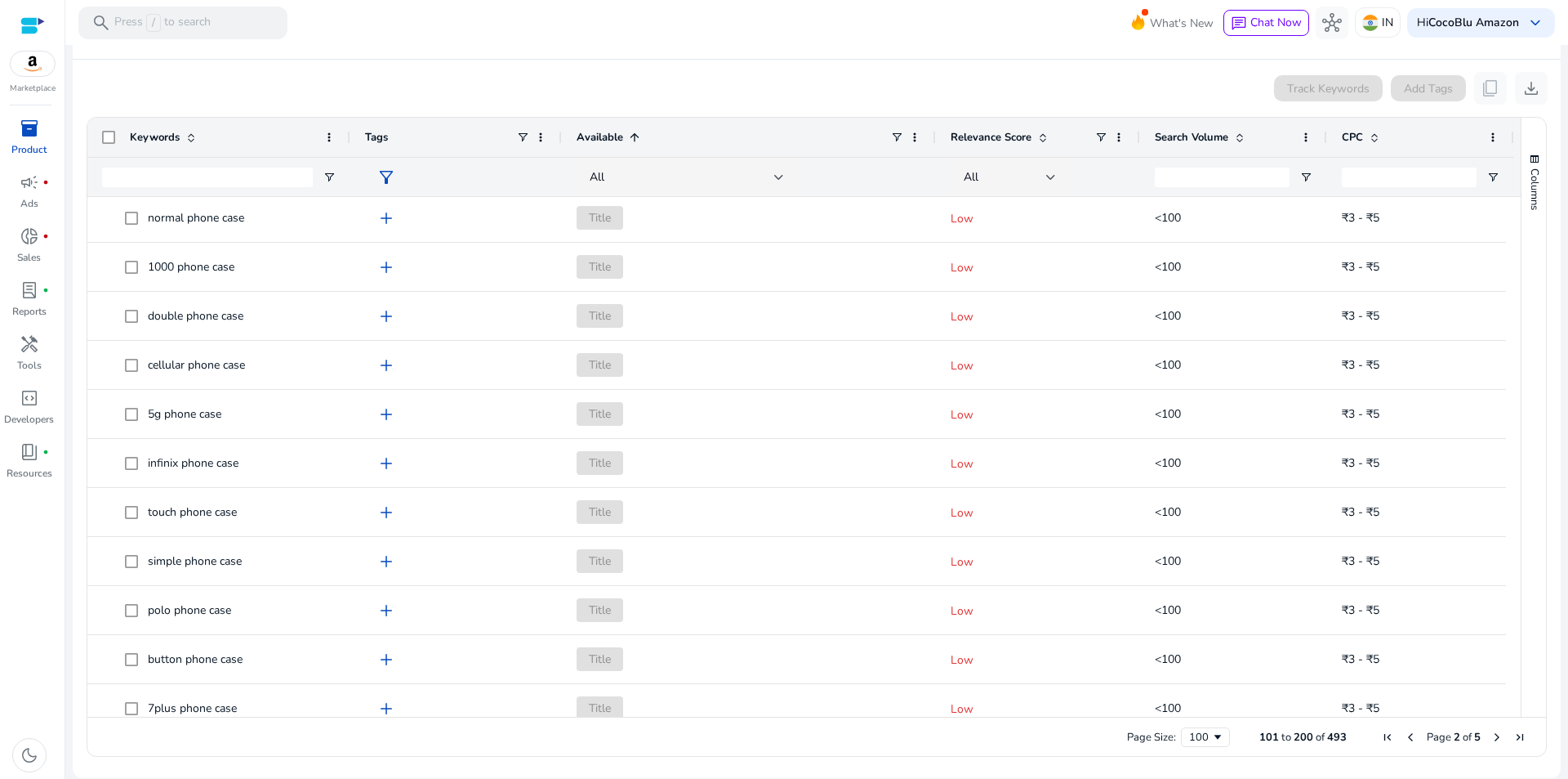
click at [1403, 737] on span "Previous Page" at bounding box center [1410, 737] width 13 height 13
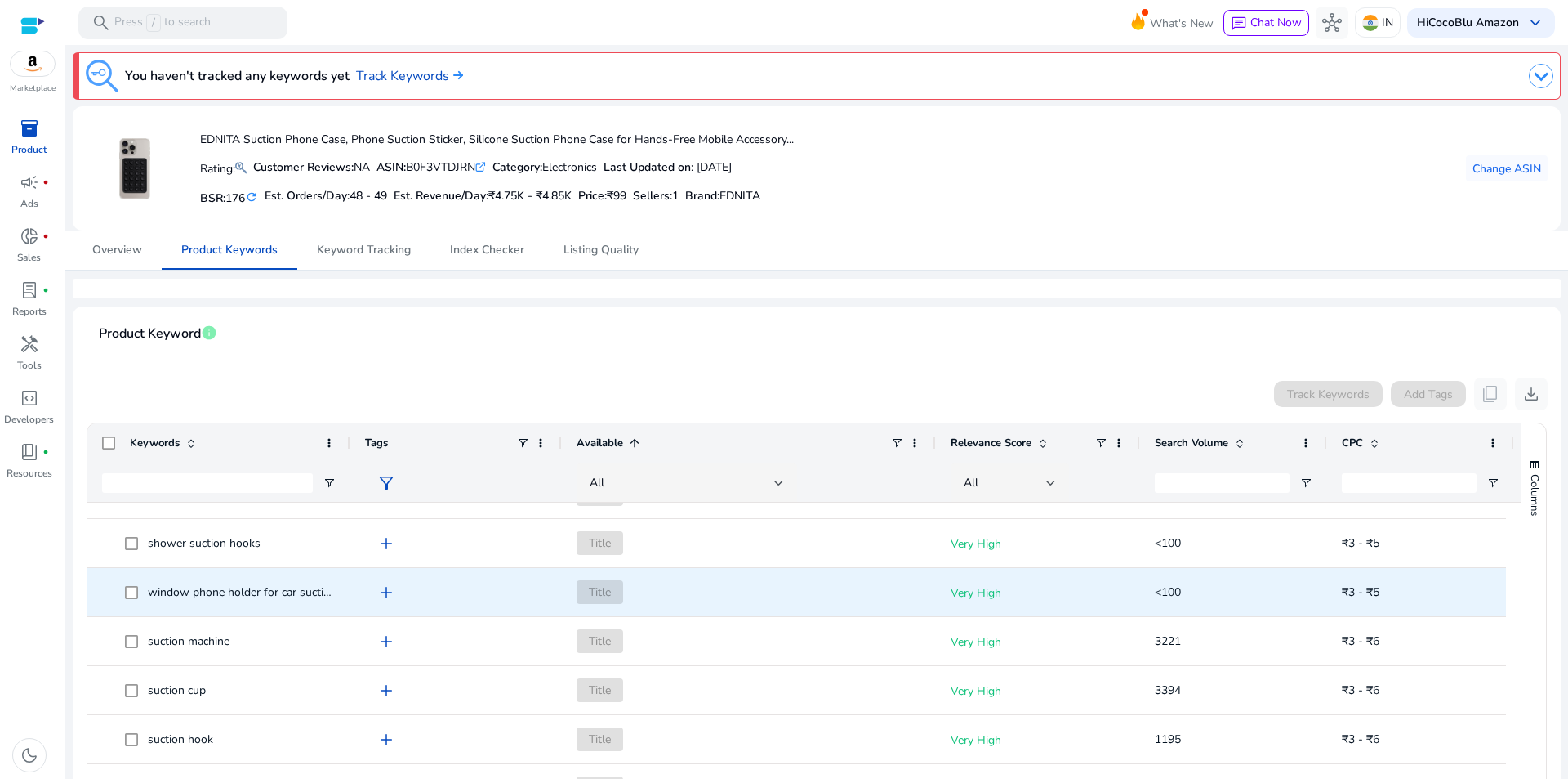
scroll to position [408, 0]
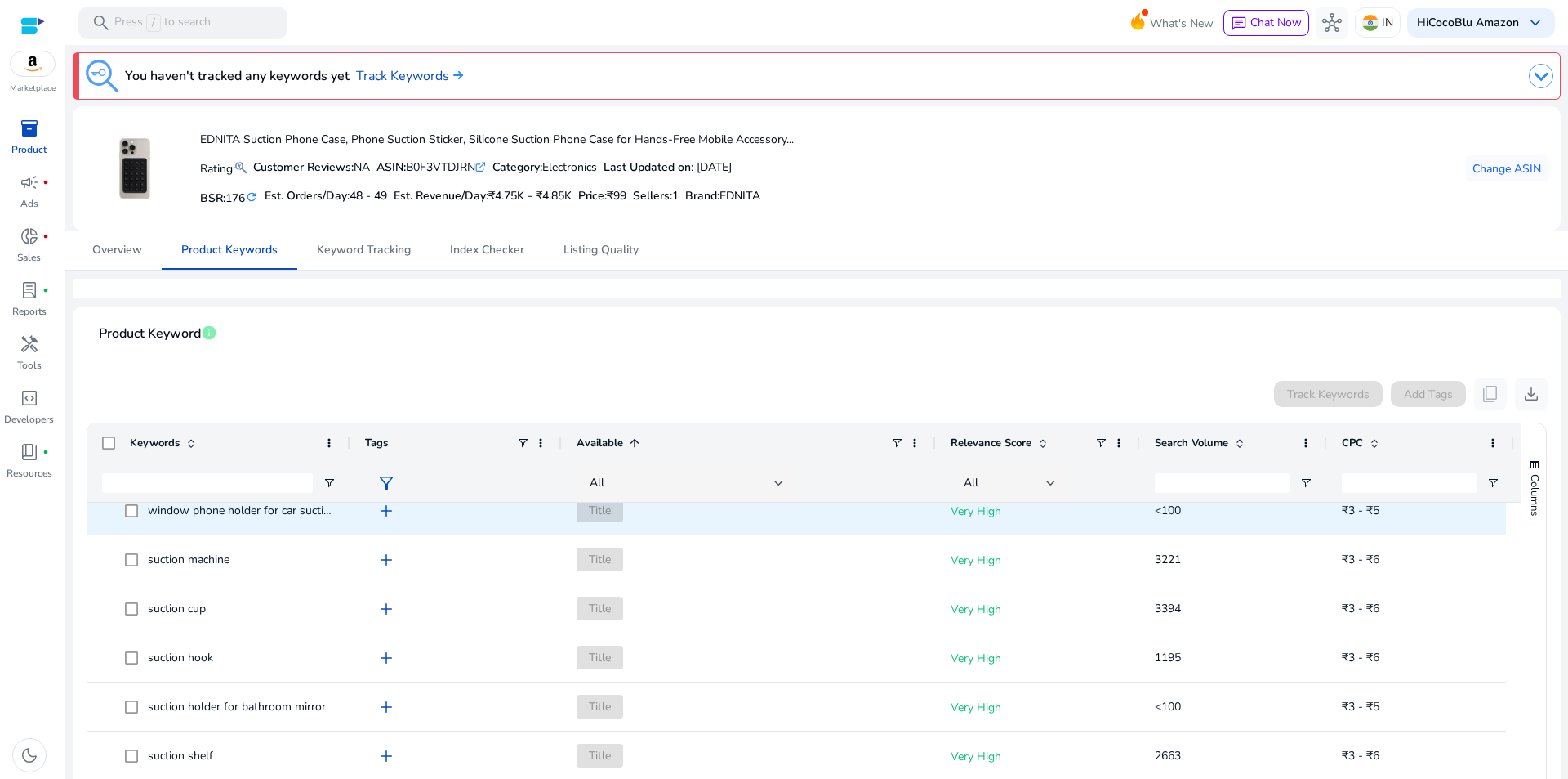
click at [320, 515] on span "window phone holder for car suction iphone" at bounding box center [261, 510] width 226 height 16
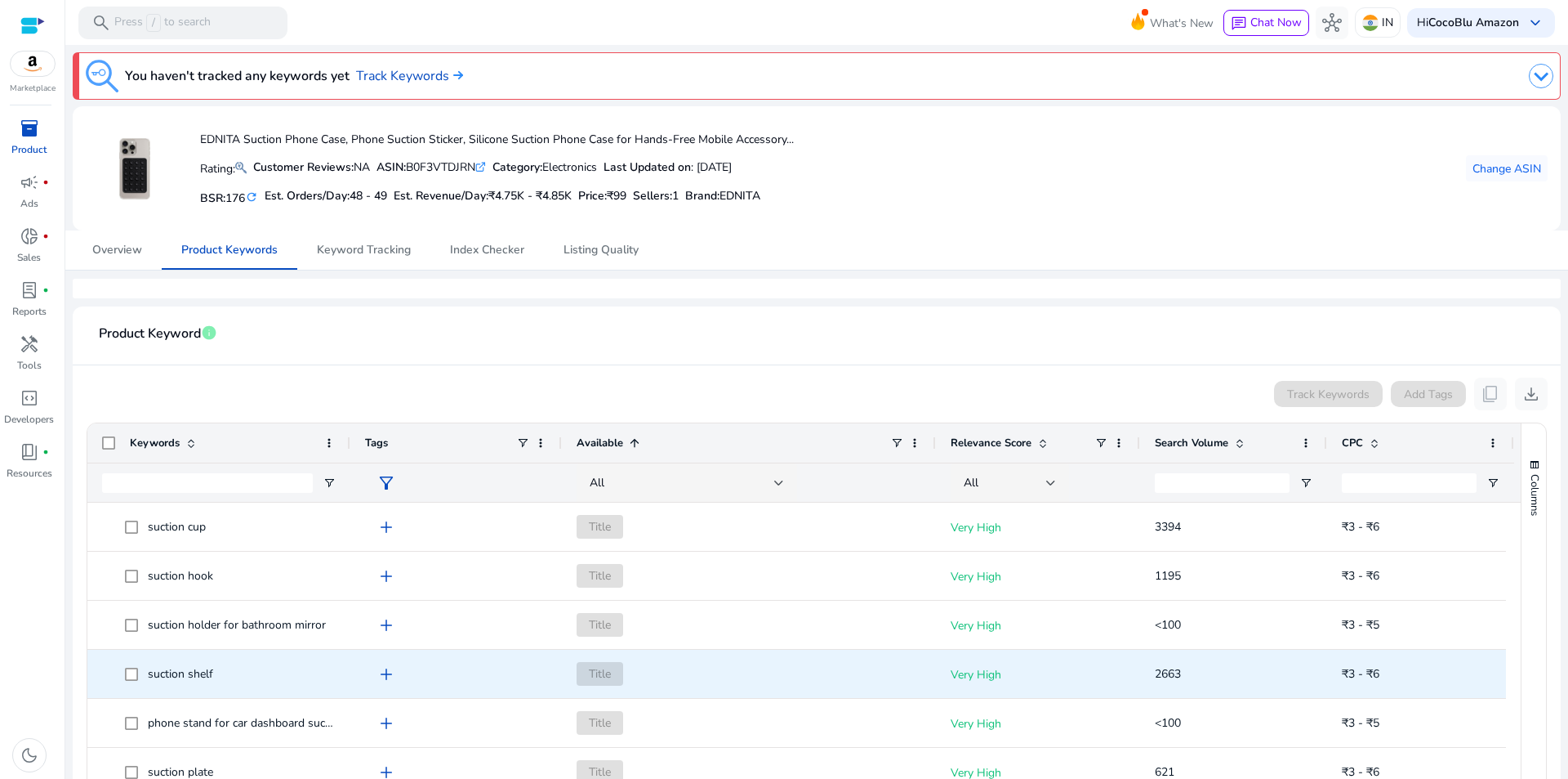
scroll to position [0, 0]
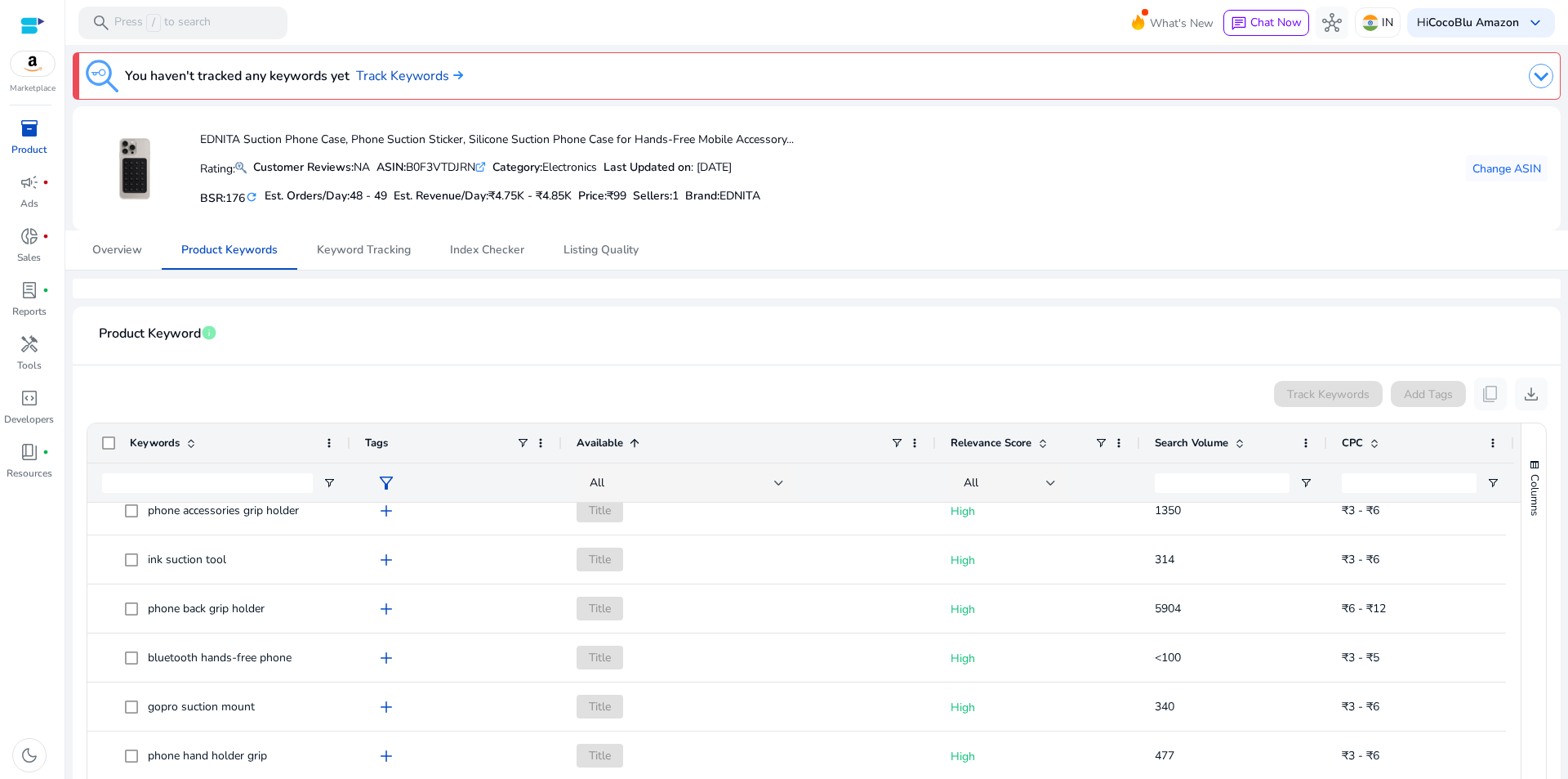
click at [1248, 446] on div "Search Volume" at bounding box center [1225, 442] width 140 height 31
click at [1246, 445] on span at bounding box center [1240, 443] width 13 height 13
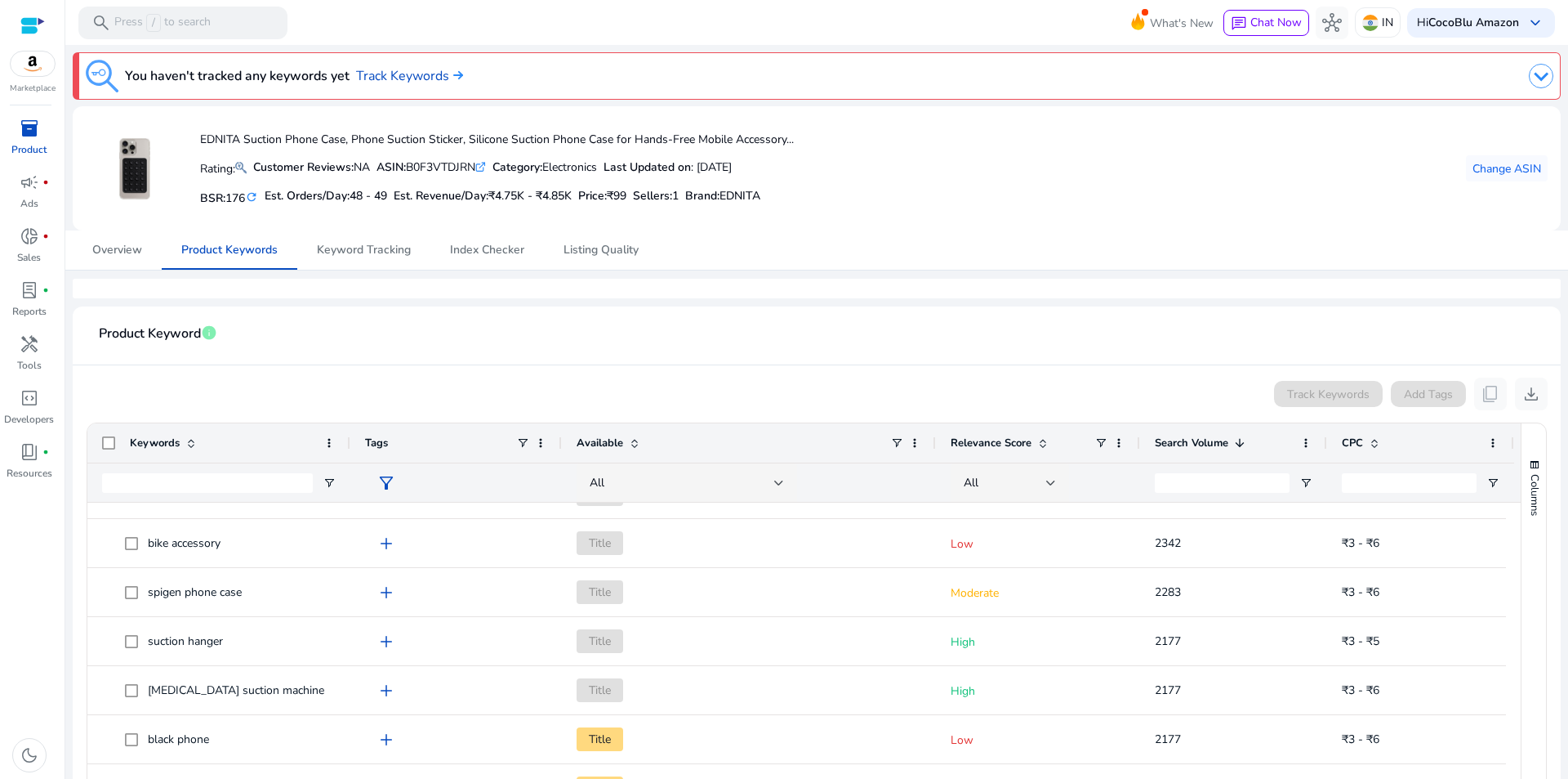
click at [1234, 439] on span at bounding box center [1240, 443] width 13 height 13
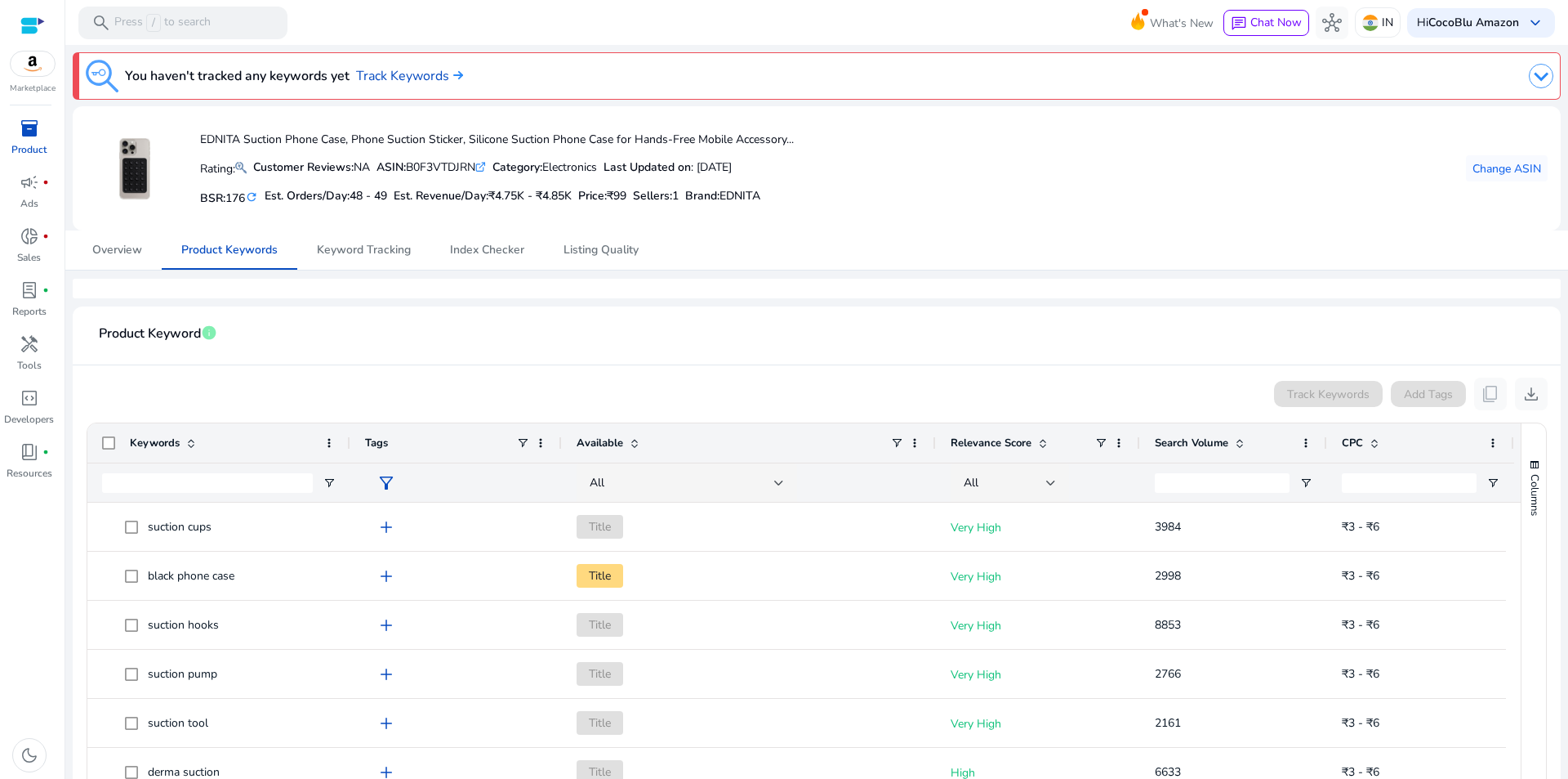
click at [630, 436] on div "Available" at bounding box center [733, 442] width 313 height 31
click at [596, 479] on span "All" at bounding box center [597, 482] width 15 height 16
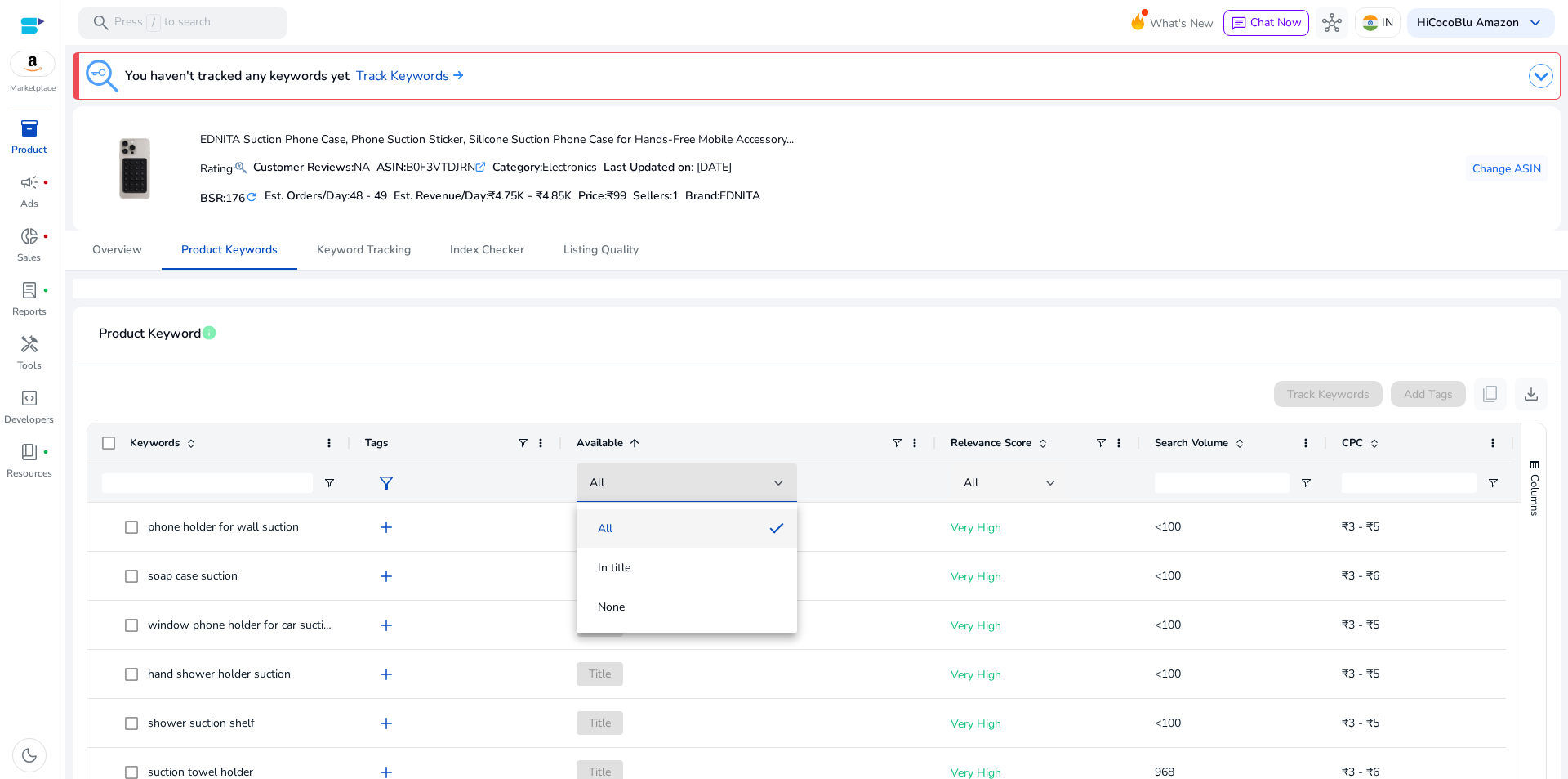
click at [804, 697] on div at bounding box center [784, 389] width 1568 height 779
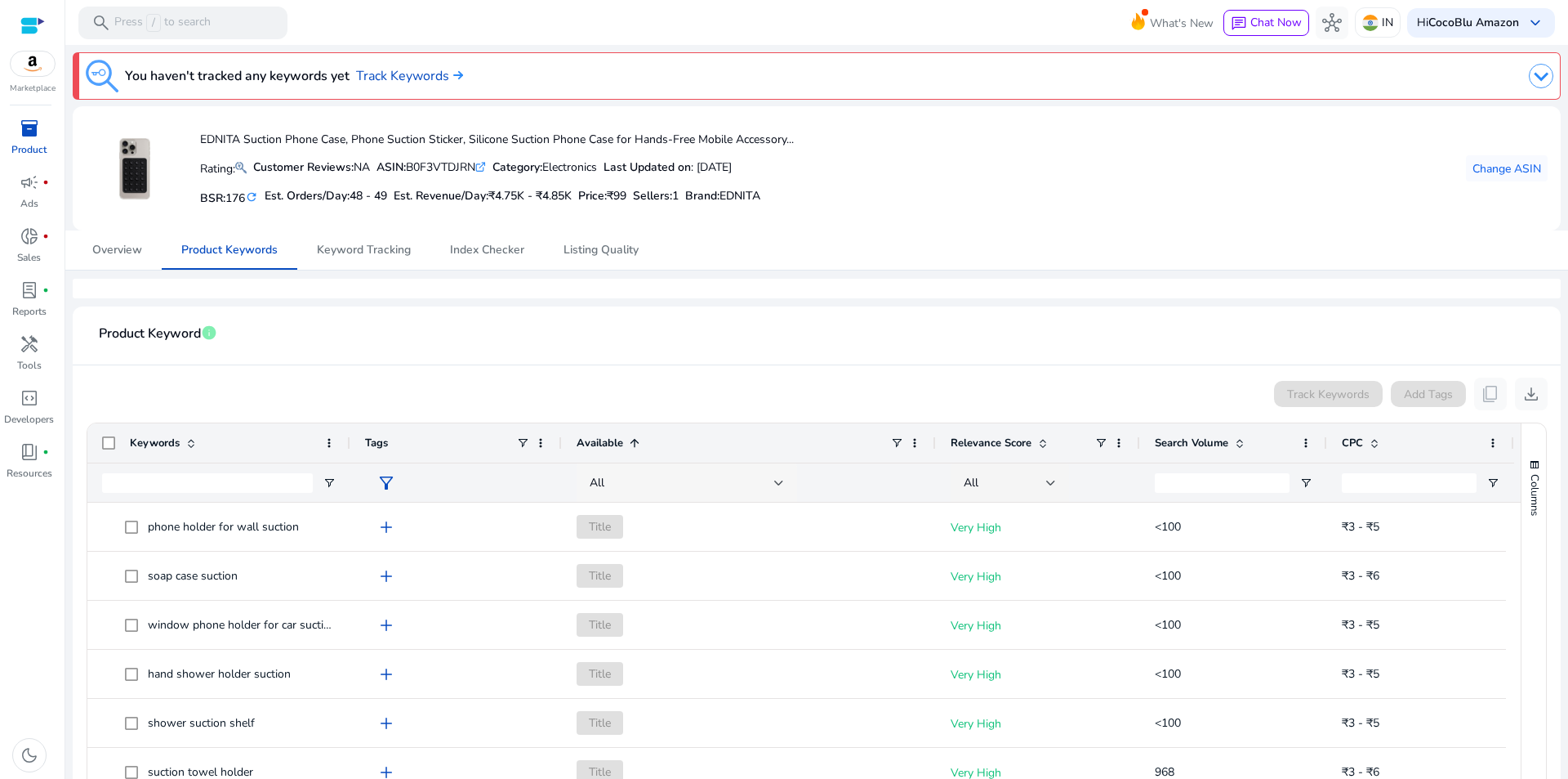
click at [784, 487] on div at bounding box center [779, 483] width 10 height 20
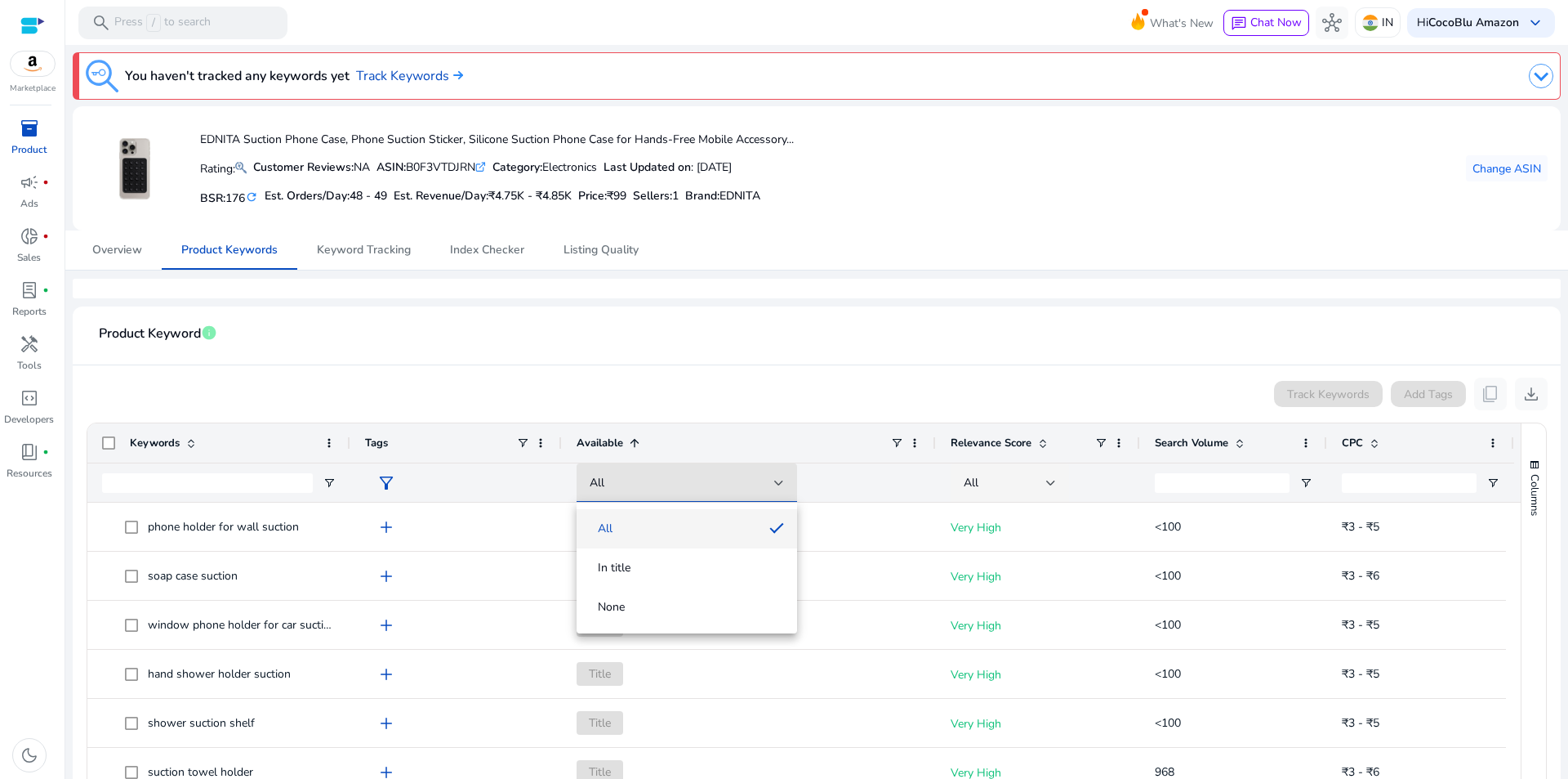
click at [792, 670] on div at bounding box center [784, 389] width 1568 height 779
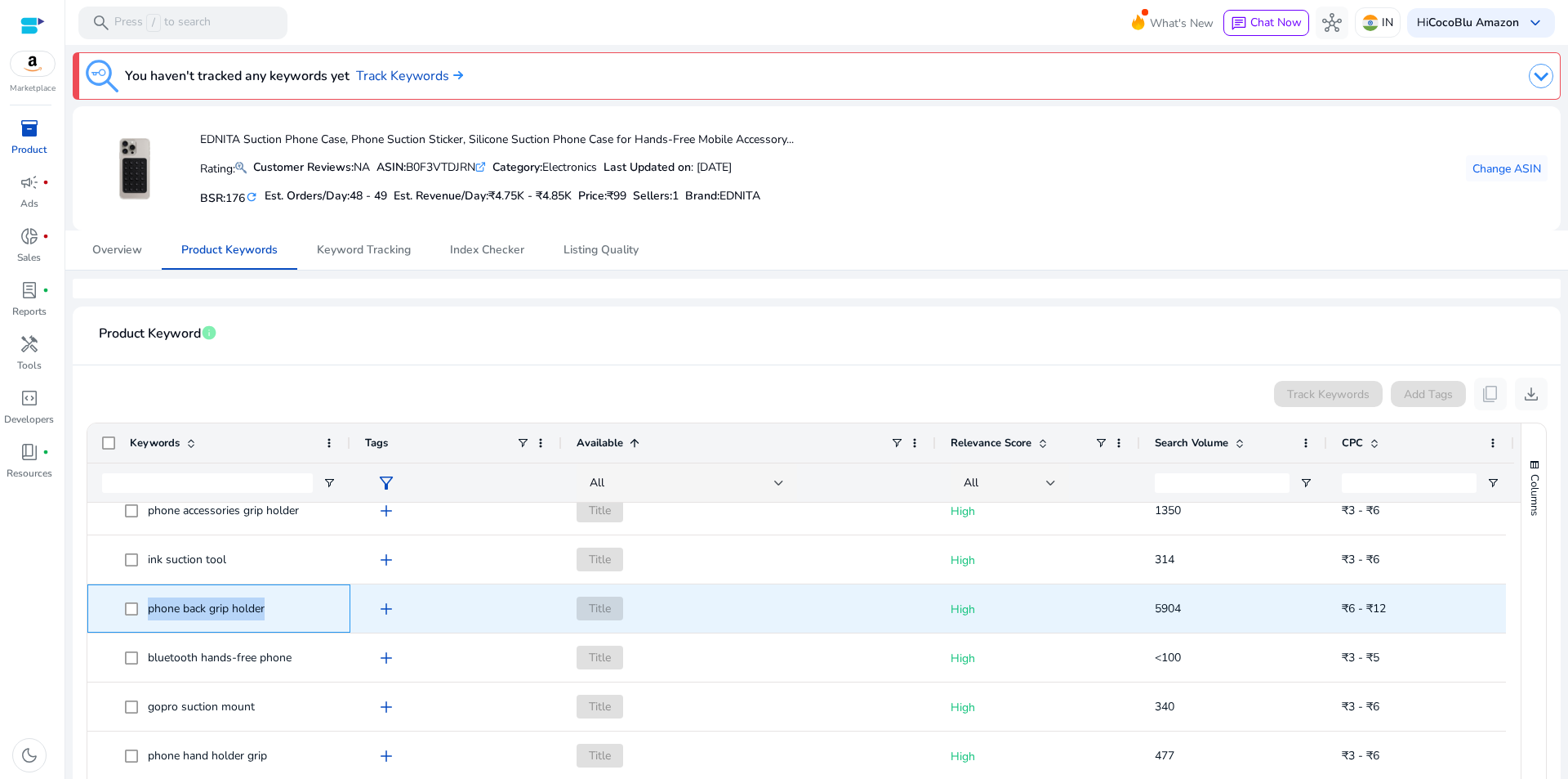
copy span "phone back grip holder"
drag, startPoint x: 272, startPoint y: 614, endPoint x: 148, endPoint y: 609, distance: 124.1
click at [148, 609] on span "phone back grip holder" at bounding box center [230, 609] width 211 height 33
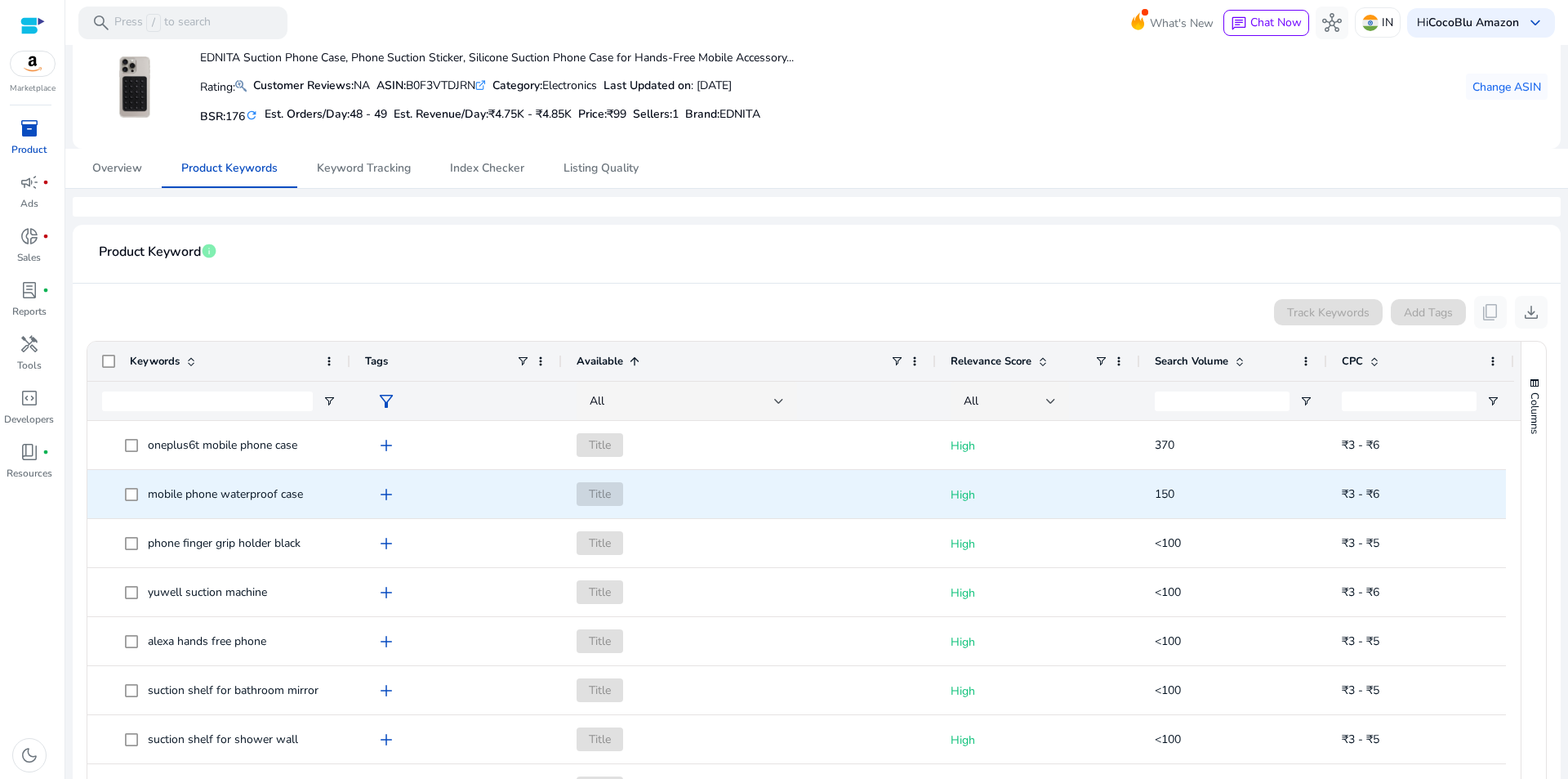
scroll to position [2639, 0]
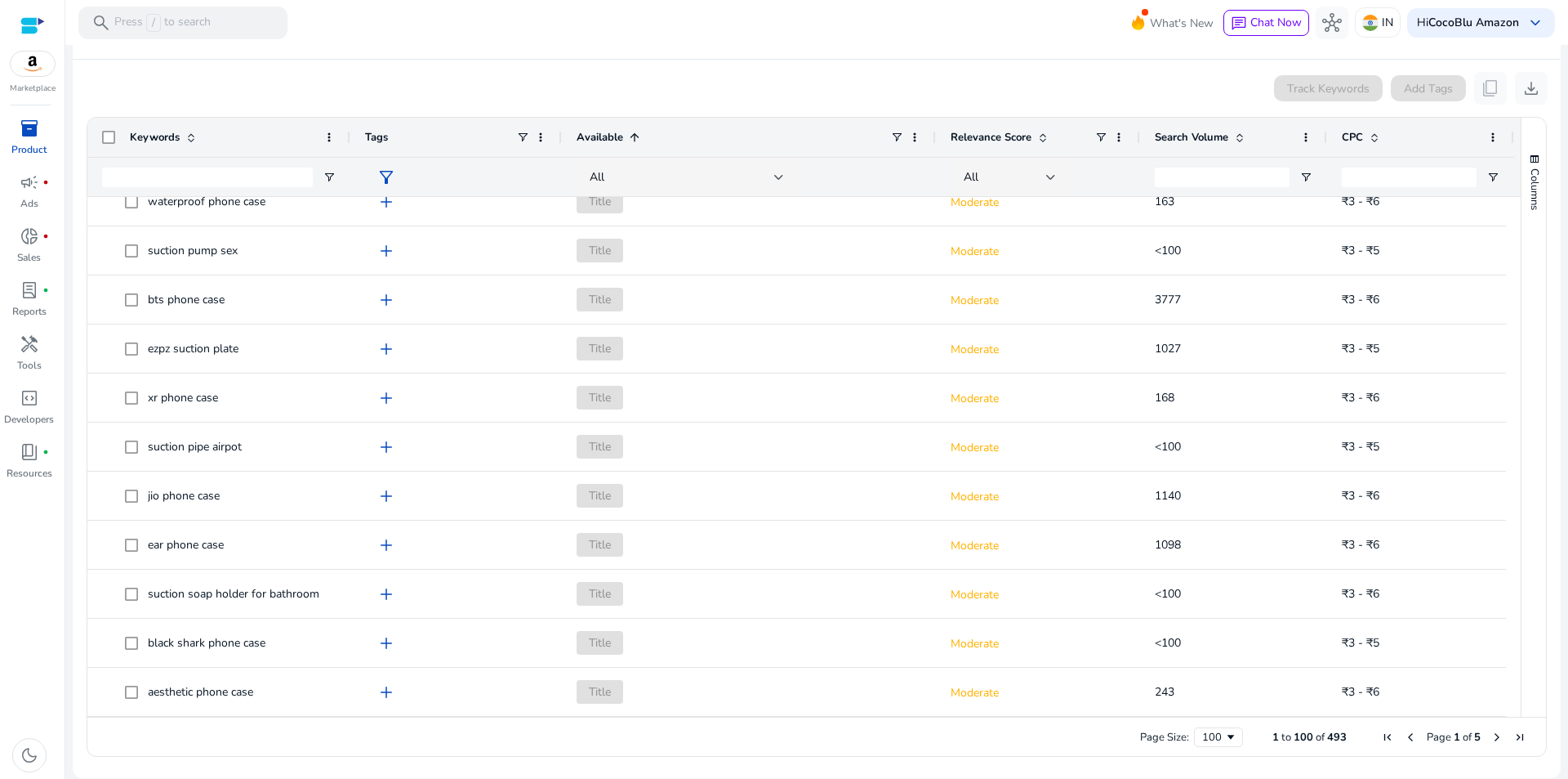
click at [1494, 737] on span "Next Page" at bounding box center [1497, 737] width 13 height 13
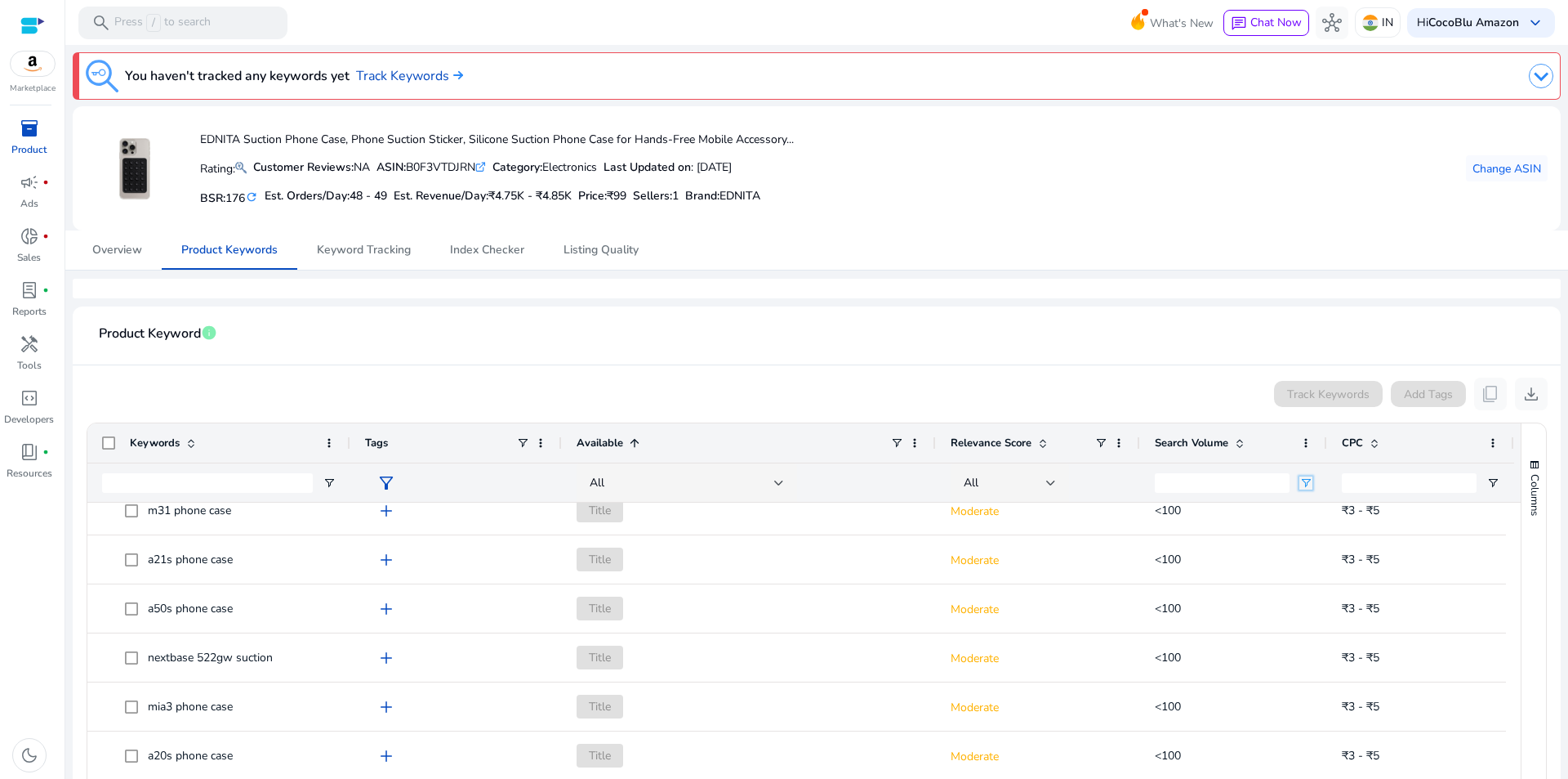
click at [1305, 486] on span "Open Filter Menu" at bounding box center [1306, 483] width 13 height 13
click at [1324, 513] on div "Equals" at bounding box center [1364, 512] width 100 height 12
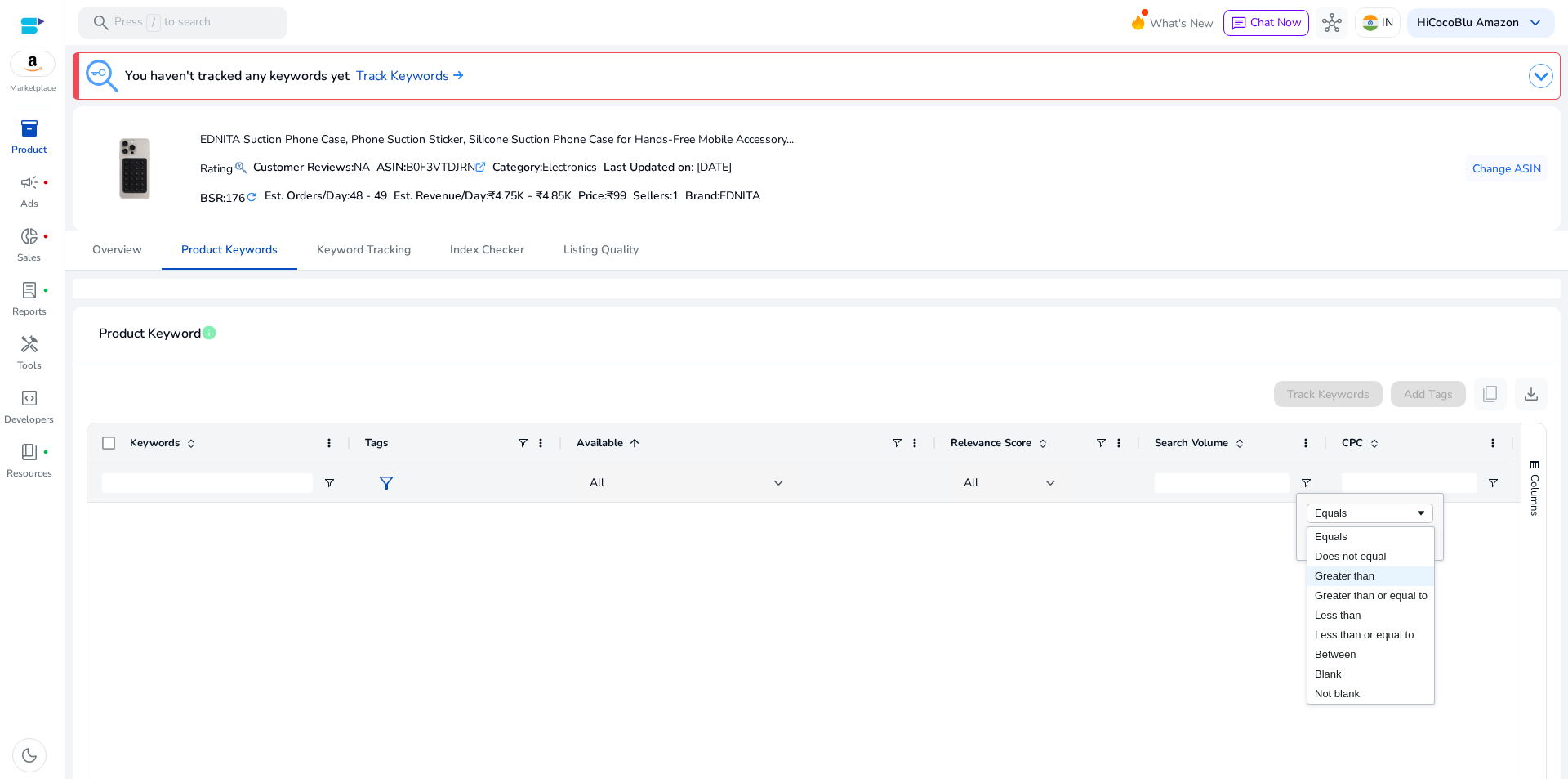
scroll to position [3350, 0]
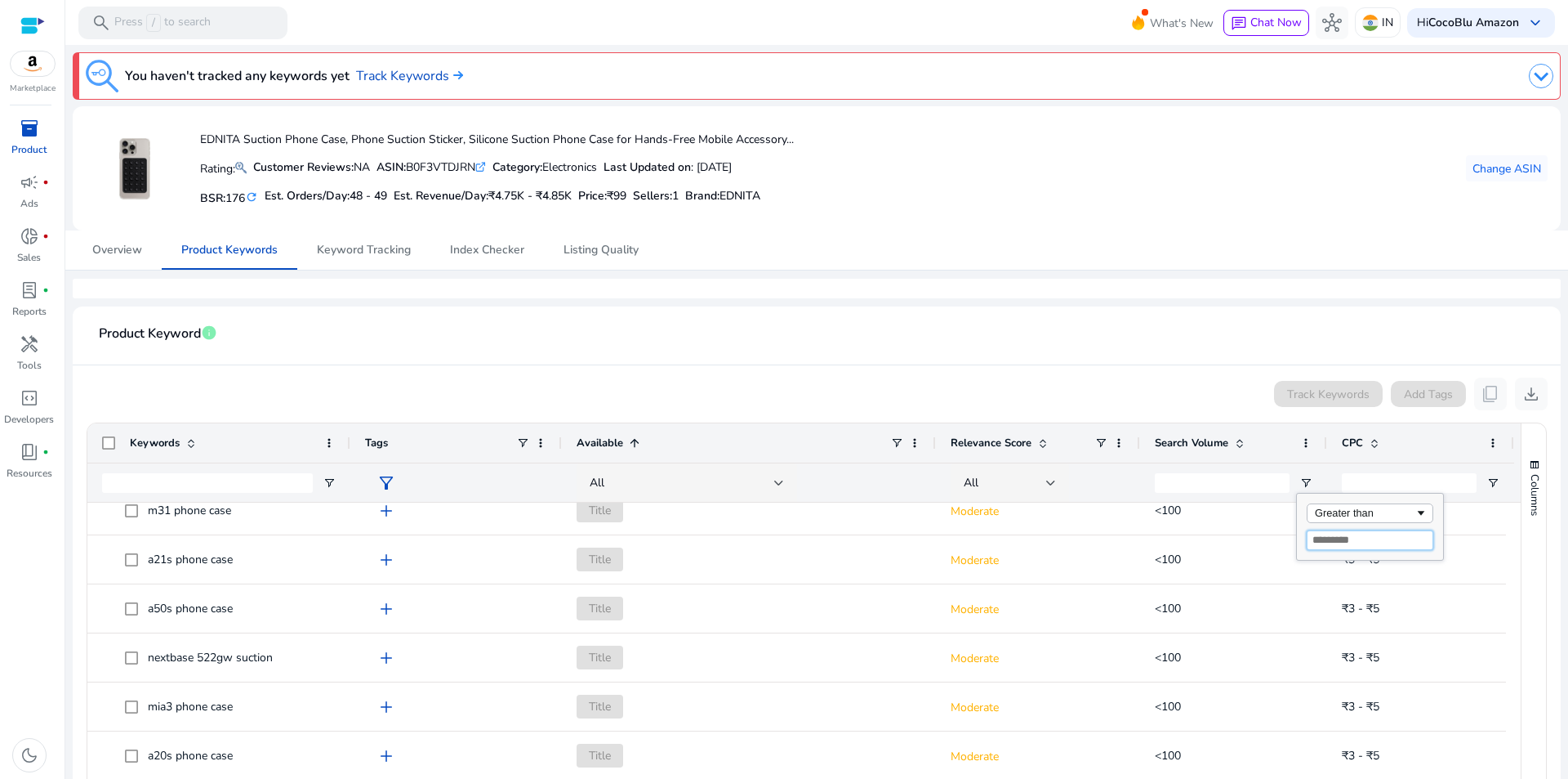
click at [1380, 545] on input "Filter Value" at bounding box center [1370, 540] width 126 height 20
click at [1179, 343] on mat-card-header "Product Keyword info" at bounding box center [816, 342] width 1462 height 46
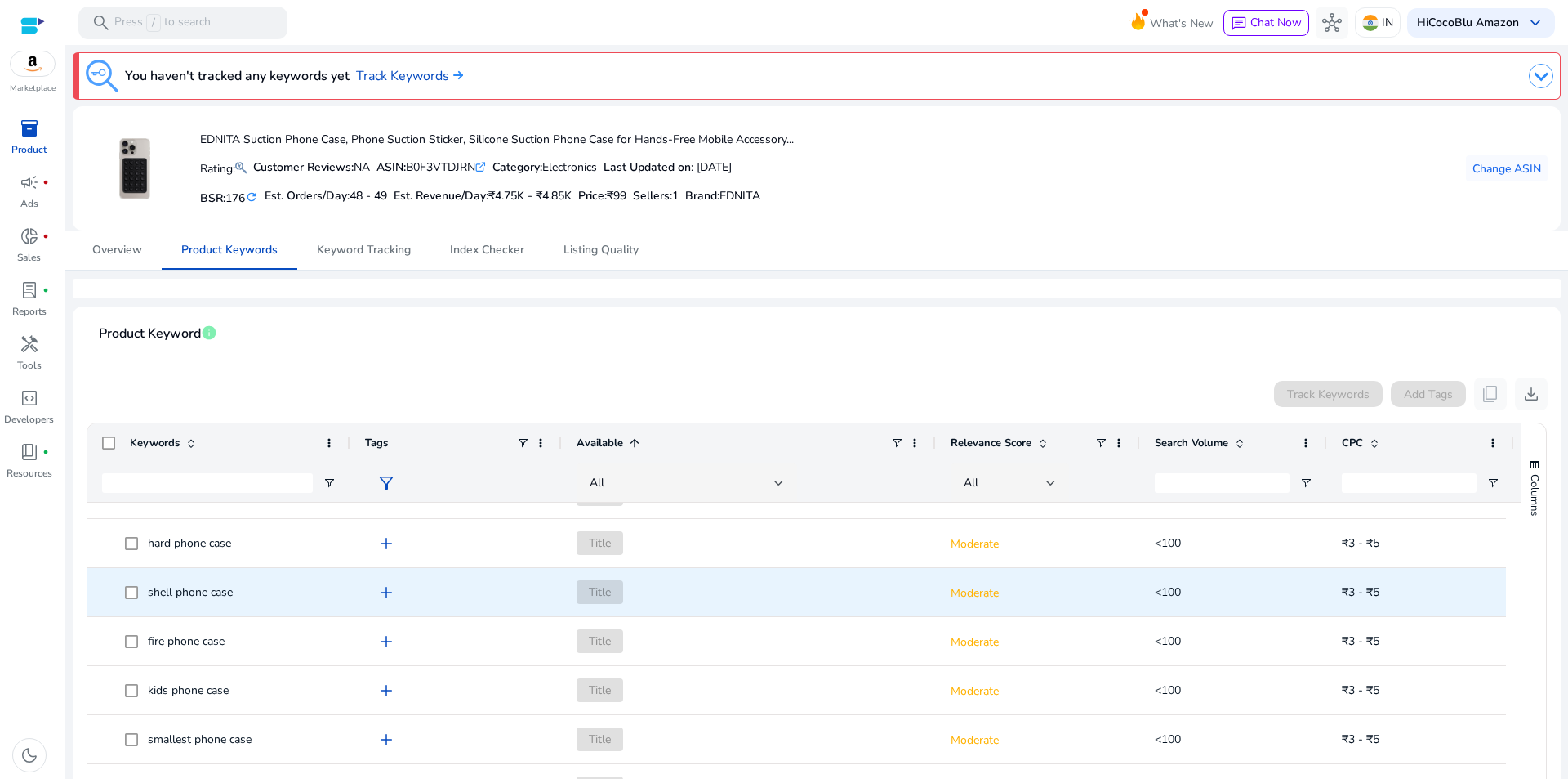
scroll to position [0, 0]
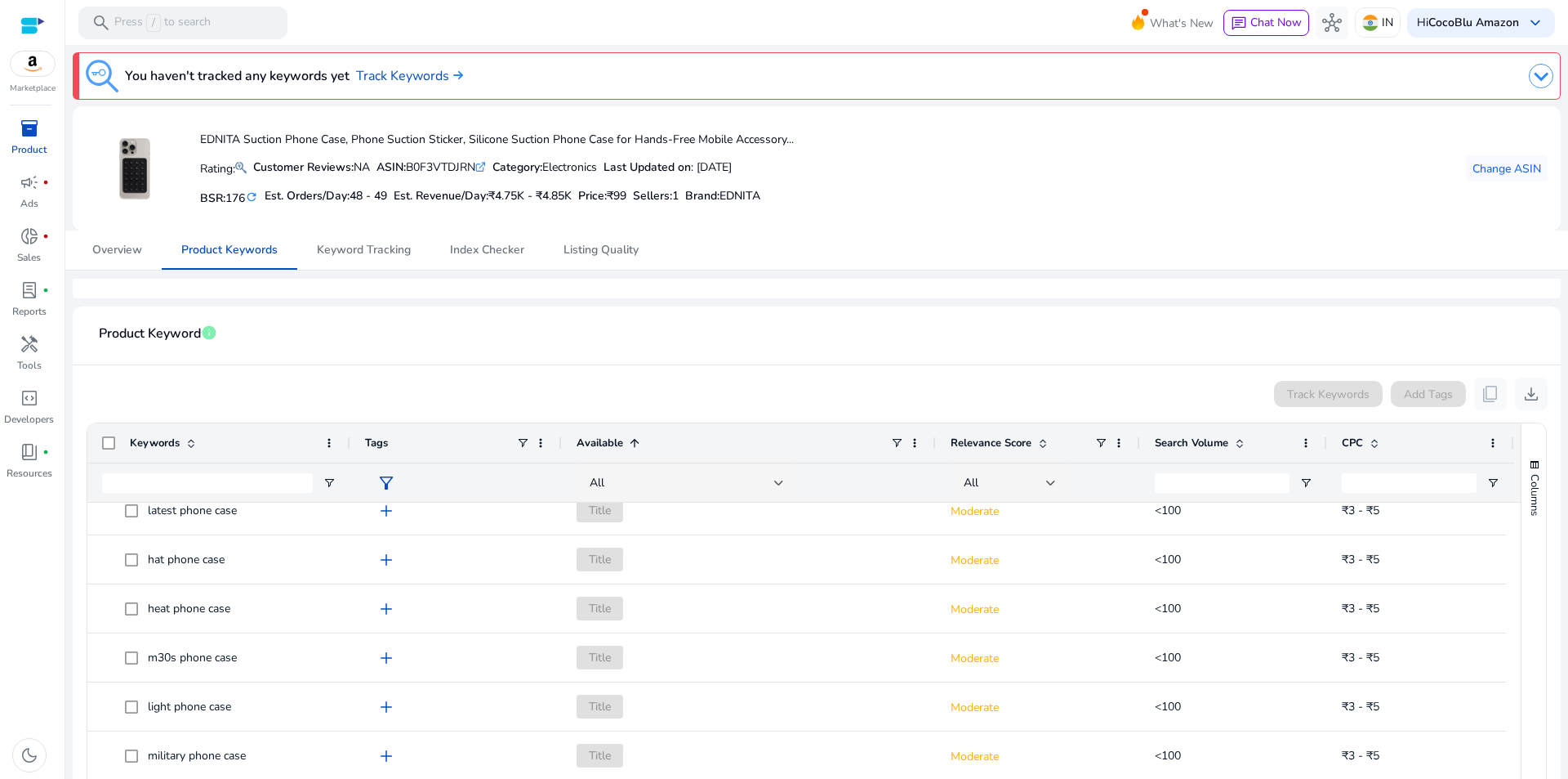
click at [1241, 438] on span at bounding box center [1240, 443] width 13 height 13
click at [1241, 441] on span at bounding box center [1240, 443] width 13 height 13
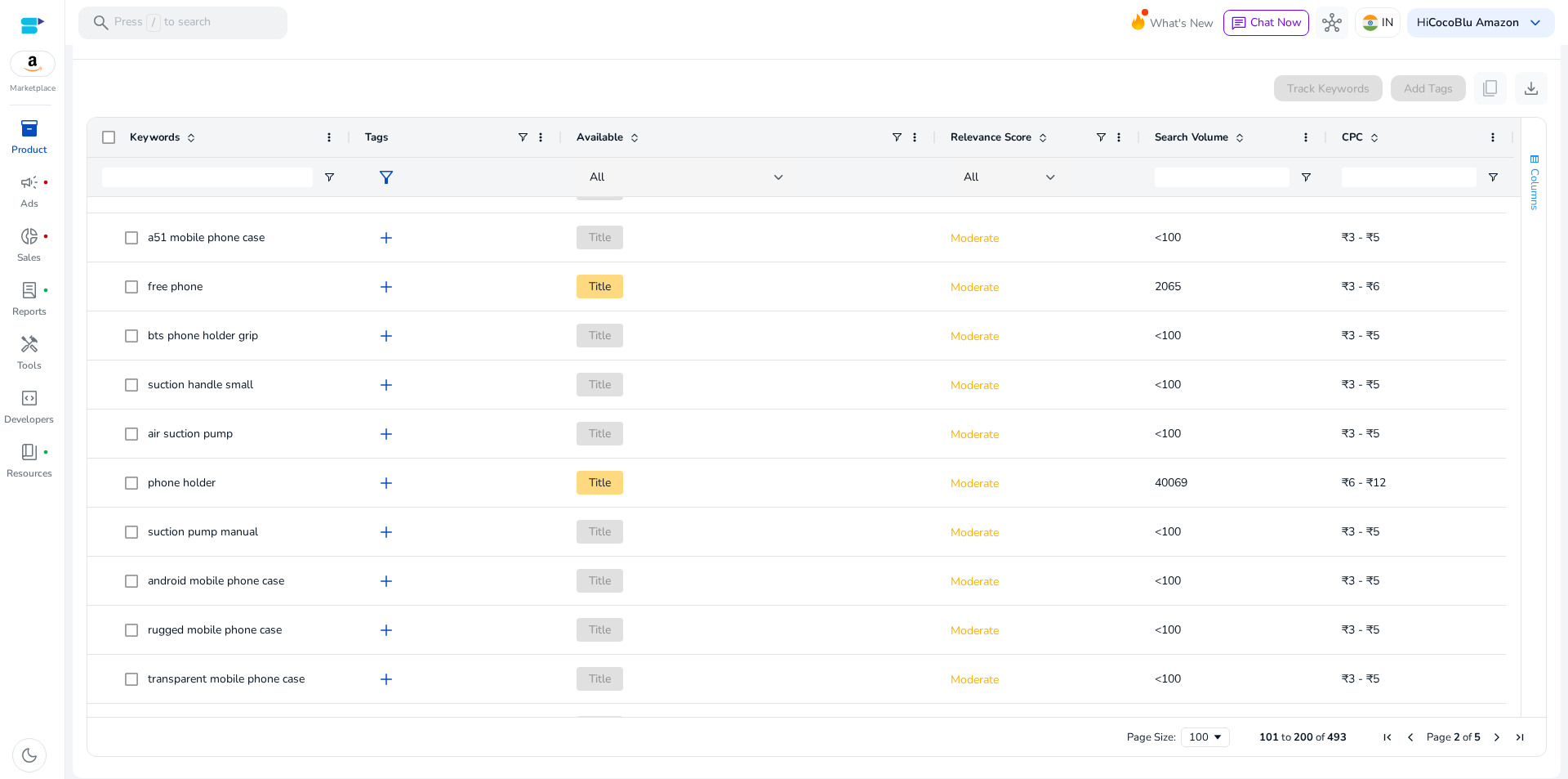
click at [1528, 160] on span "button" at bounding box center [1535, 160] width 13 height 13
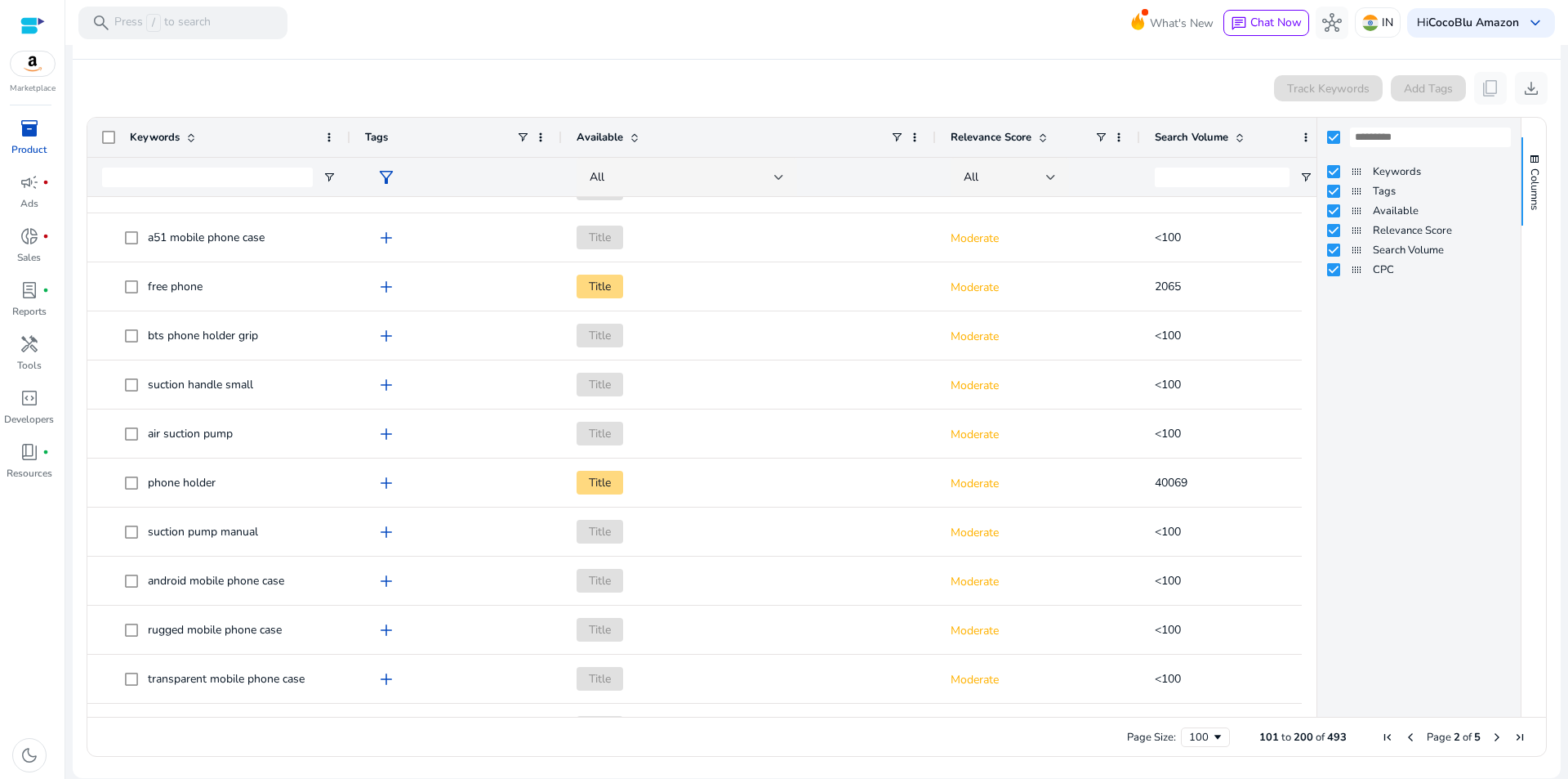
click at [1191, 89] on div "Track Keywords Add Tags content_copy download" at bounding box center [816, 87] width 1462 height 32
click at [1210, 96] on div "Track Keywords Add Tags content_copy download" at bounding box center [816, 87] width 1462 height 32
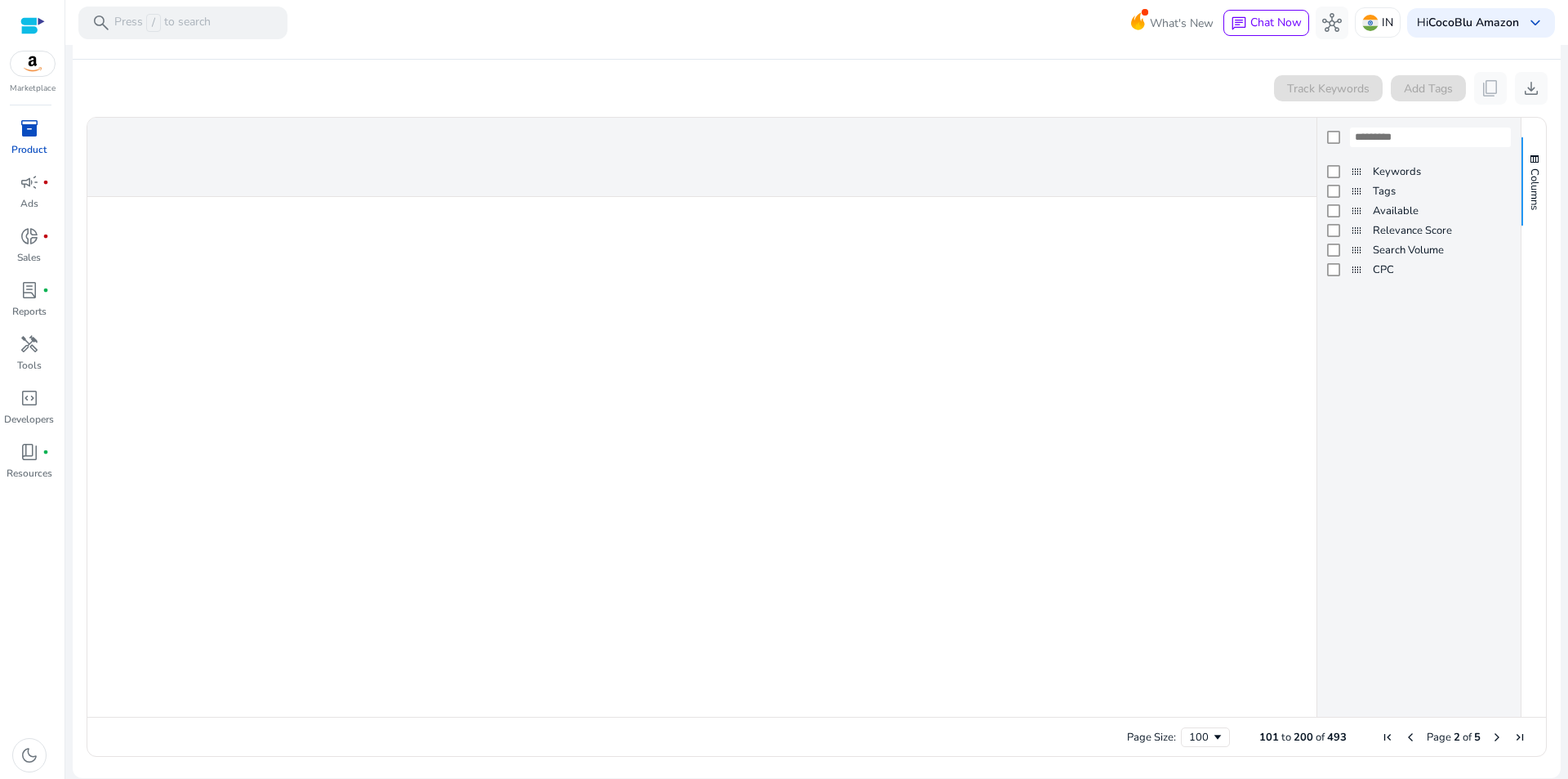
click at [1335, 135] on div at bounding box center [1418, 137] width 204 height 39
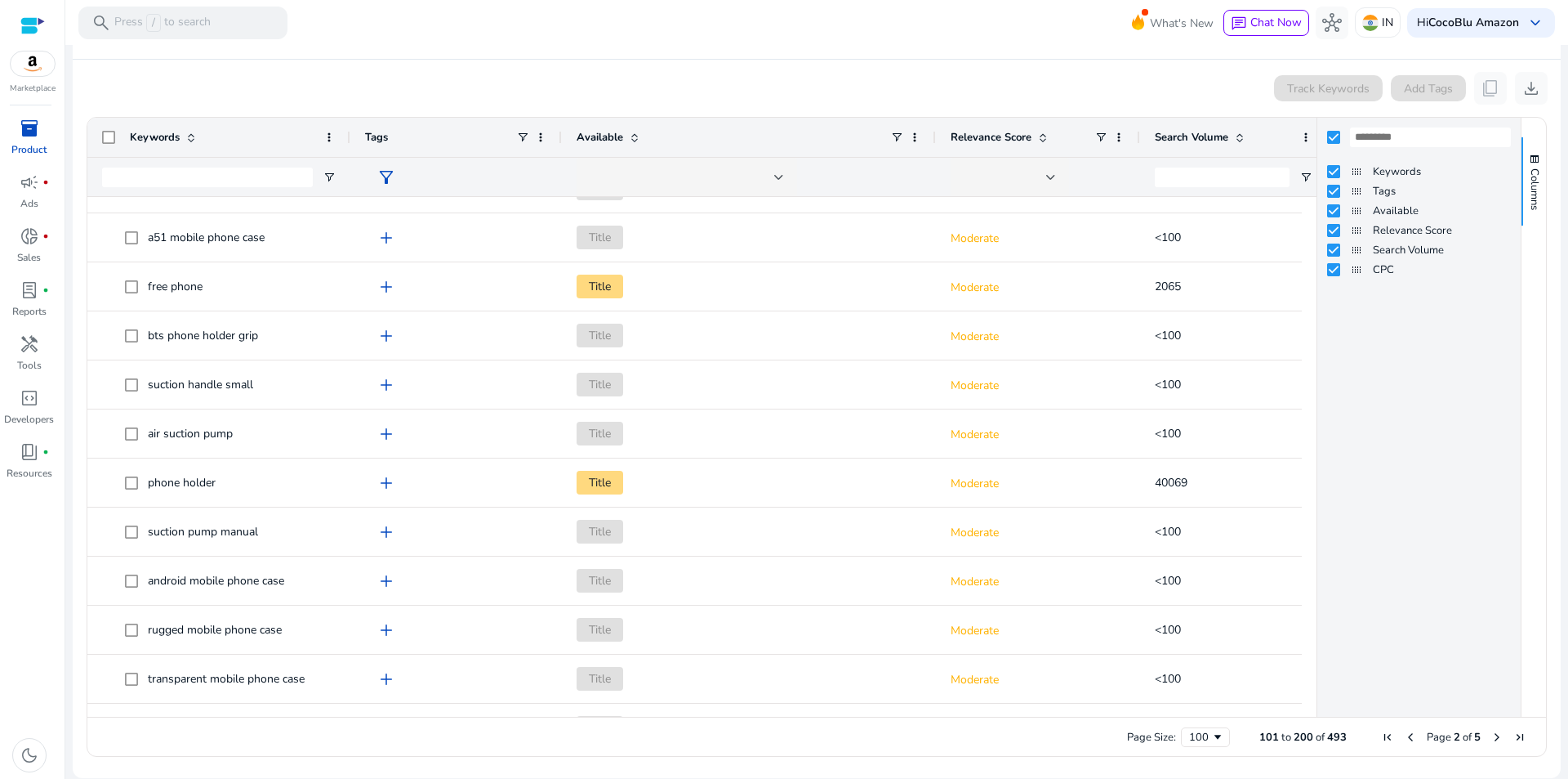
click at [1212, 104] on div "Track Keywords Add Tags content_copy download" at bounding box center [816, 87] width 1462 height 32
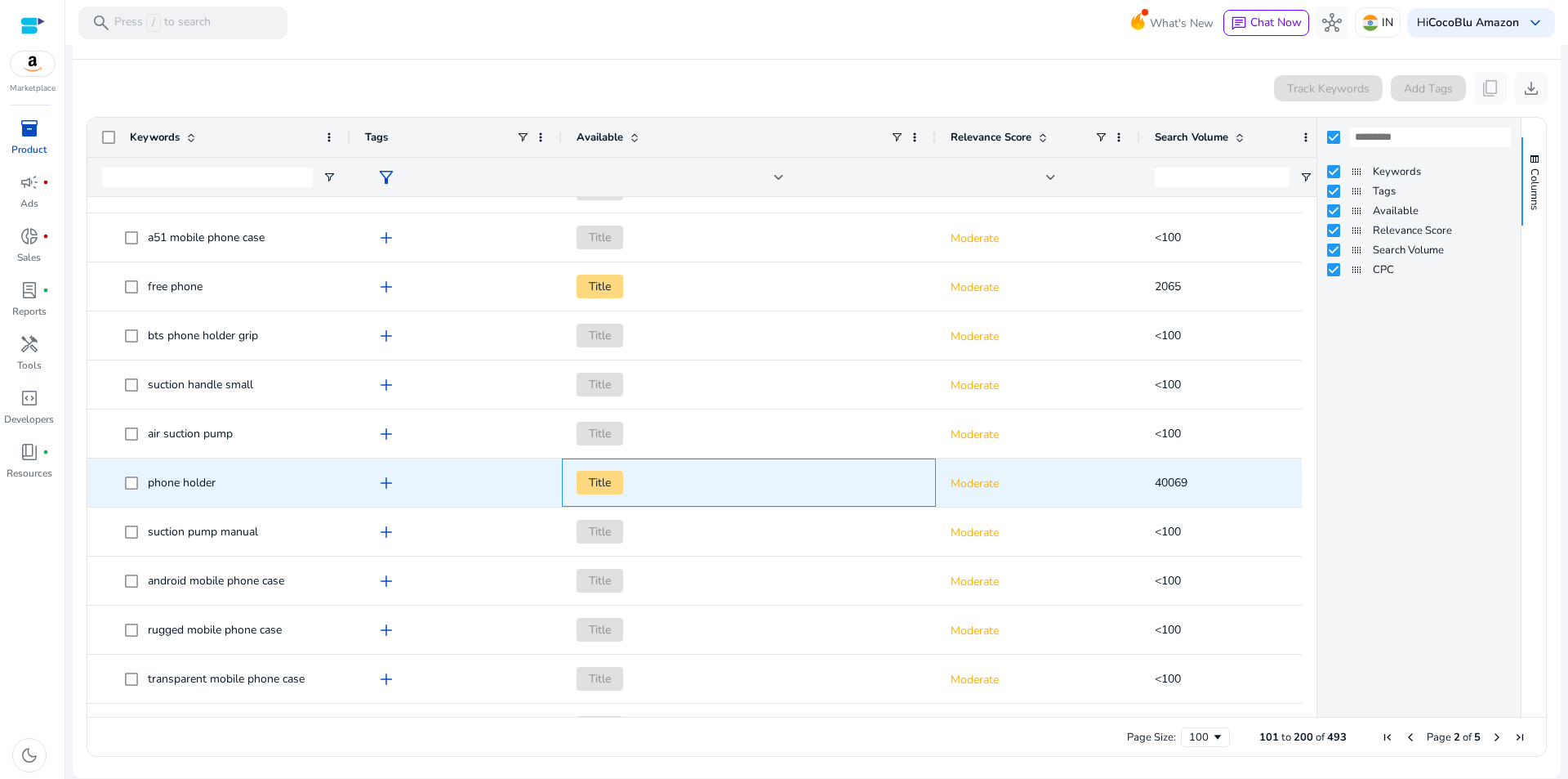
click at [594, 481] on span "Title" at bounding box center [600, 482] width 47 height 24
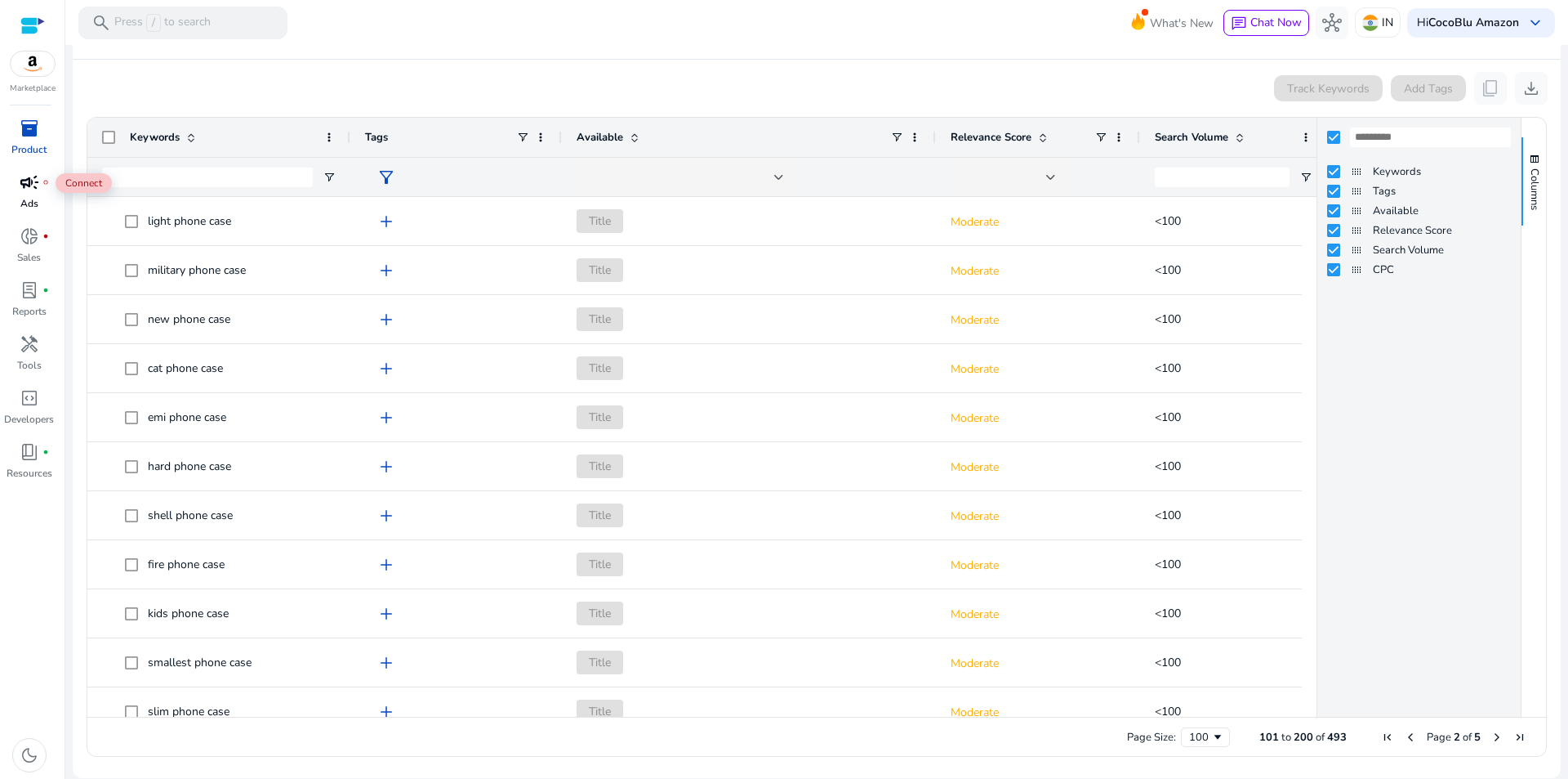
click at [23, 187] on span "campaign" at bounding box center [30, 182] width 20 height 20
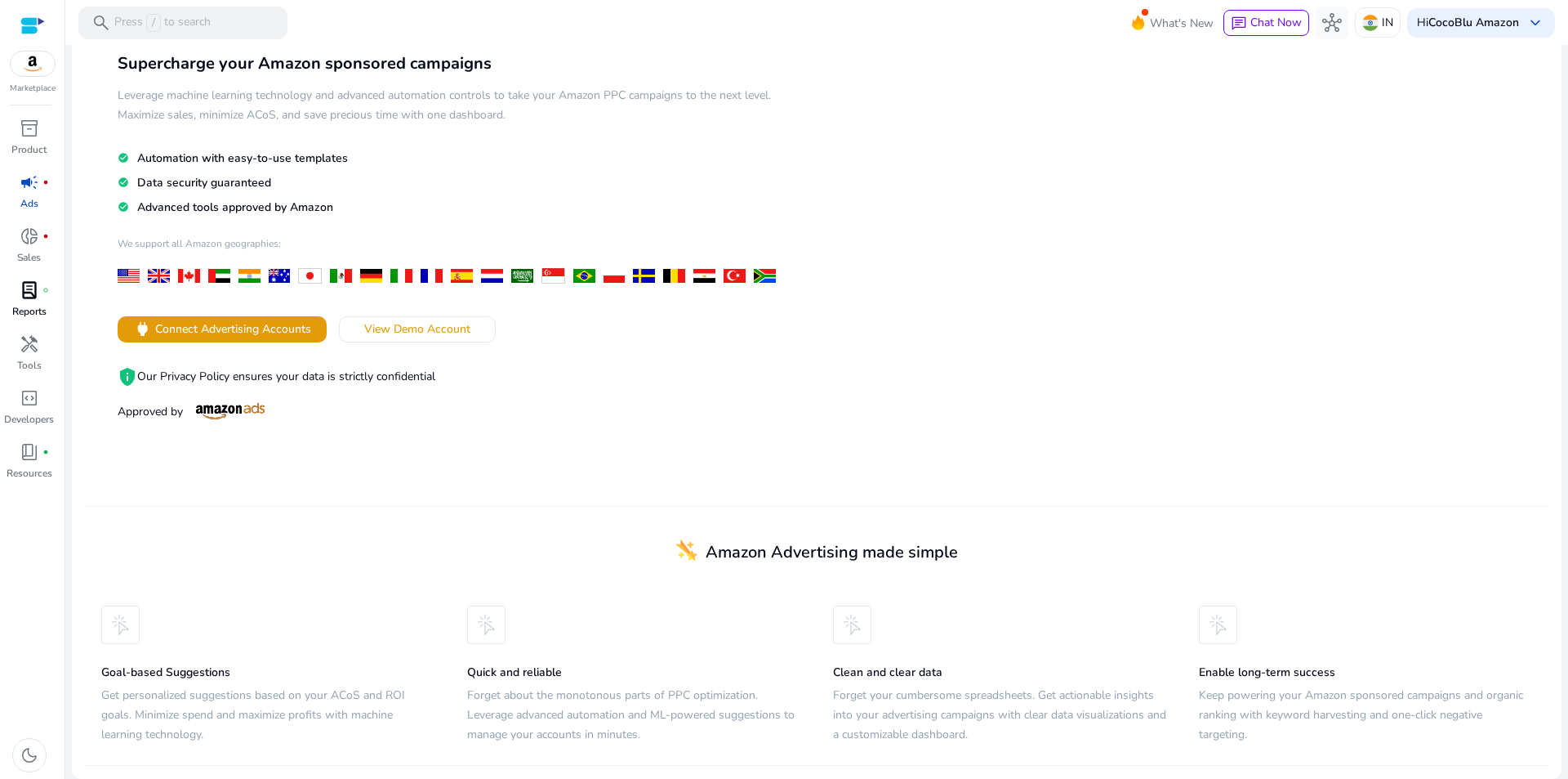
click at [20, 291] on span "lab_profile" at bounding box center [30, 290] width 20 height 20
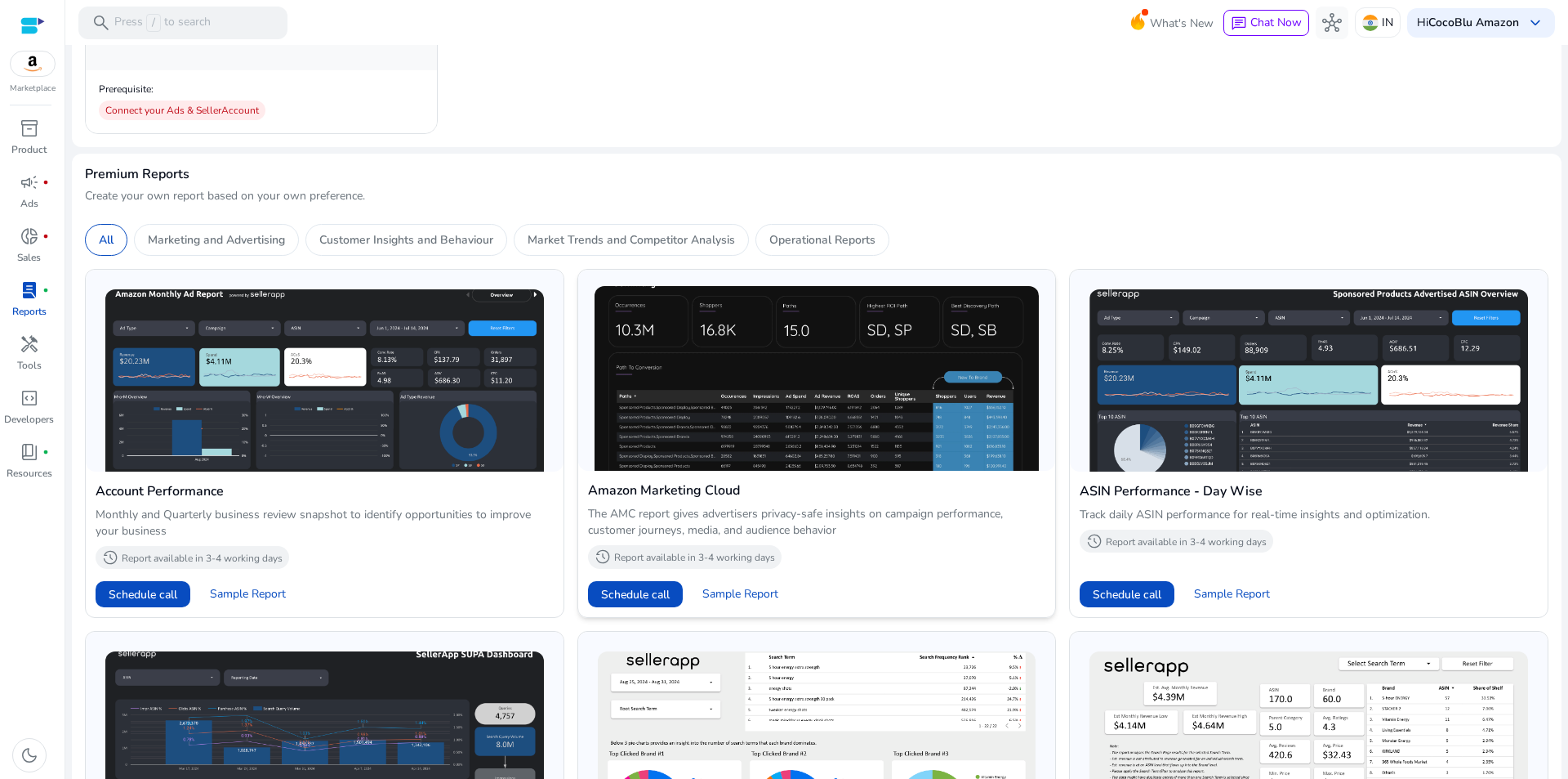
click at [818, 387] on img at bounding box center [817, 378] width 445 height 185
click at [758, 383] on img at bounding box center [817, 378] width 445 height 185
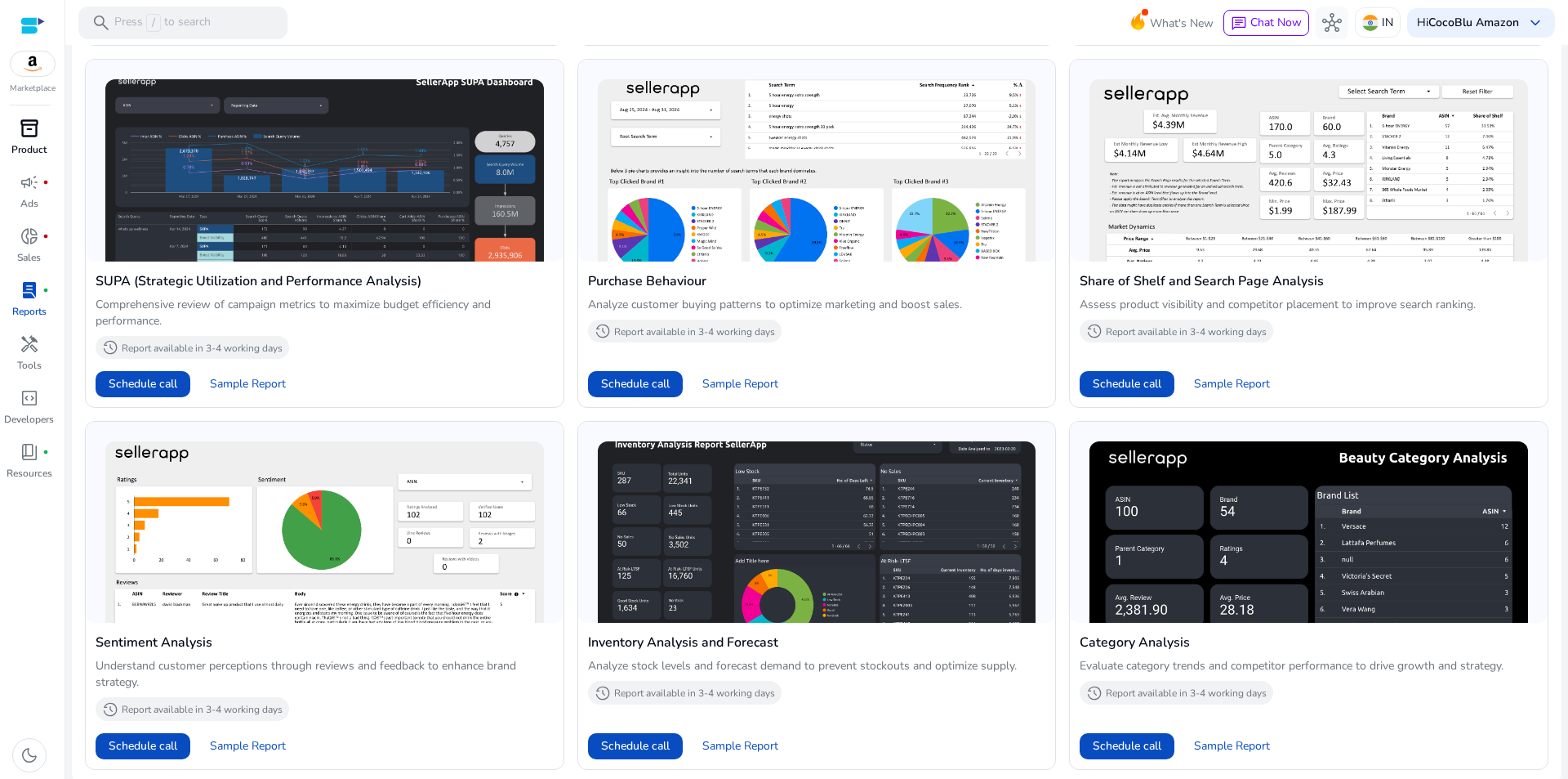
click at [22, 143] on p "Product" at bounding box center [29, 150] width 35 height 15
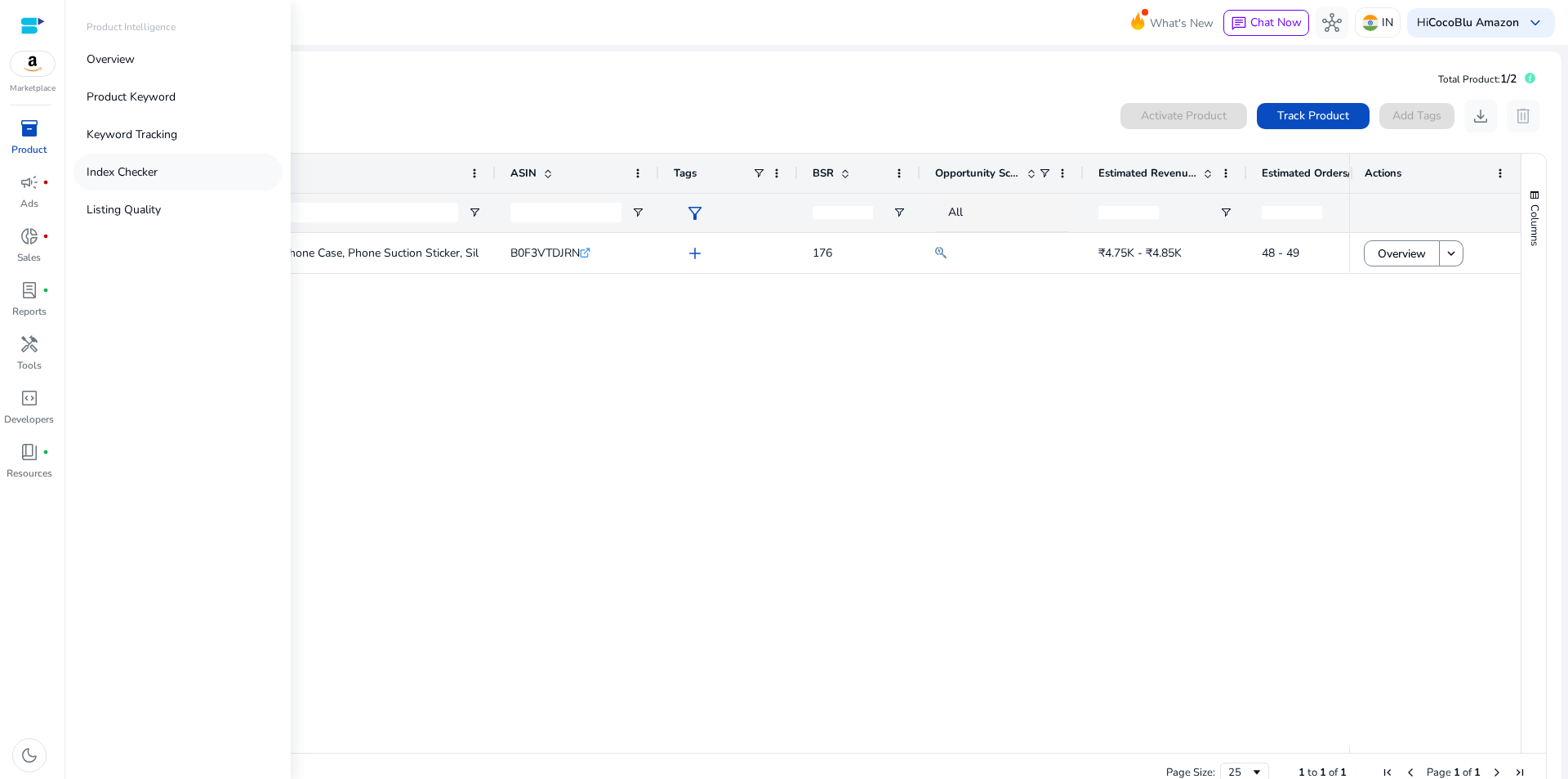
click at [133, 170] on p "Index Checker" at bounding box center [122, 172] width 71 height 17
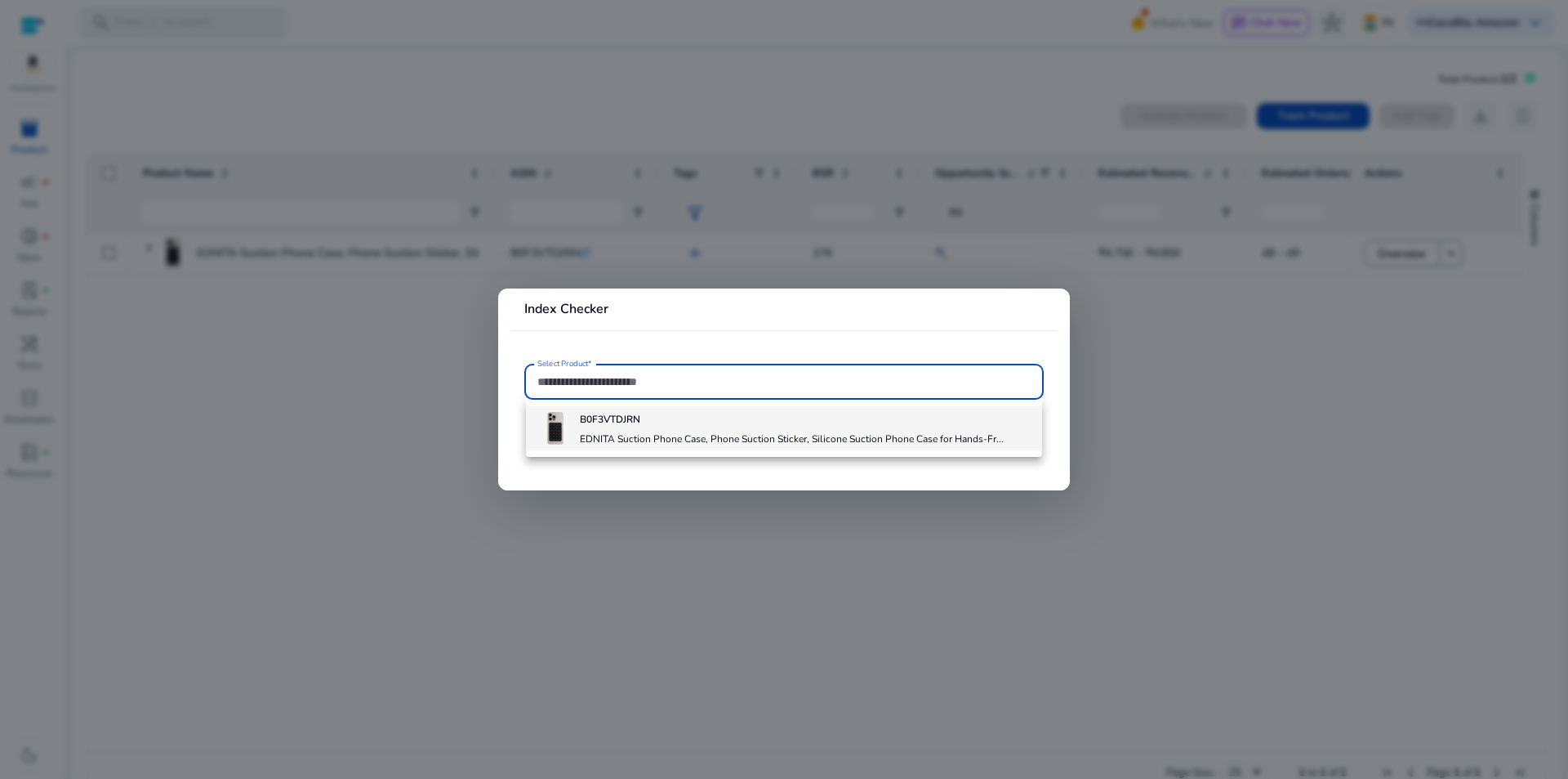
click at [666, 437] on h4 "EDNITA Suction Phone Case, Phone Suction Sticker, Silicone Suction Phone Case f…" at bounding box center [792, 439] width 424 height 13
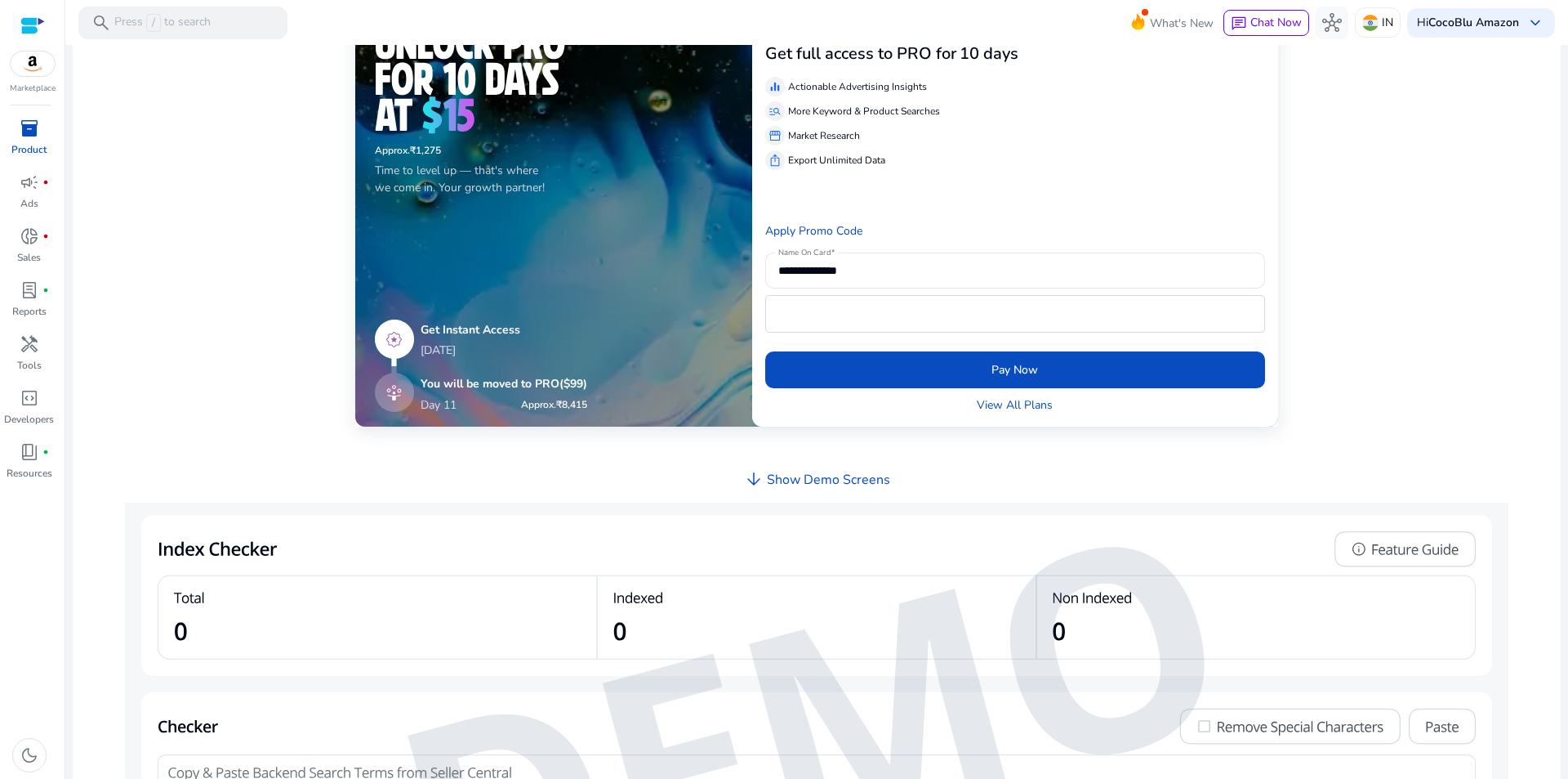
scroll to position [334, 0]
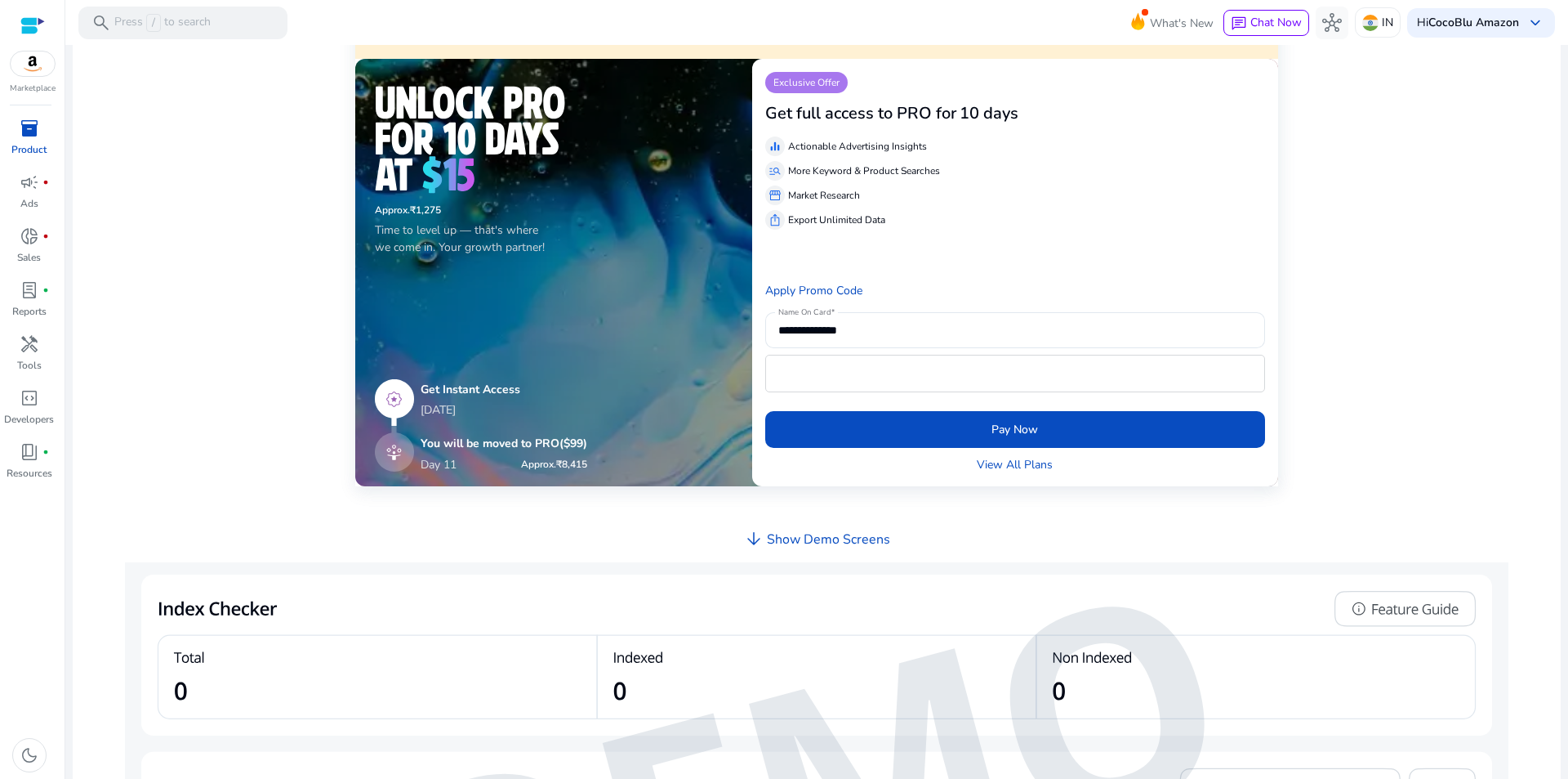
click at [32, 137] on span "inventory_2" at bounding box center [30, 129] width 20 height 20
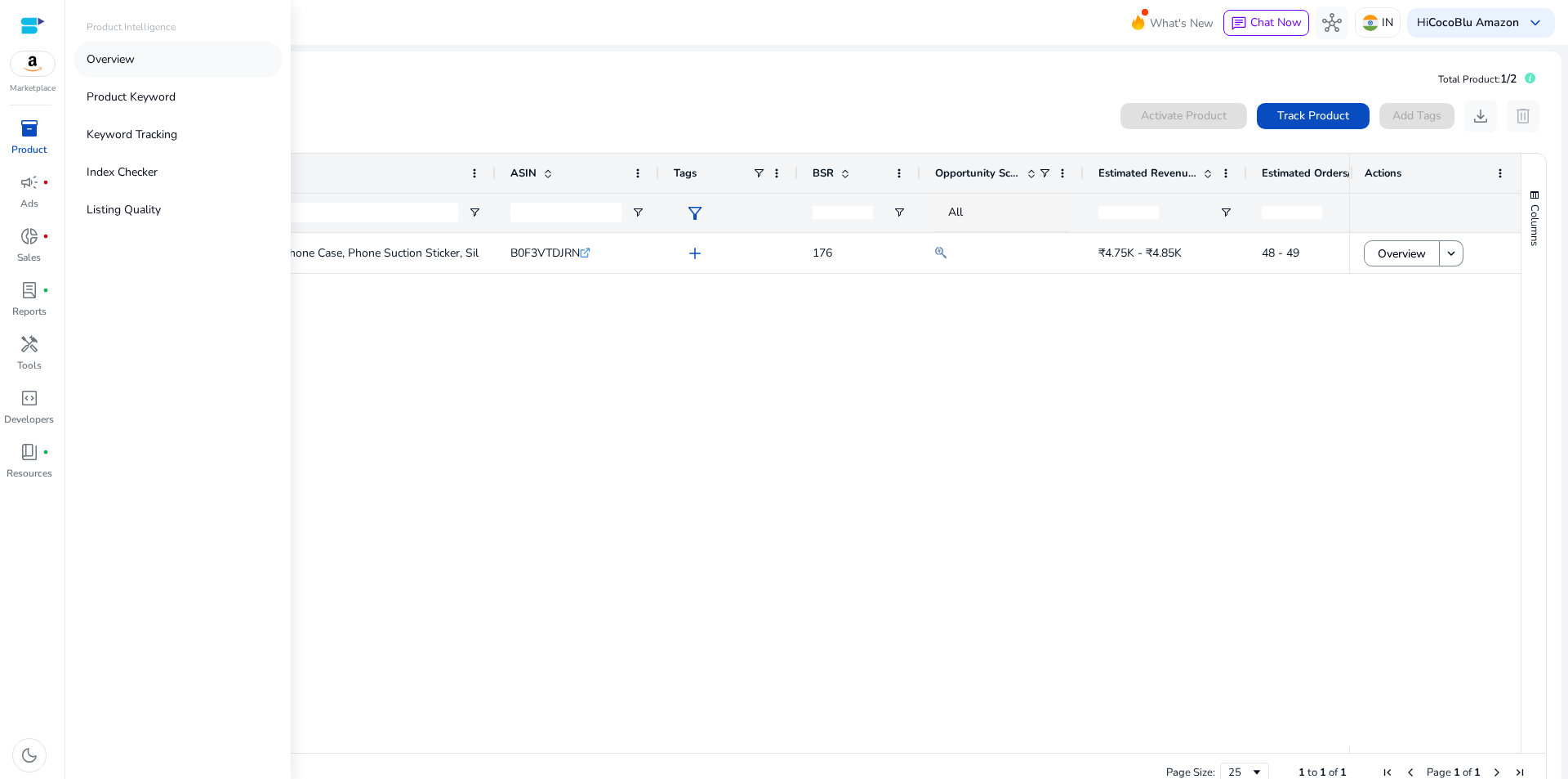
click at [148, 65] on link "Overview" at bounding box center [178, 59] width 209 height 37
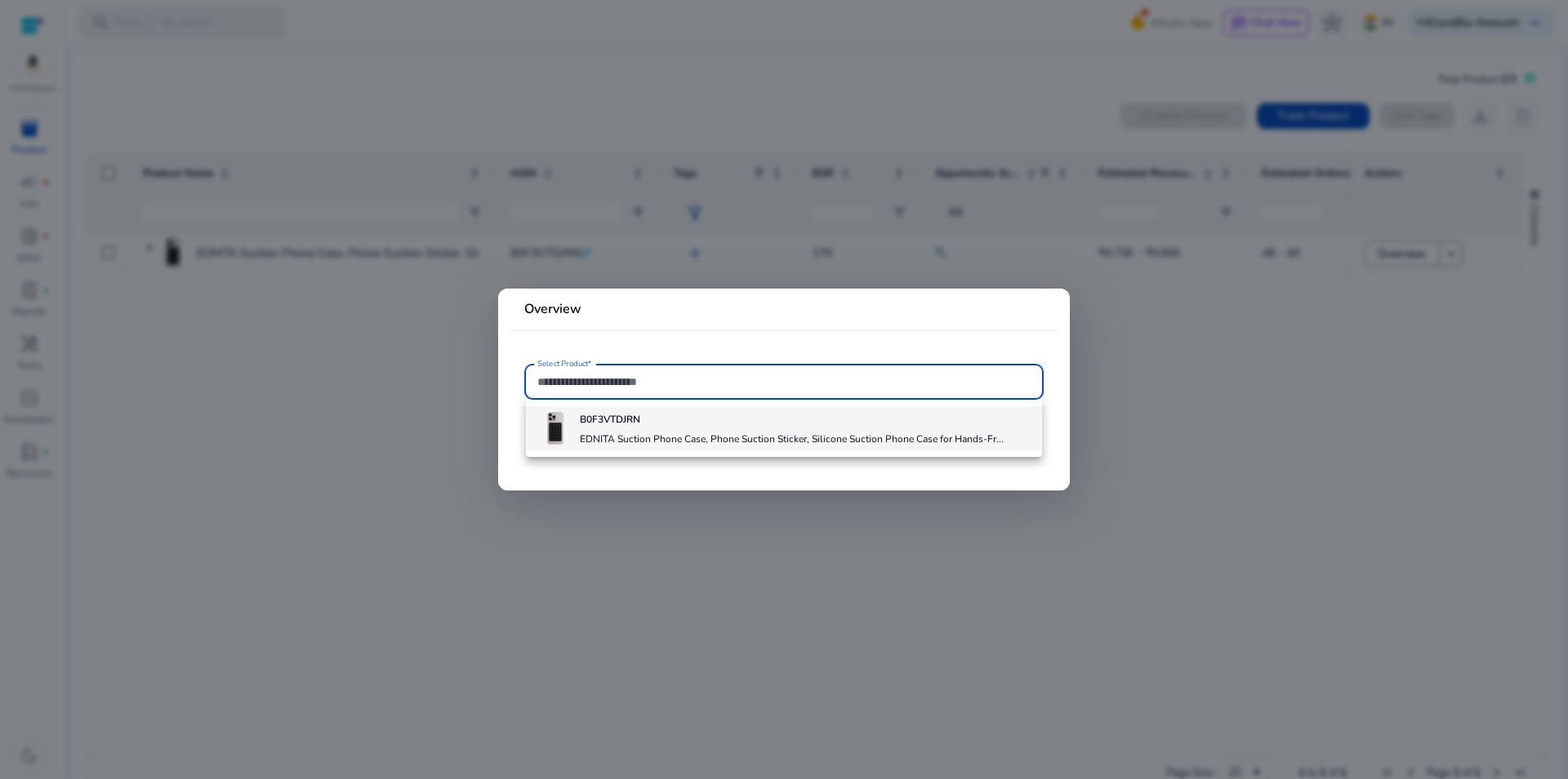
click at [592, 416] on b "B0F3VTDJRN" at bounding box center [610, 419] width 61 height 13
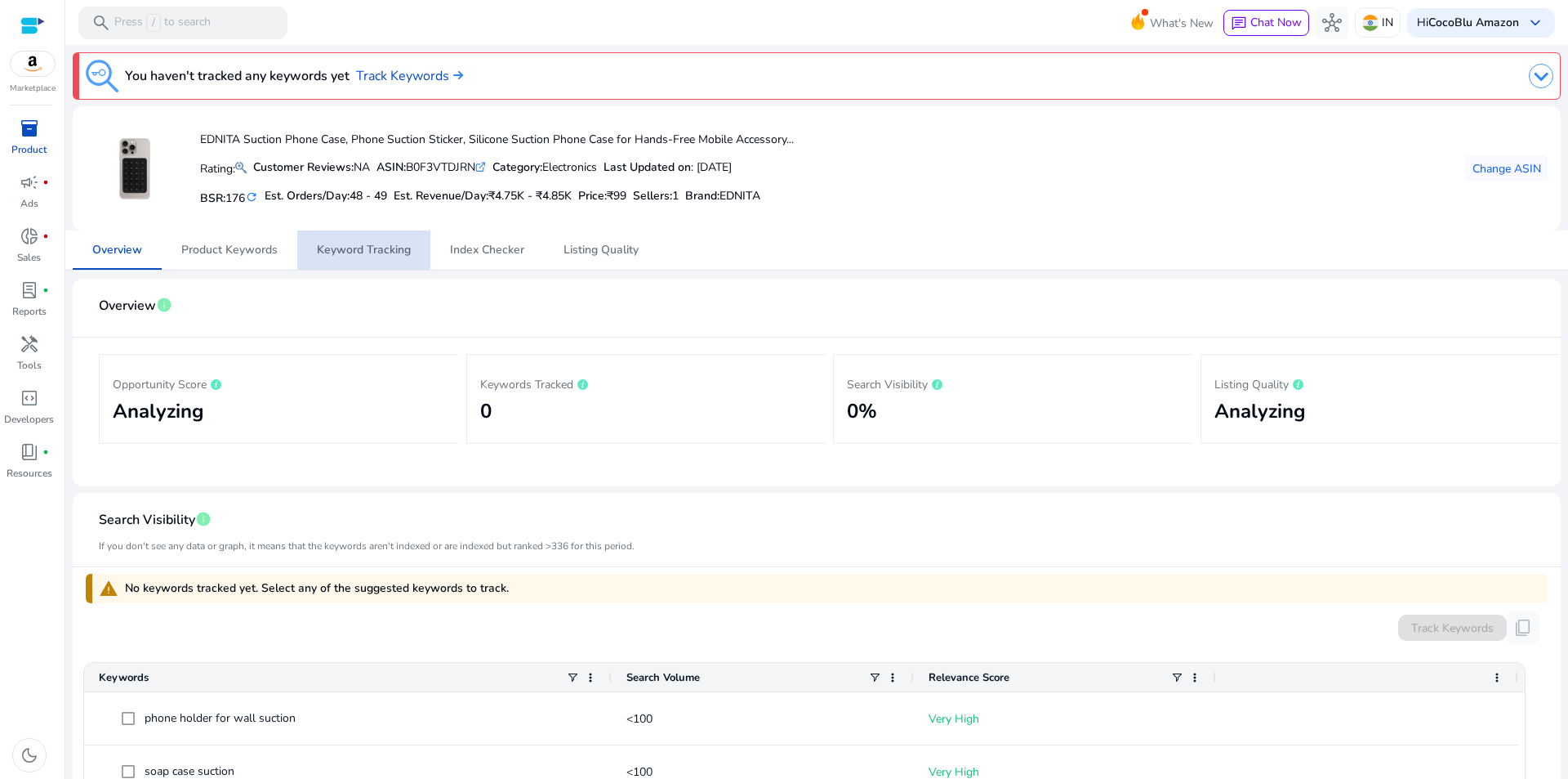
click at [356, 238] on span "Keyword Tracking" at bounding box center [363, 249] width 94 height 39
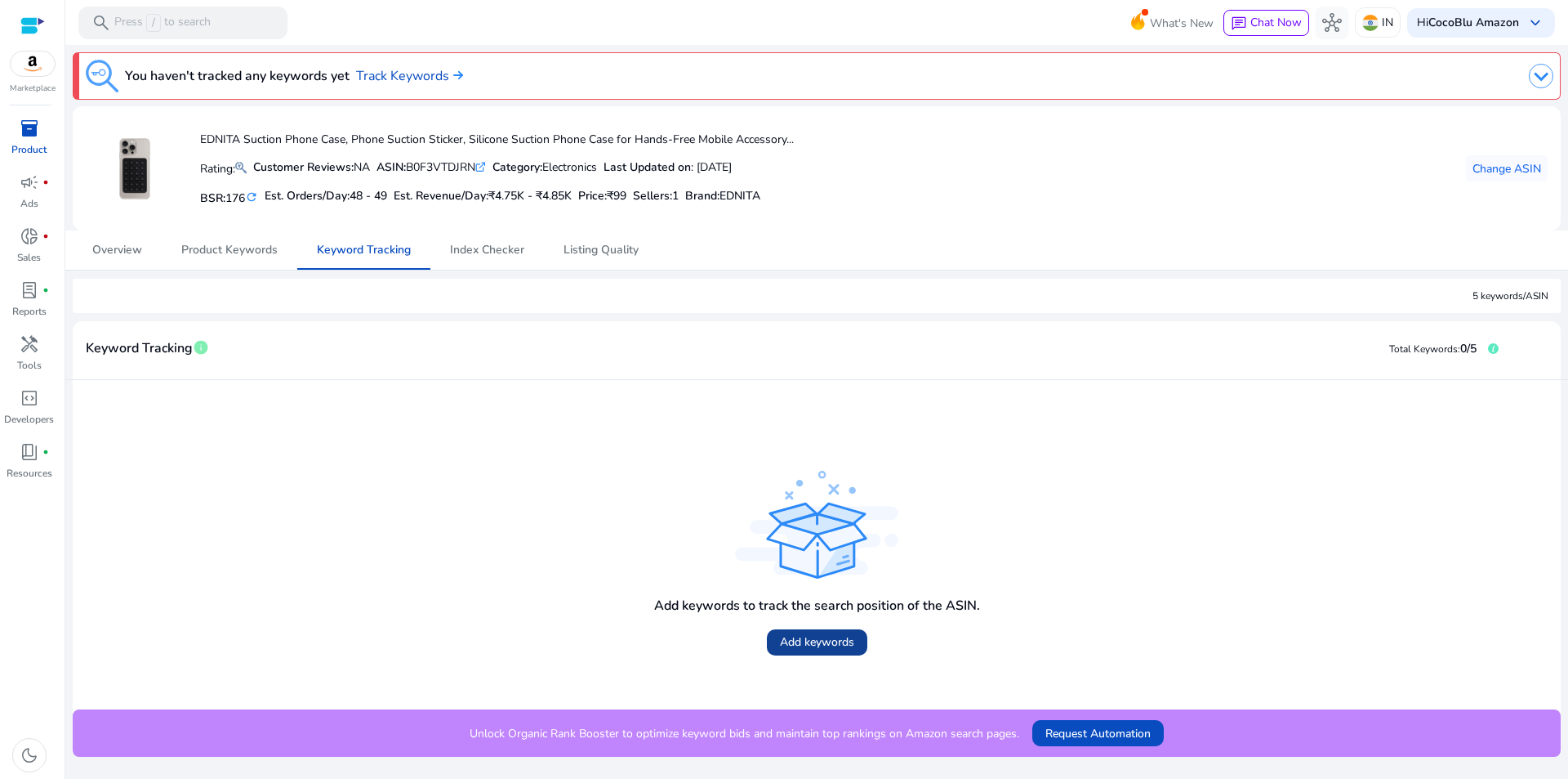
click at [829, 656] on span at bounding box center [817, 642] width 101 height 39
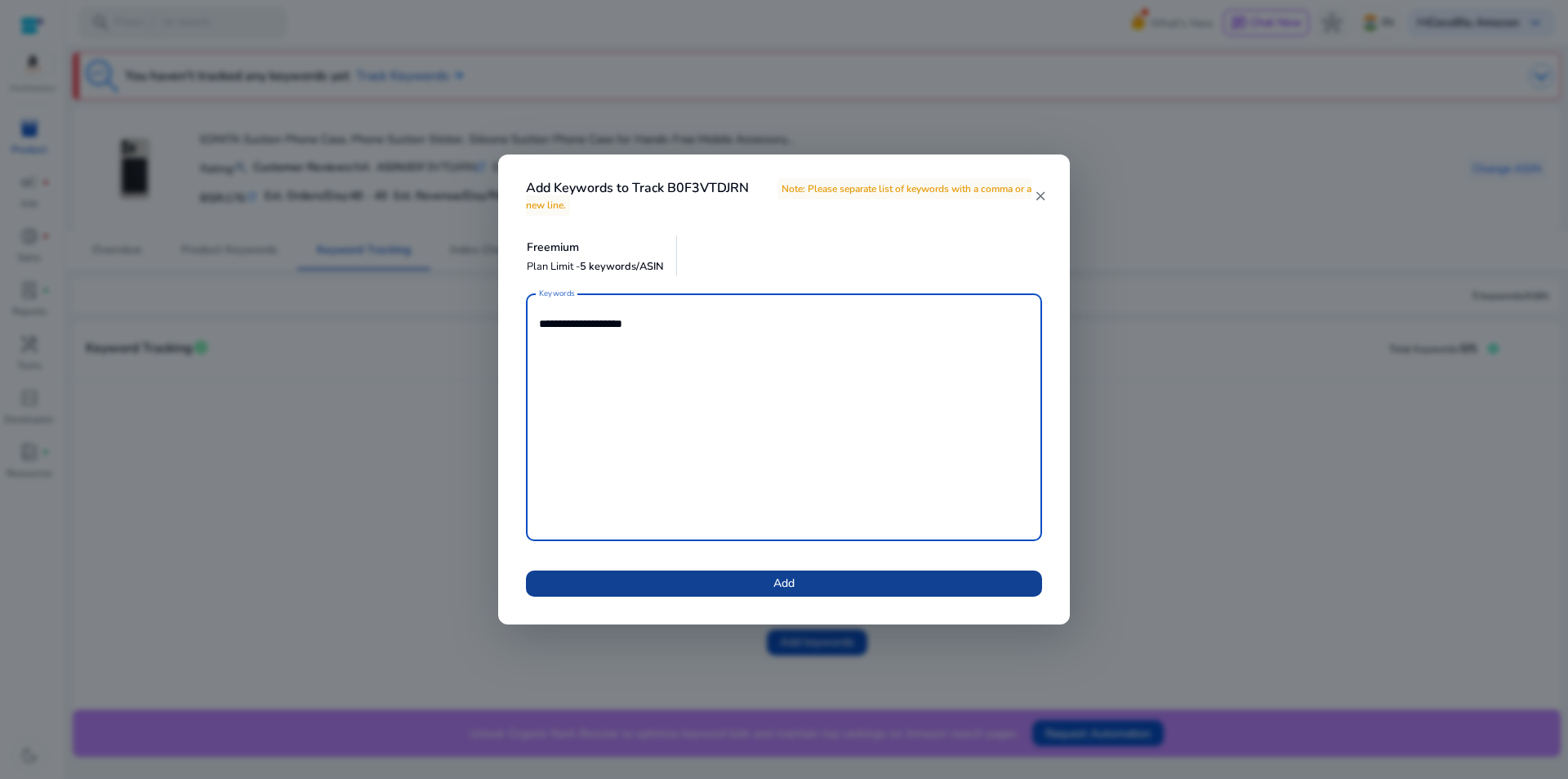
type textarea "**********"
click at [737, 574] on span at bounding box center [784, 583] width 516 height 39
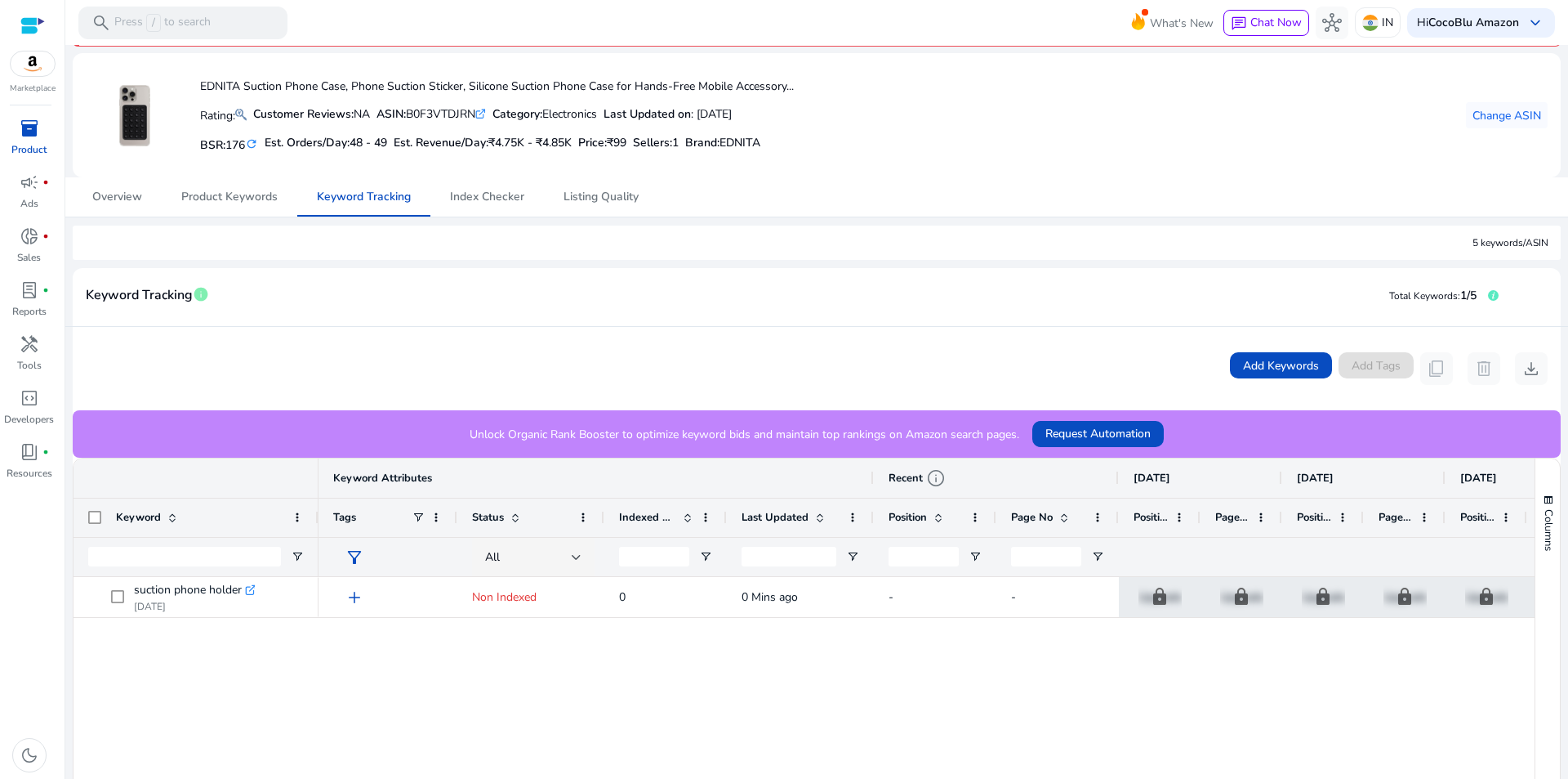
scroll to position [81, 0]
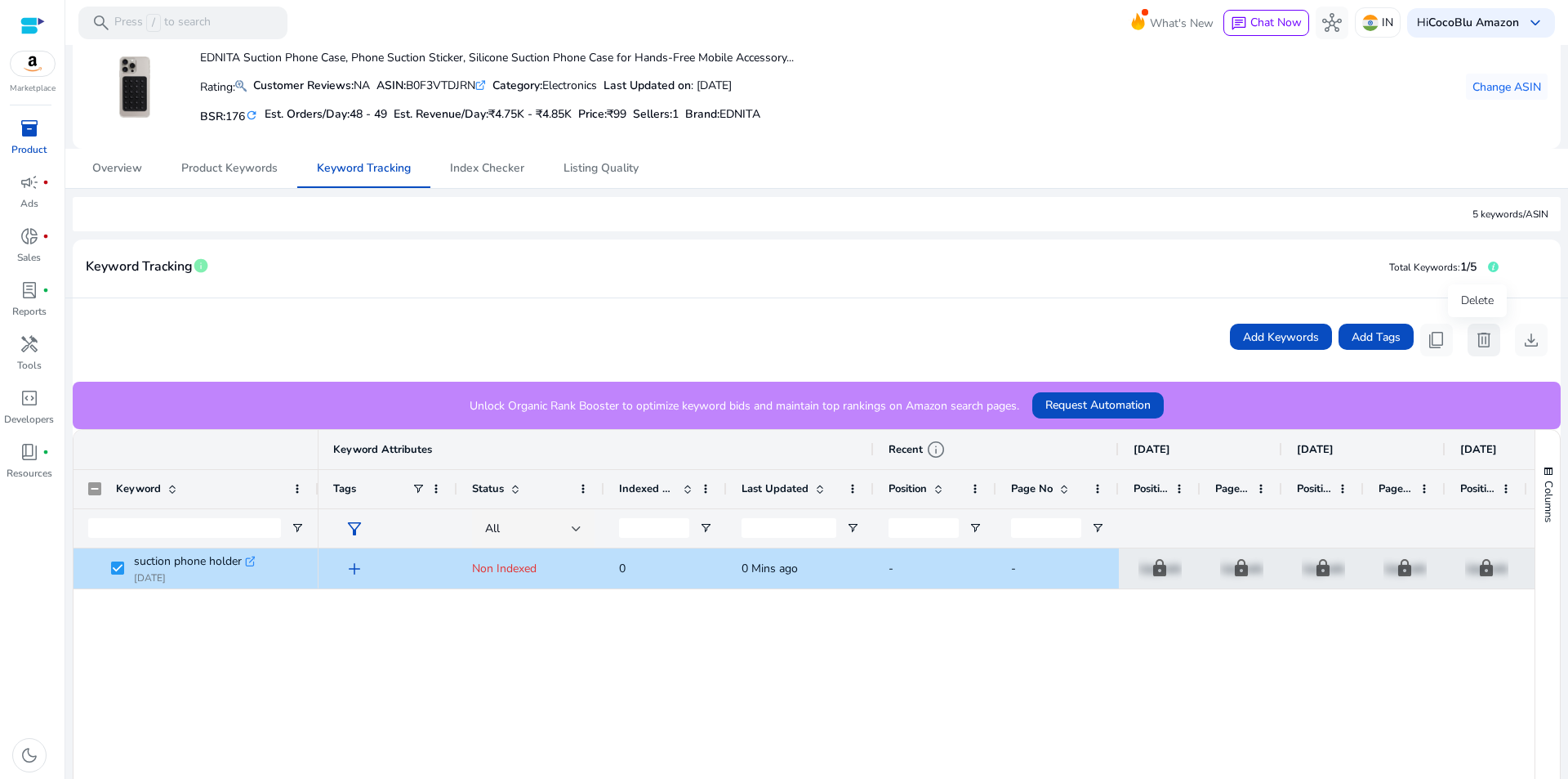
click at [1481, 343] on span "delete" at bounding box center [1484, 340] width 20 height 20
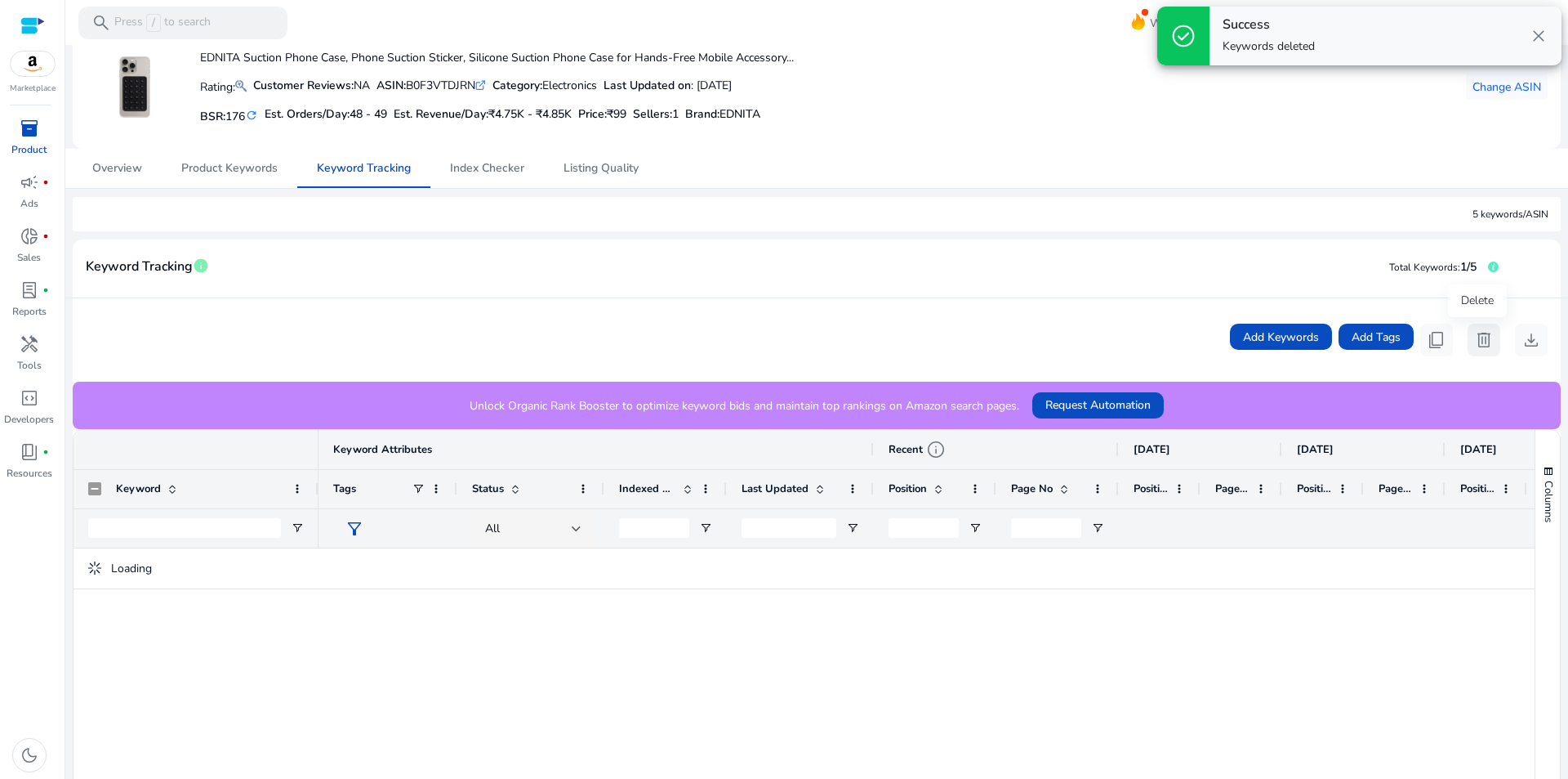
click at [1474, 347] on span "delete" at bounding box center [1484, 340] width 20 height 20
click at [1063, 397] on span "Request Automation" at bounding box center [1098, 405] width 106 height 17
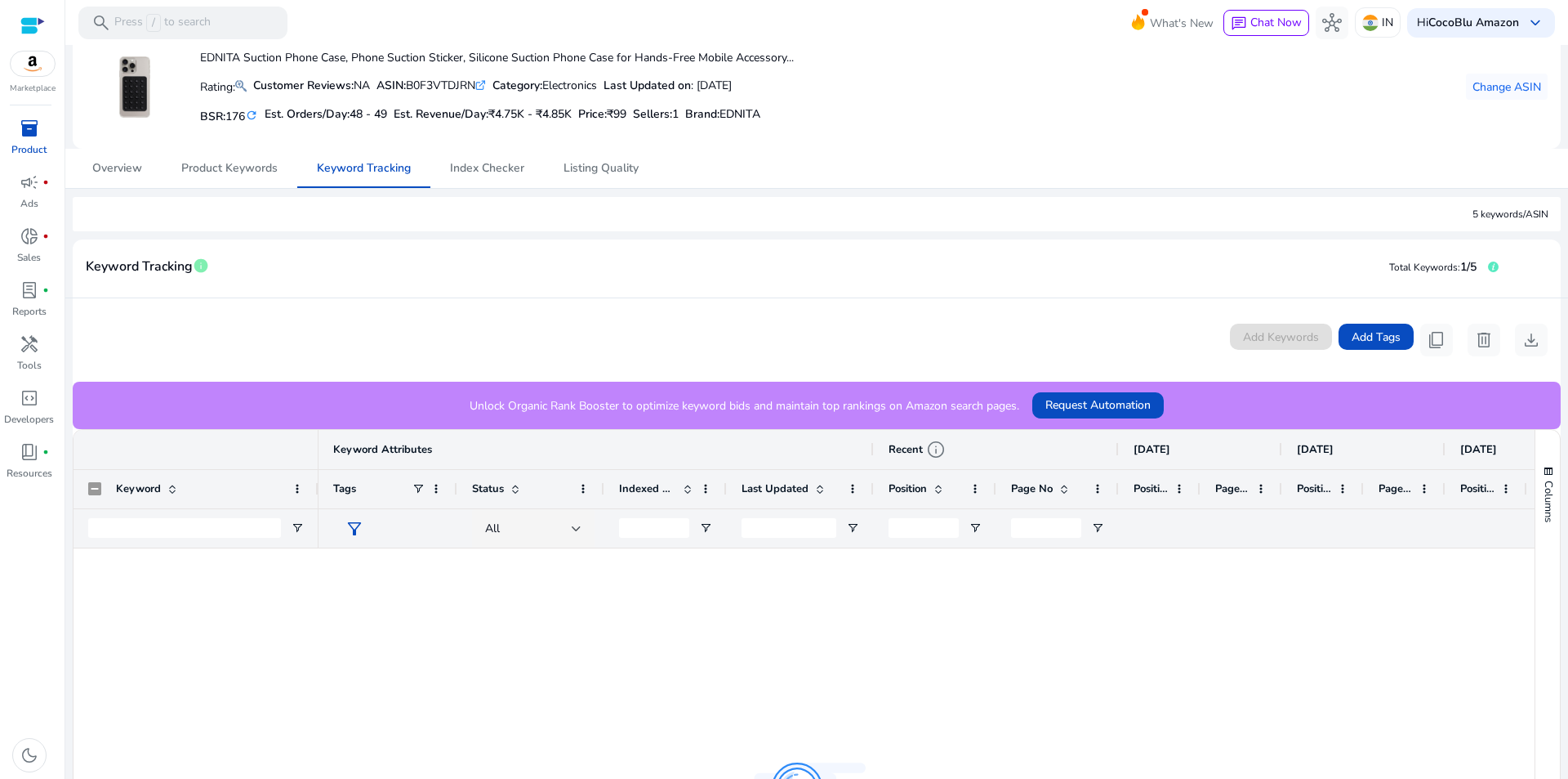
click at [411, 166] on link "Keyword Tracking" at bounding box center [364, 168] width 133 height 39
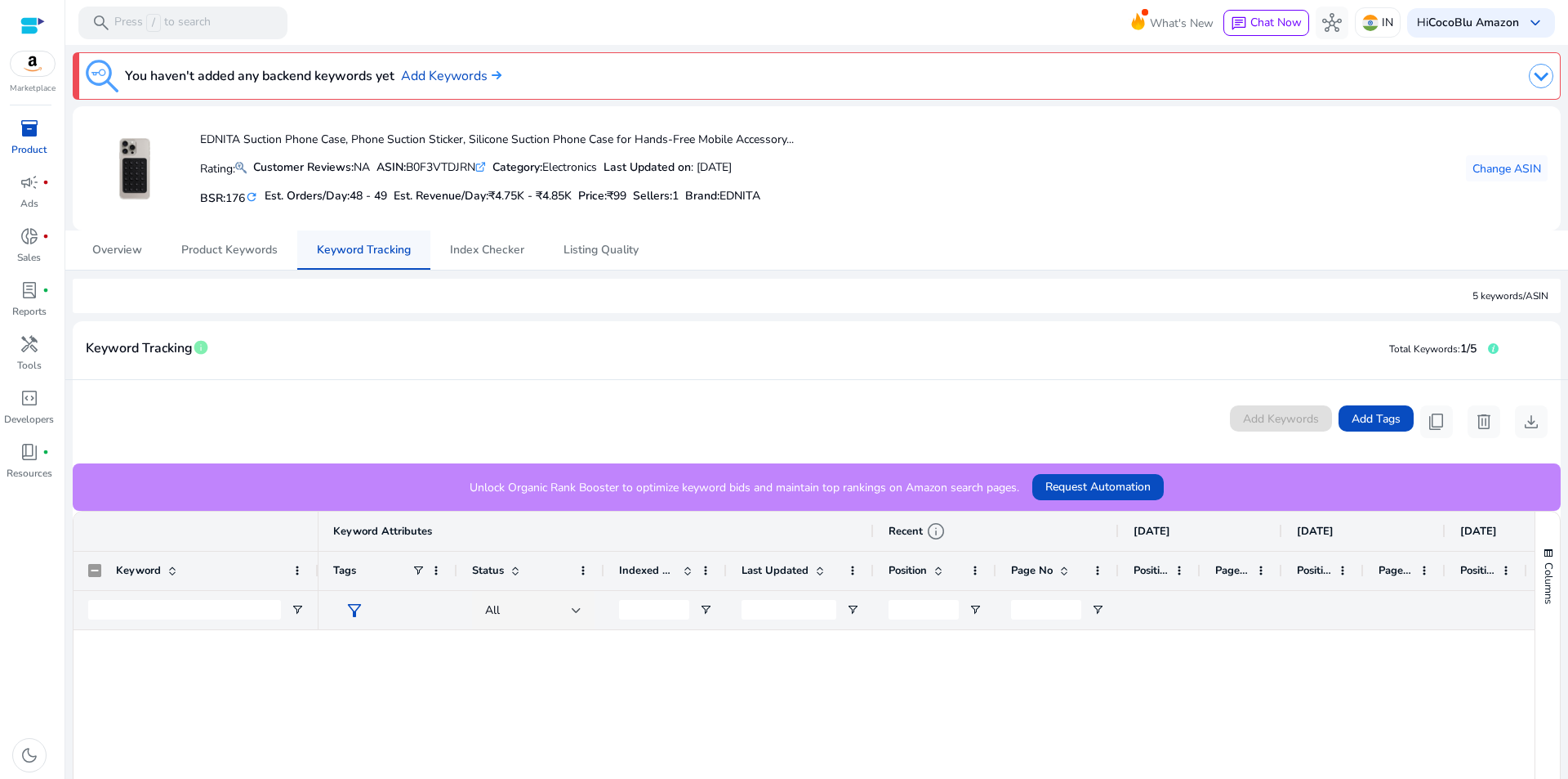
click at [414, 246] on link "Keyword Tracking" at bounding box center [364, 249] width 133 height 39
click at [575, 625] on div "All" at bounding box center [533, 610] width 96 height 39
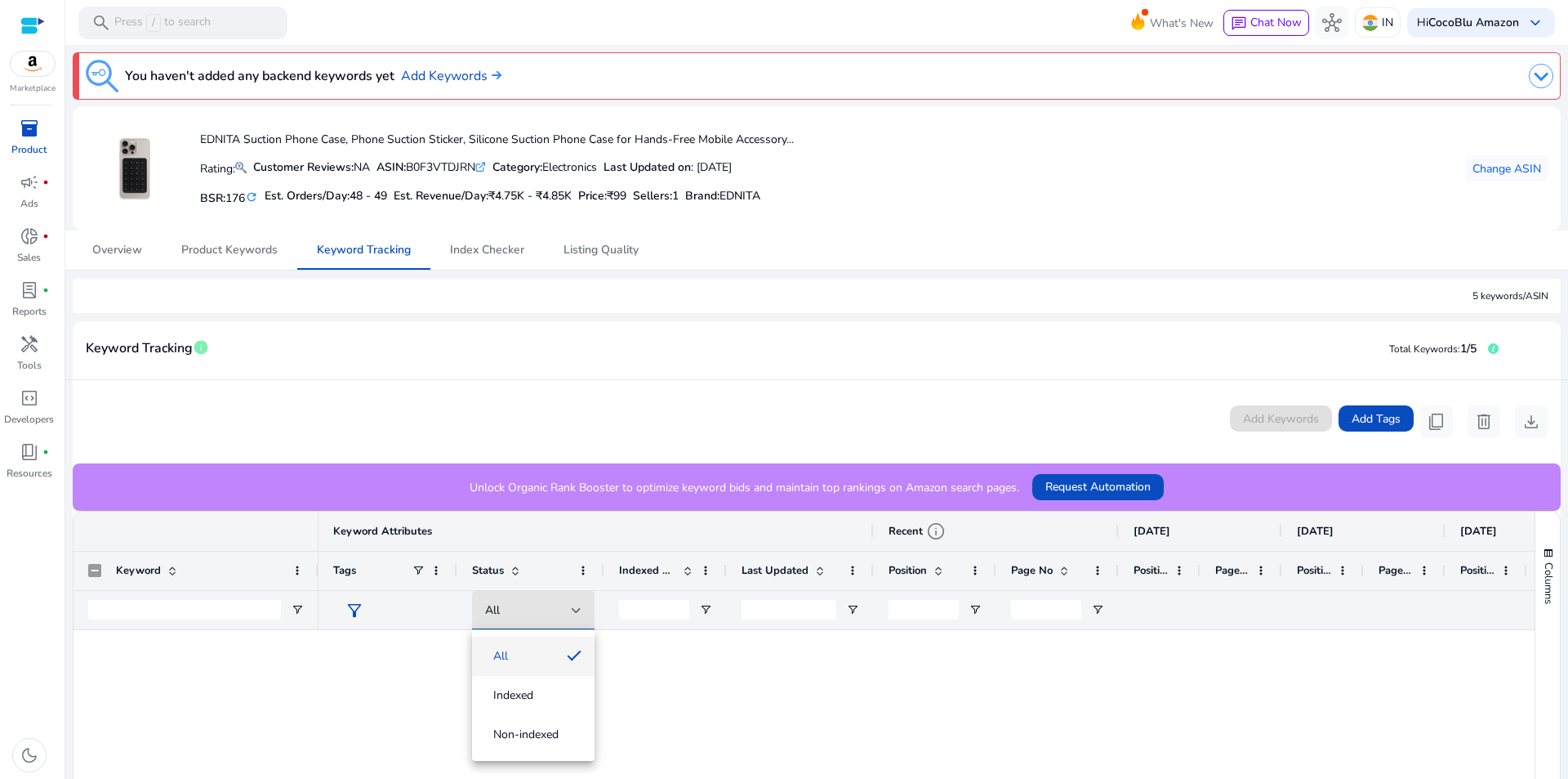
click at [707, 577] on div at bounding box center [784, 389] width 1568 height 779
click at [705, 572] on span at bounding box center [705, 570] width 13 height 13
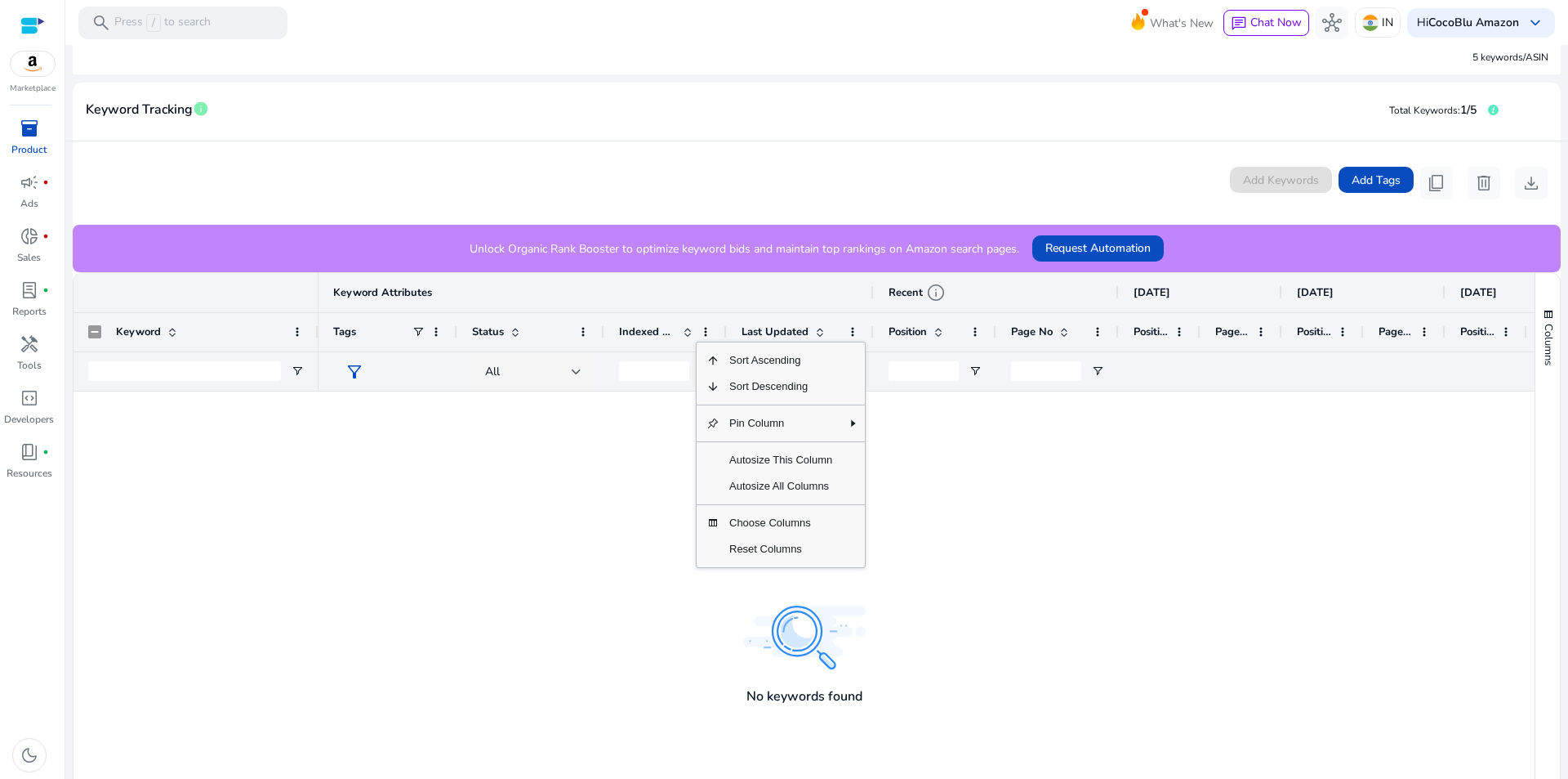
scroll to position [245, 0]
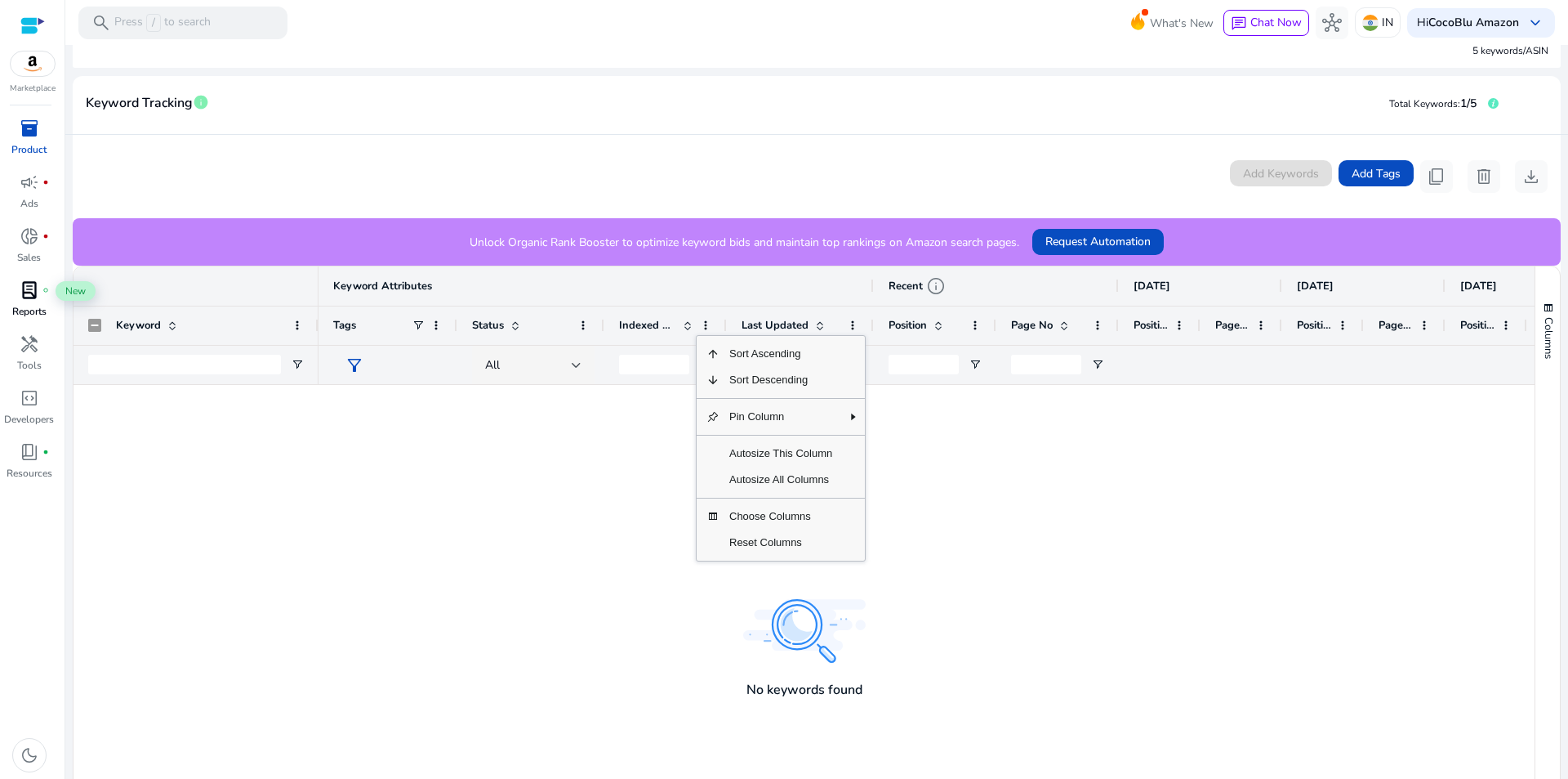
click at [30, 283] on span "lab_profile" at bounding box center [30, 290] width 20 height 20
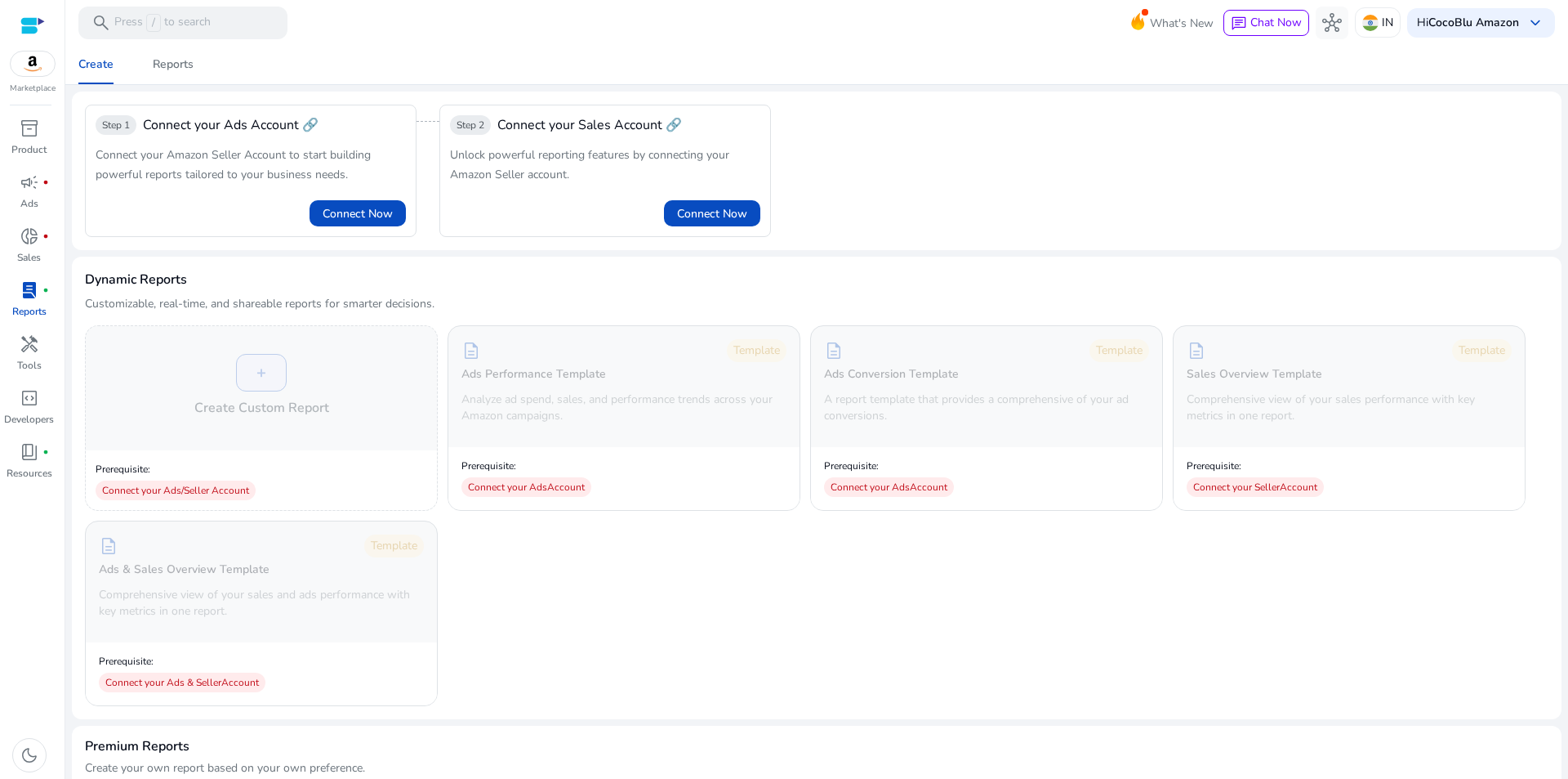
click at [34, 69] on img at bounding box center [32, 63] width 44 height 24
click at [24, 67] on img at bounding box center [32, 63] width 44 height 24
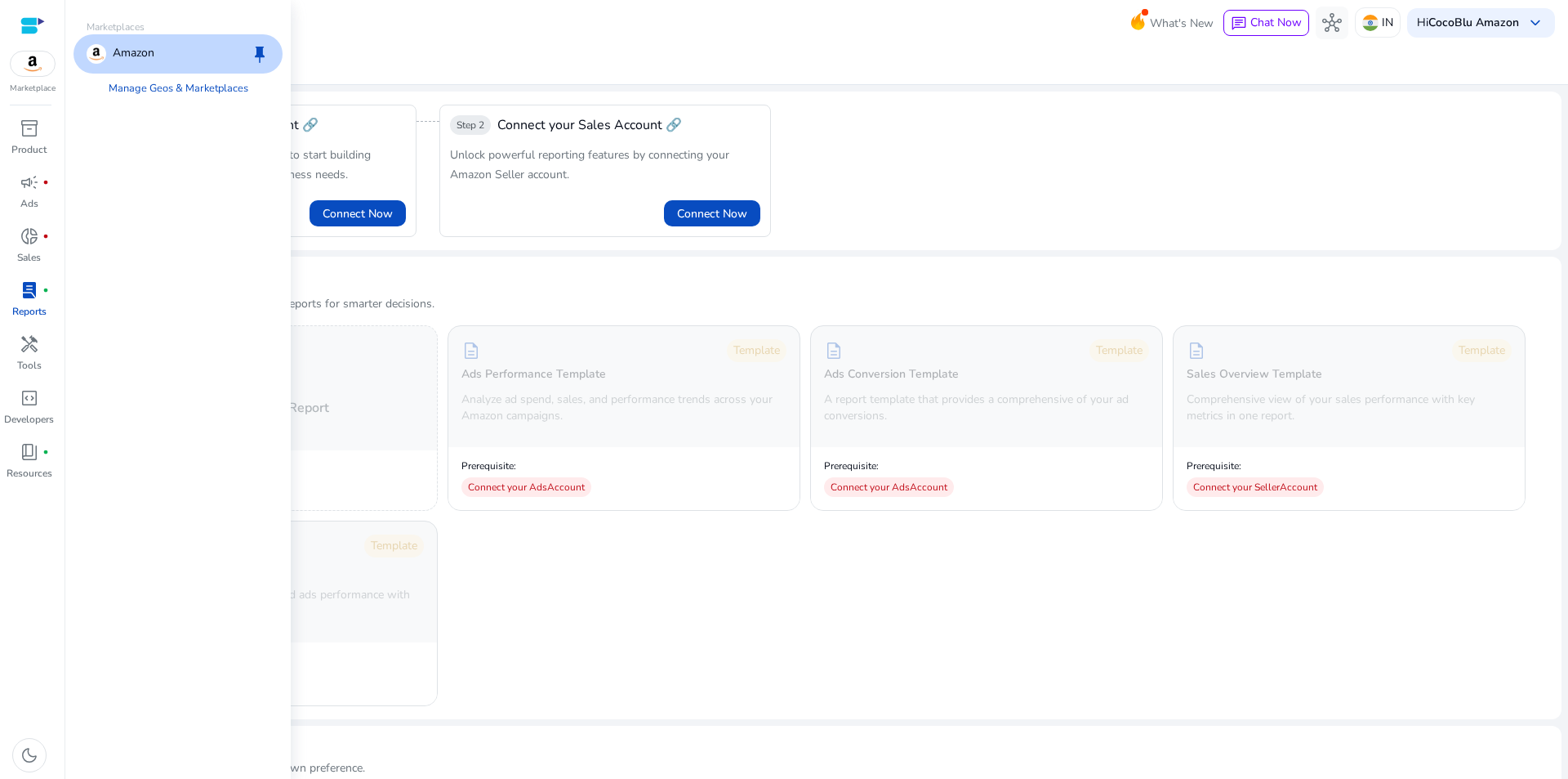
click at [36, 23] on div at bounding box center [32, 26] width 24 height 19
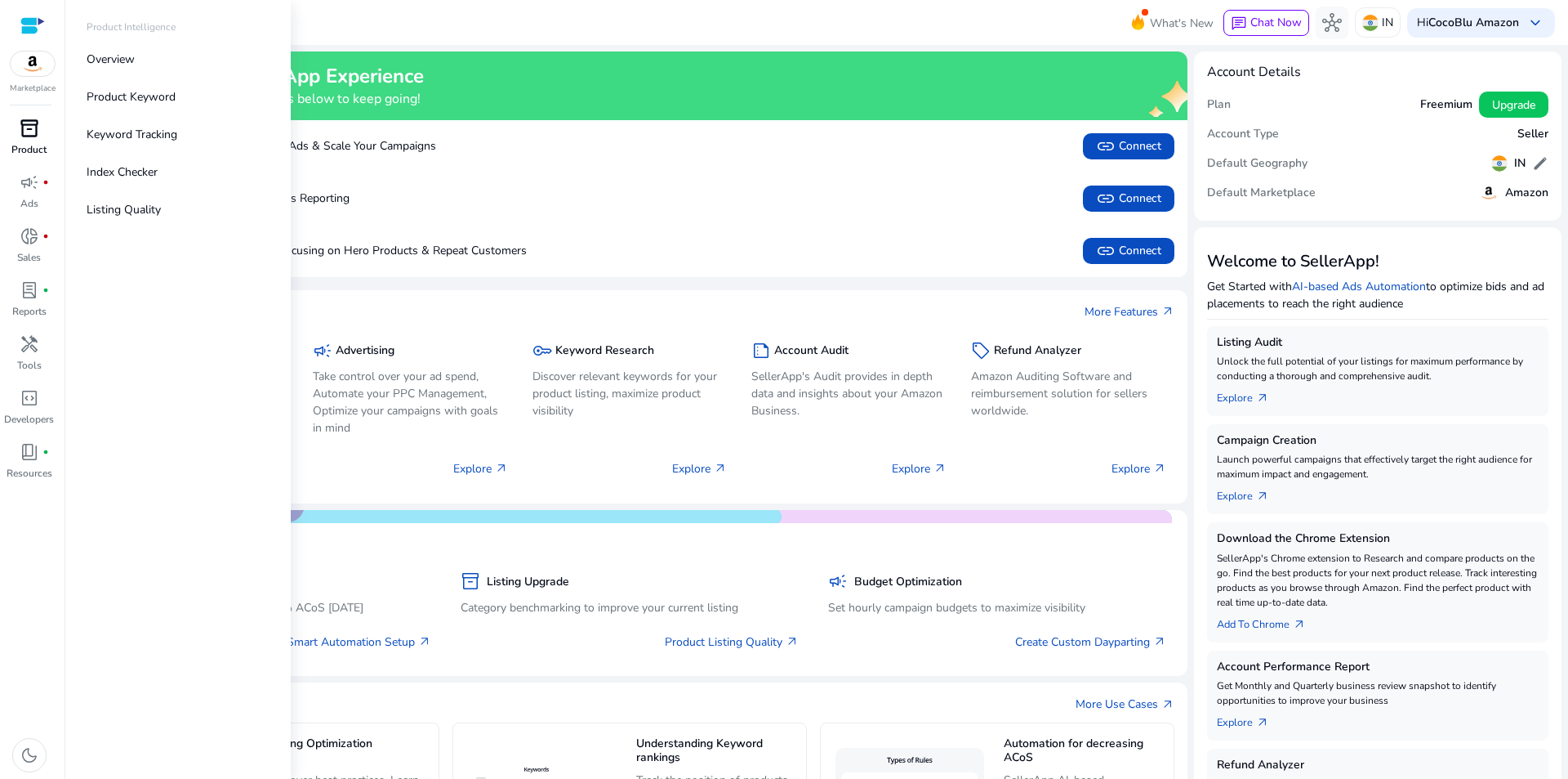
click at [44, 130] on div "inventory_2" at bounding box center [29, 128] width 46 height 26
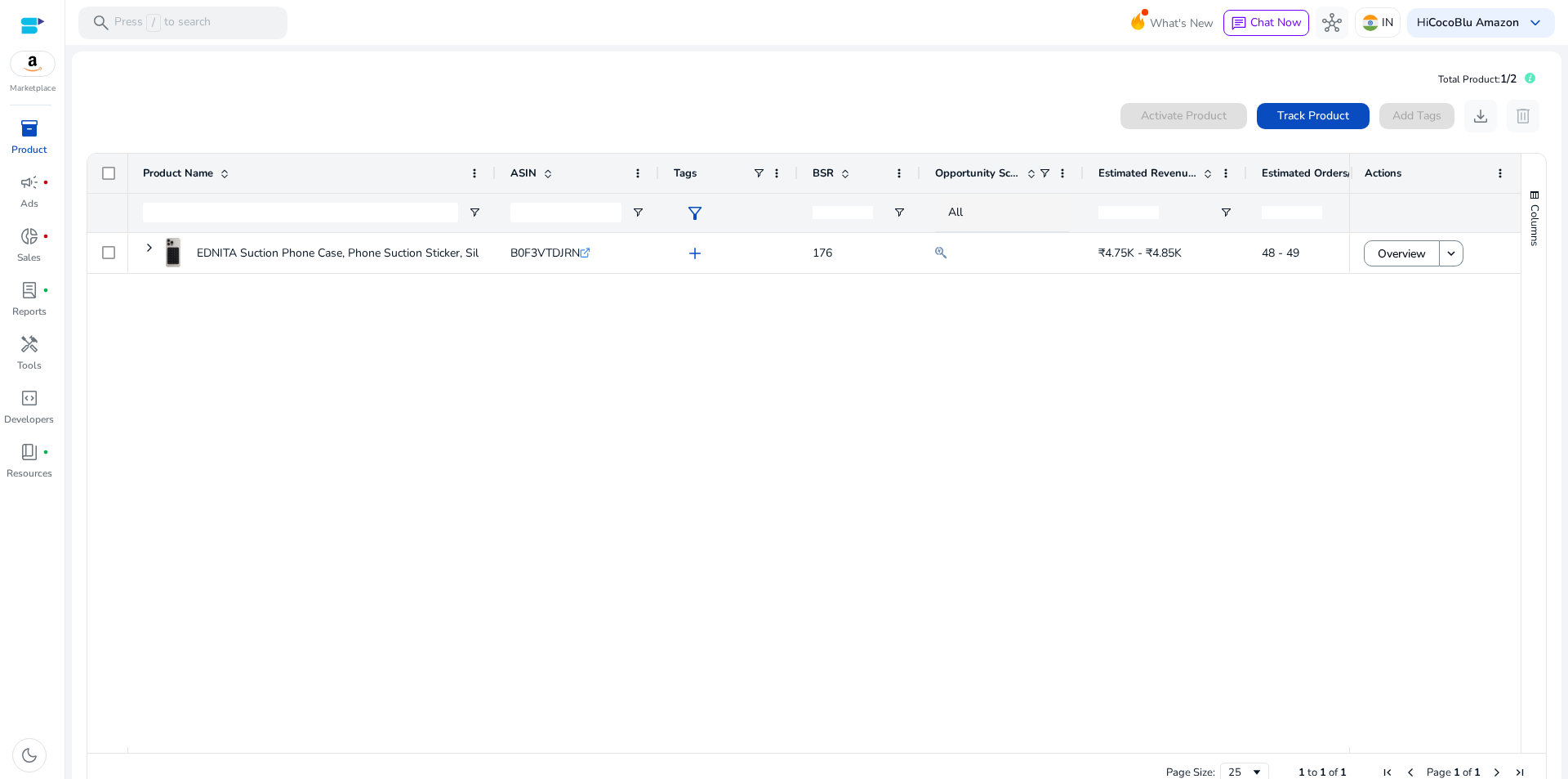
drag, startPoint x: 1128, startPoint y: 500, endPoint x: 1292, endPoint y: 397, distance: 193.7
click at [1128, 500] on div "EDNITA Suction Phone Case, Phone Suction Sticker, Silicone Suction... B0F3VTDJR…" at bounding box center [738, 490] width 1221 height 514
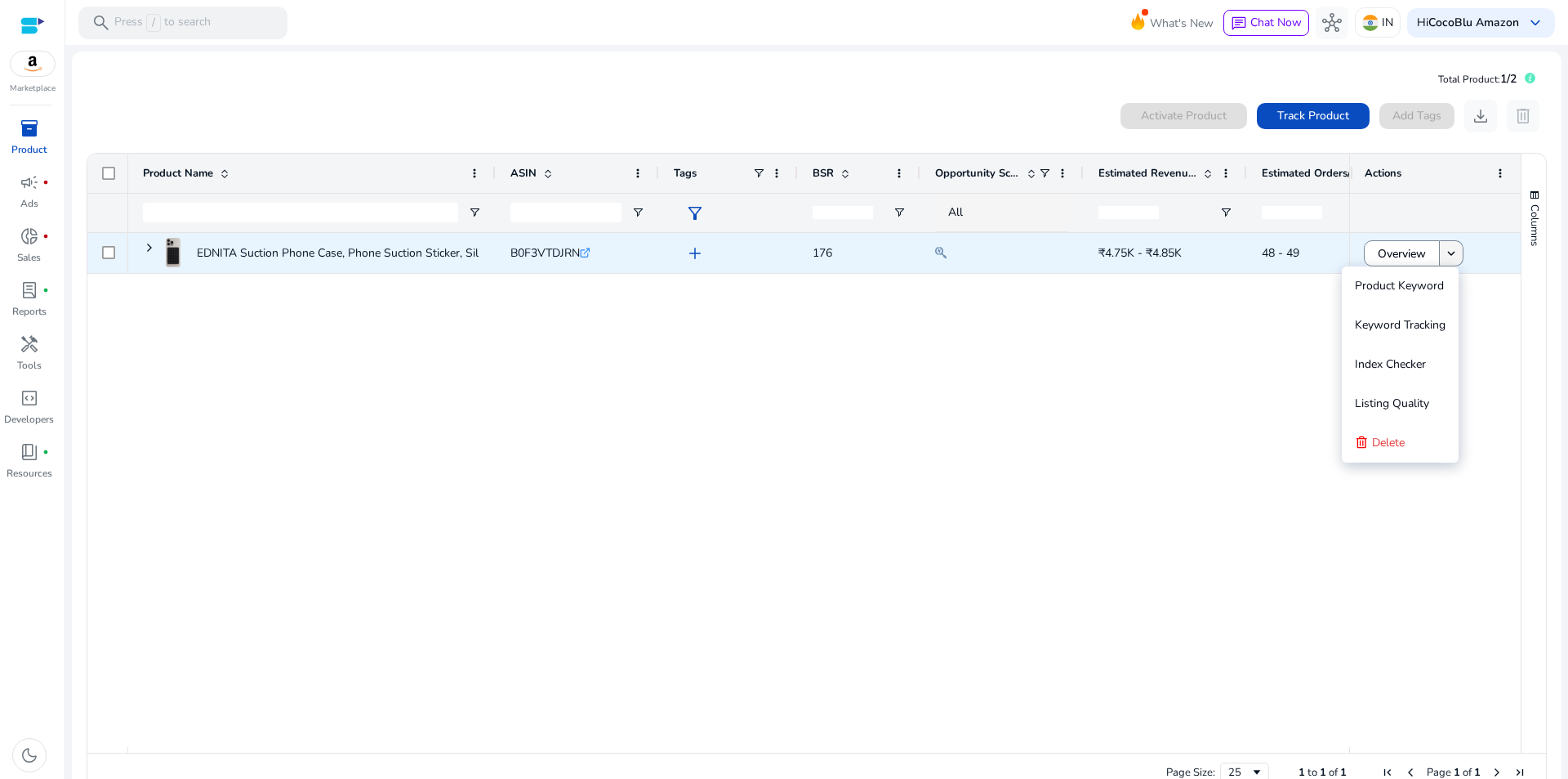
click at [1454, 256] on span at bounding box center [1452, 253] width 23 height 39
